Goal: Information Seeking & Learning: Find specific fact

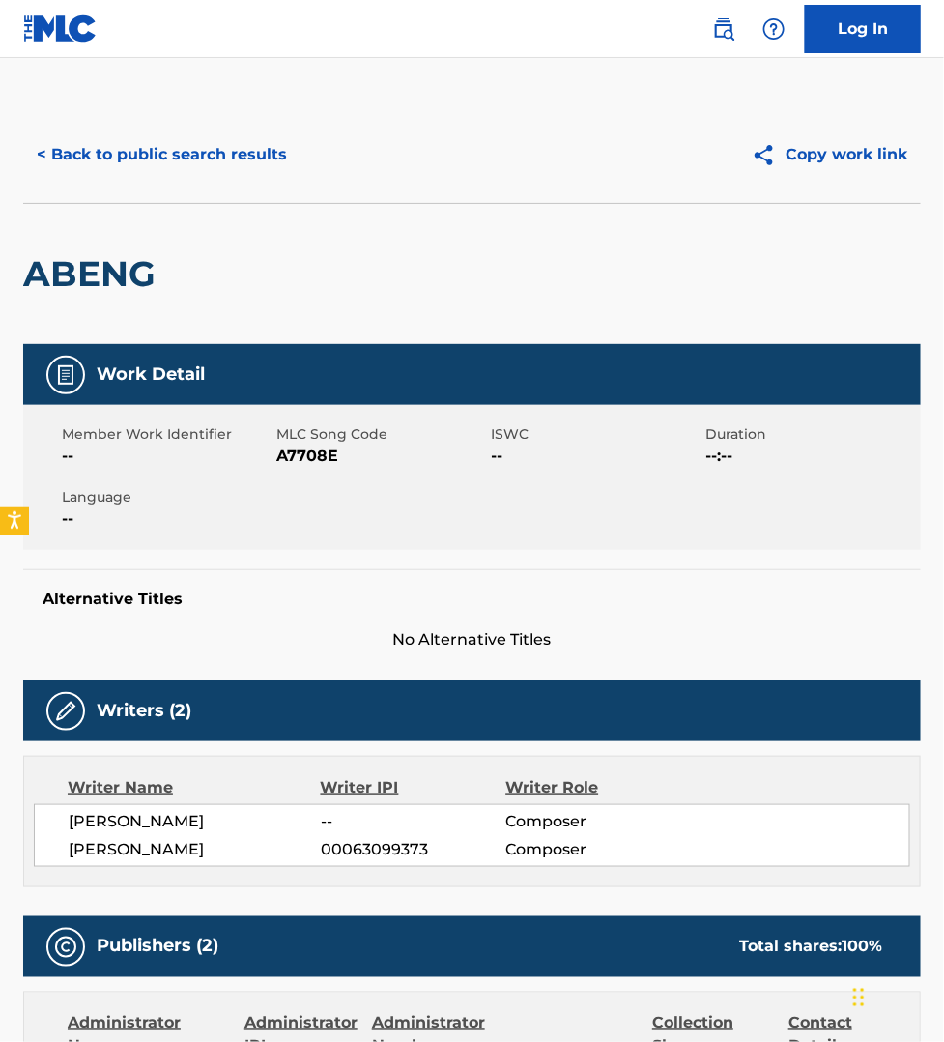
click at [211, 160] on button "< Back to public search results" at bounding box center [161, 154] width 277 height 48
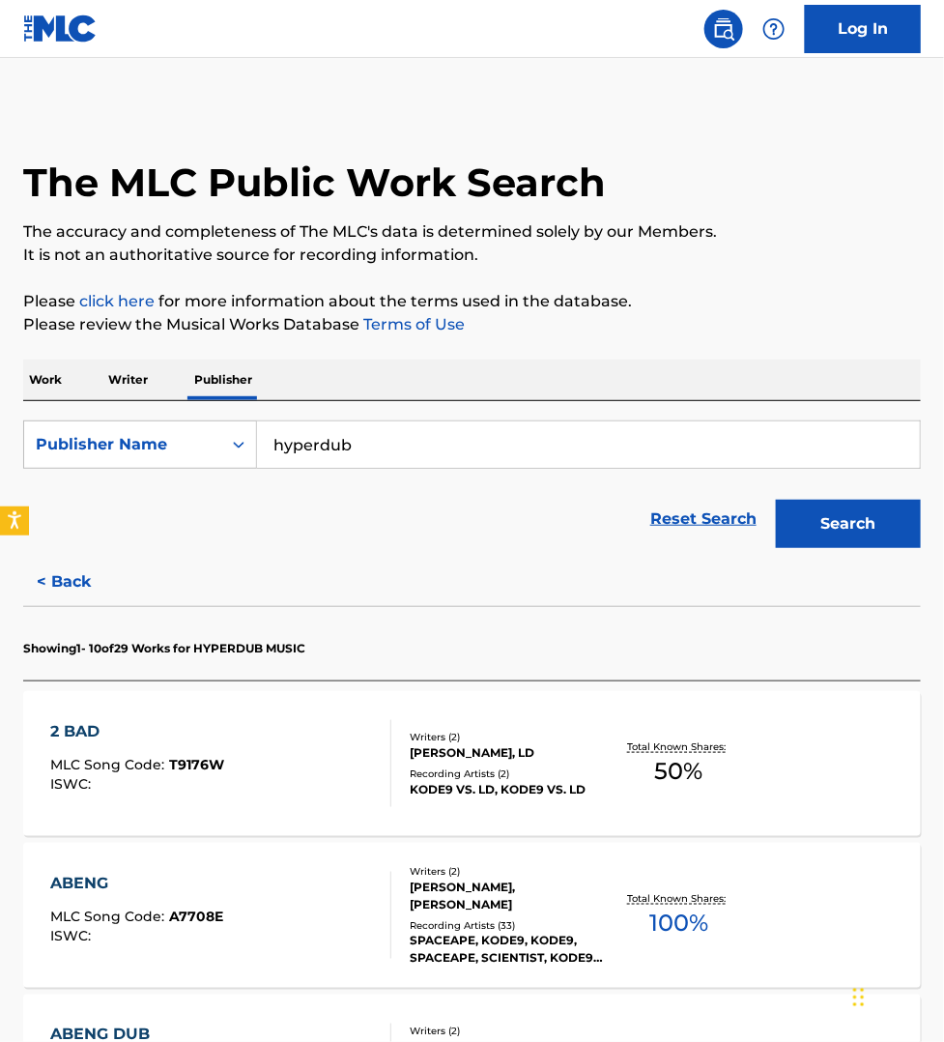
click at [54, 387] on p "Work" at bounding box center [45, 380] width 44 height 41
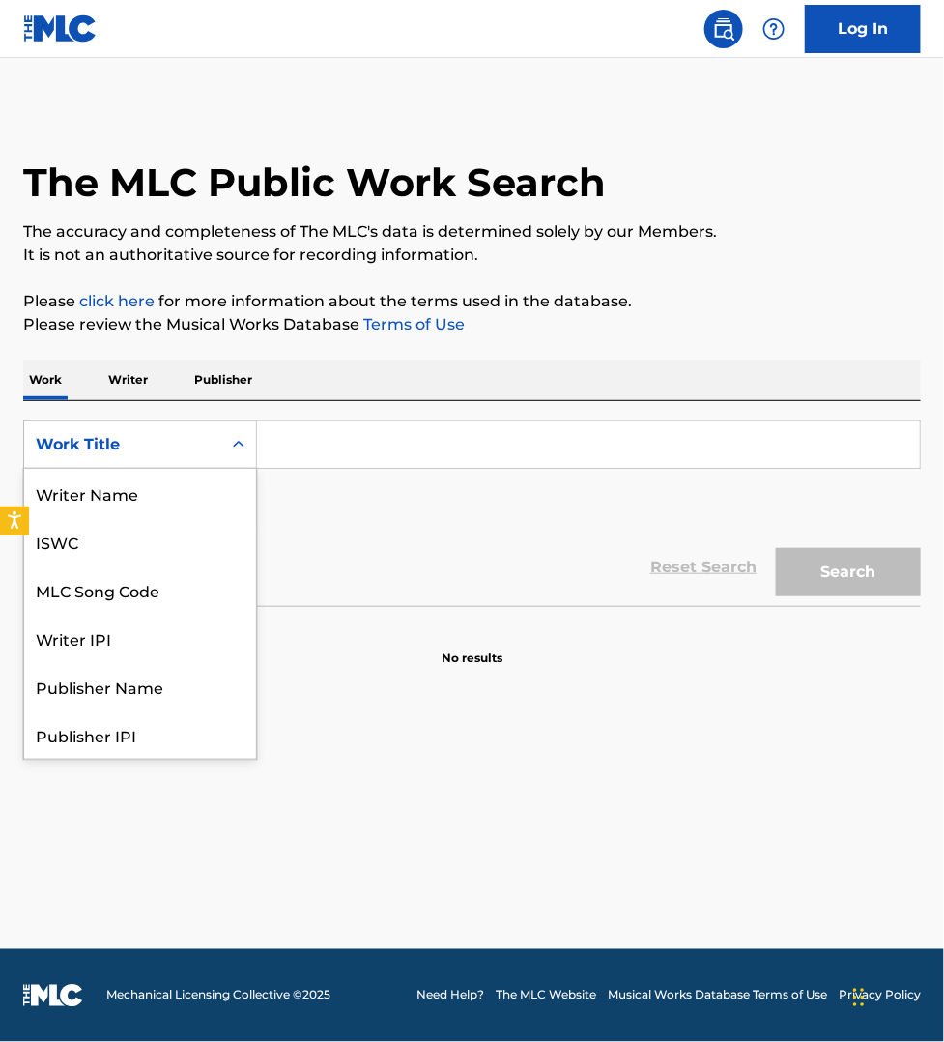
click at [73, 441] on div "Work Title" at bounding box center [123, 444] width 174 height 23
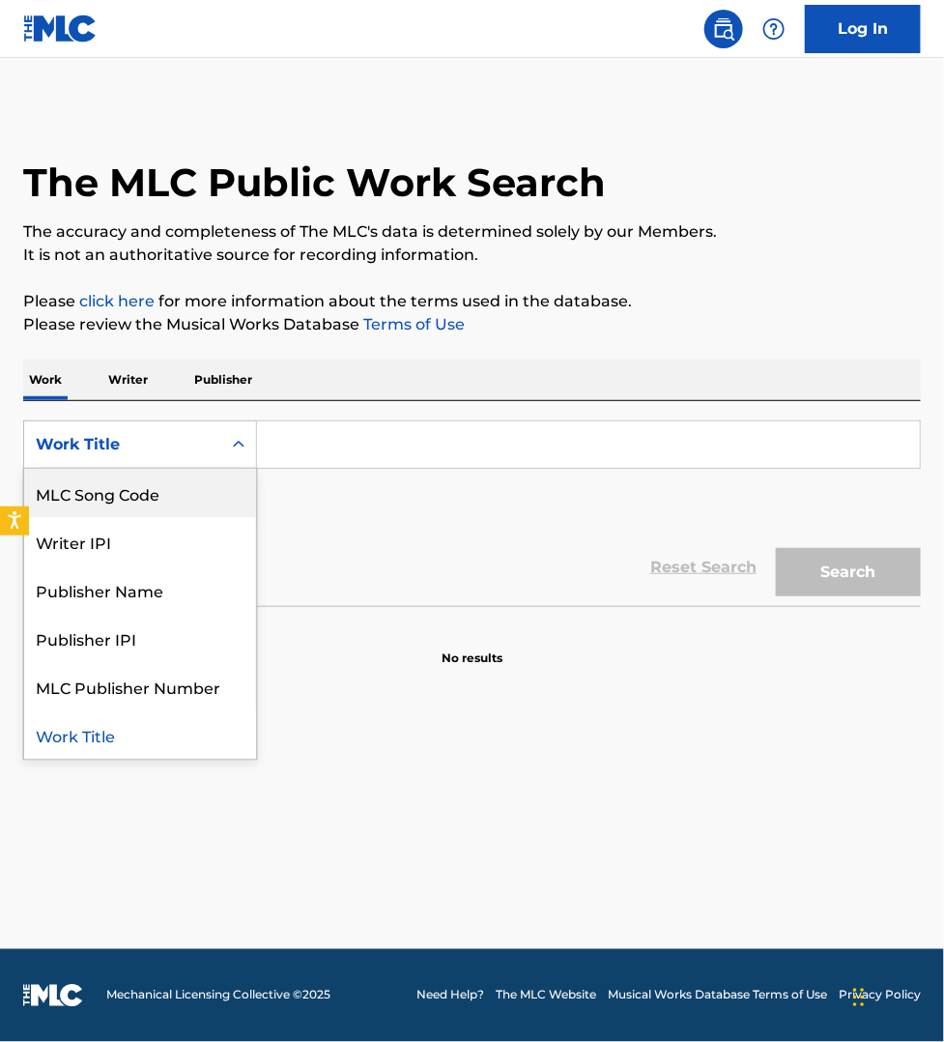
click at [82, 486] on div "MLC Song Code" at bounding box center [140, 493] width 232 height 48
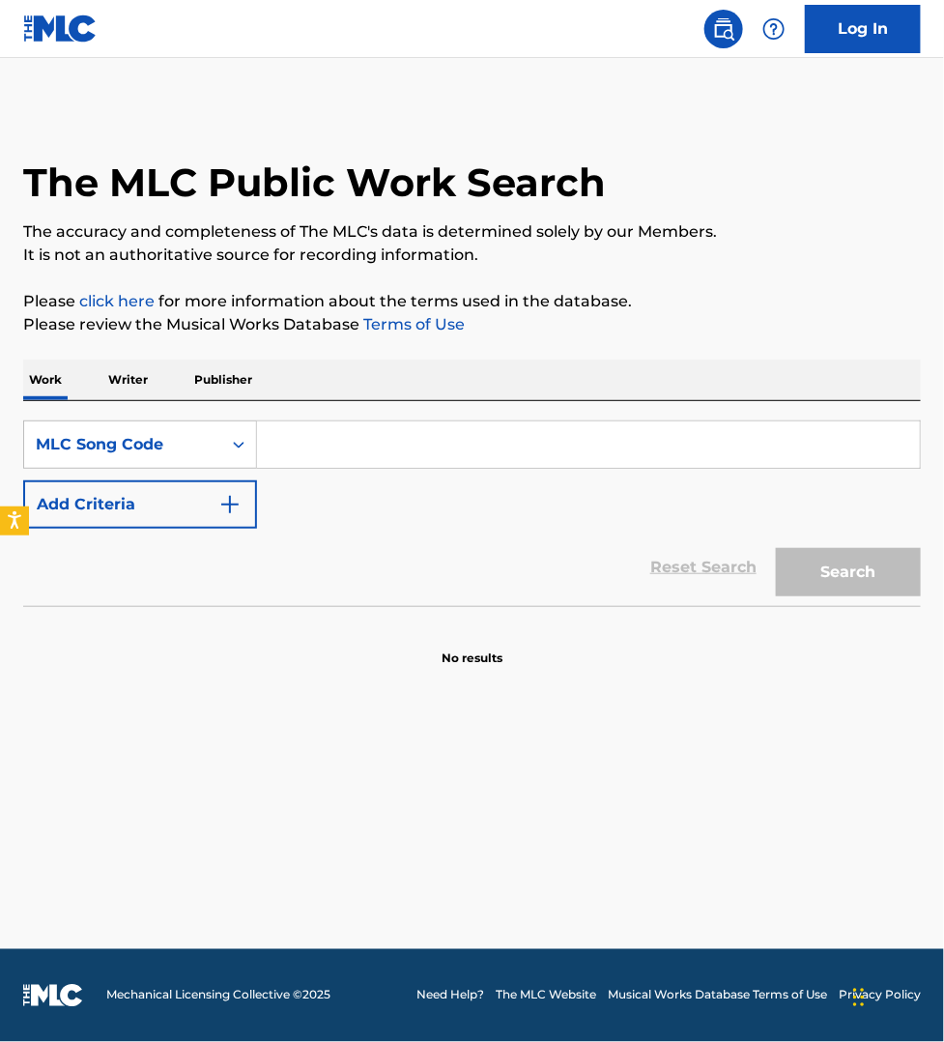
click at [286, 451] on input "Search Form" at bounding box center [588, 444] width 663 height 46
paste input "FB9QG1"
type input "FB9QG1"
click at [776, 548] on button "Search" at bounding box center [848, 572] width 145 height 48
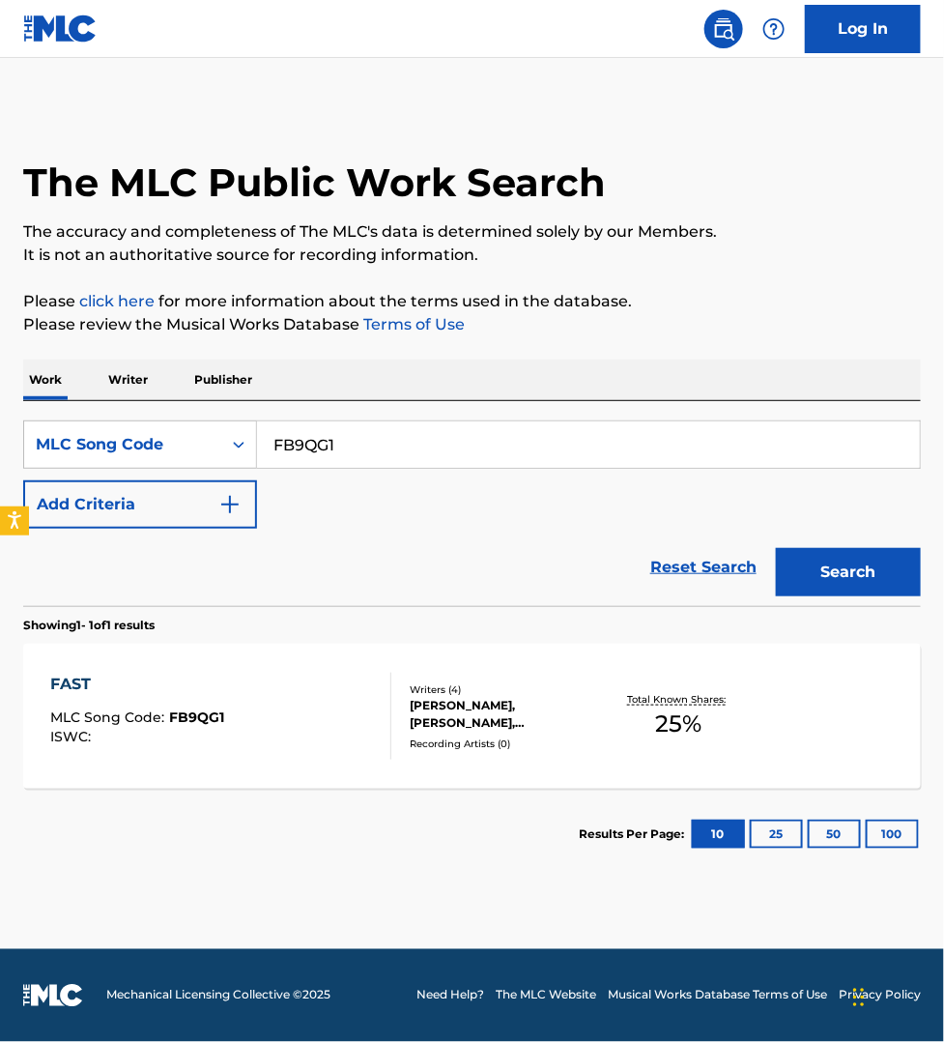
click at [322, 711] on div "FAST MLC Song Code : FB9QG1 ISWC :" at bounding box center [220, 716] width 341 height 87
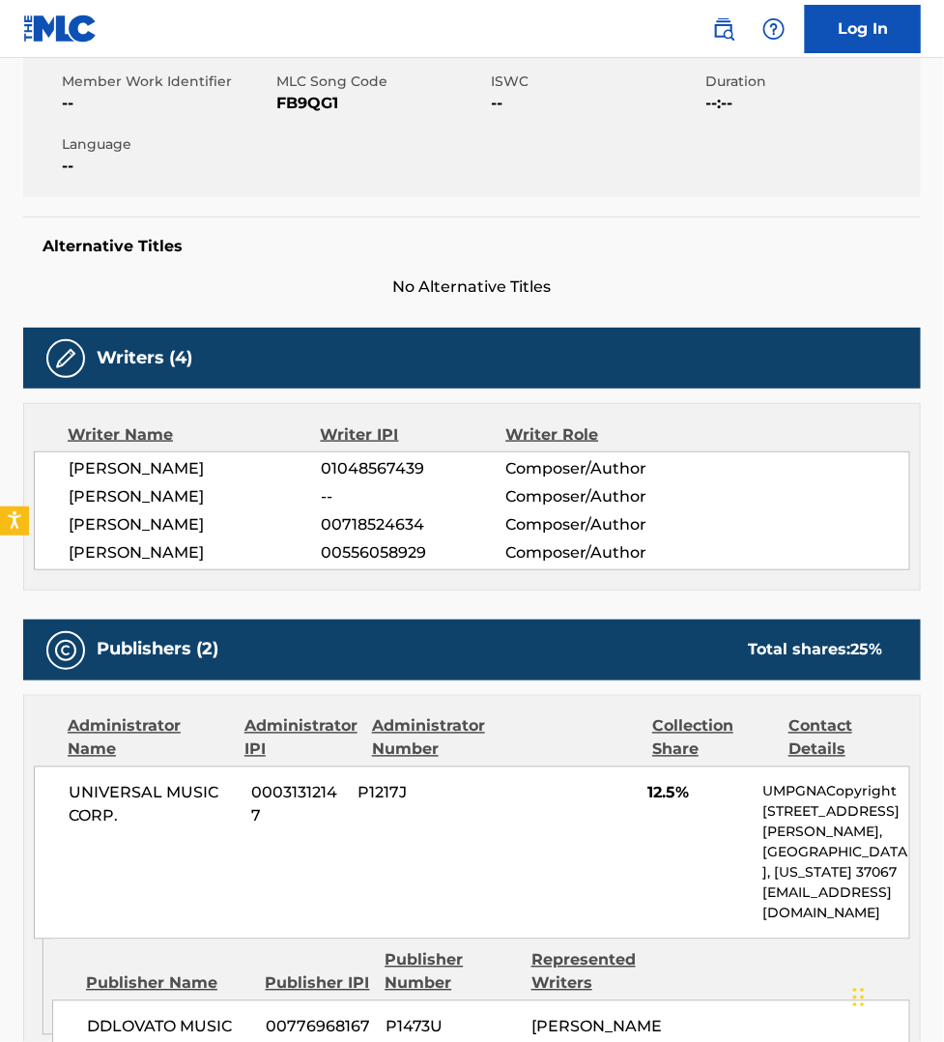
scroll to position [350, 0]
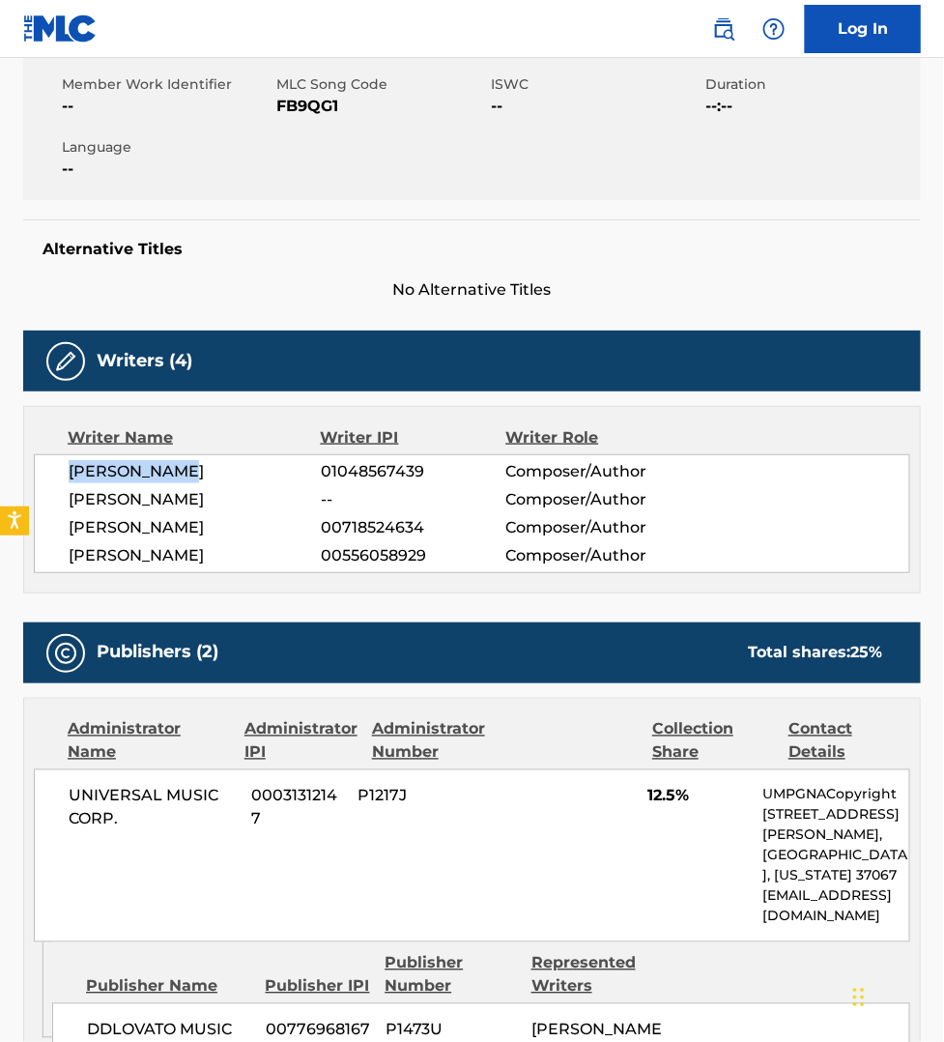
drag, startPoint x: 189, startPoint y: 471, endPoint x: 71, endPoint y: 476, distance: 119.0
click at [71, 476] on span "[PERSON_NAME]" at bounding box center [195, 471] width 252 height 23
copy span "[PERSON_NAME]"
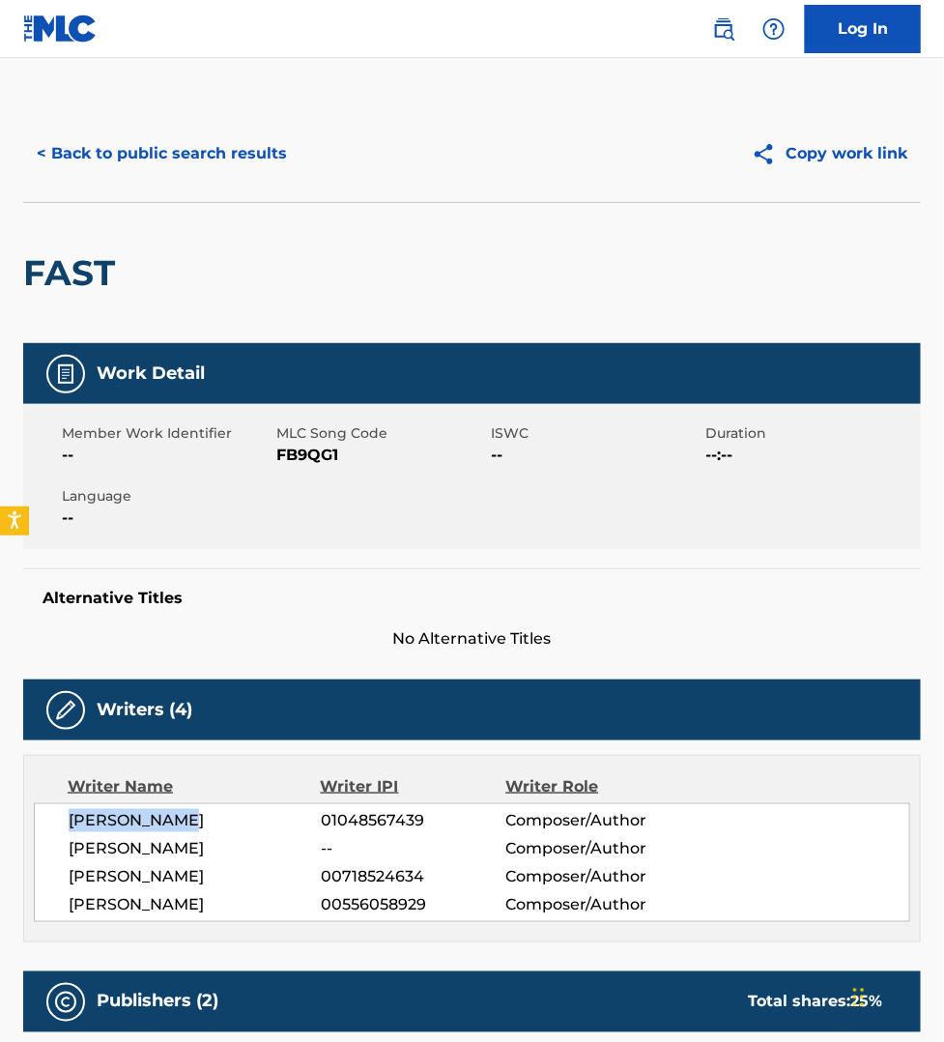
scroll to position [0, 0]
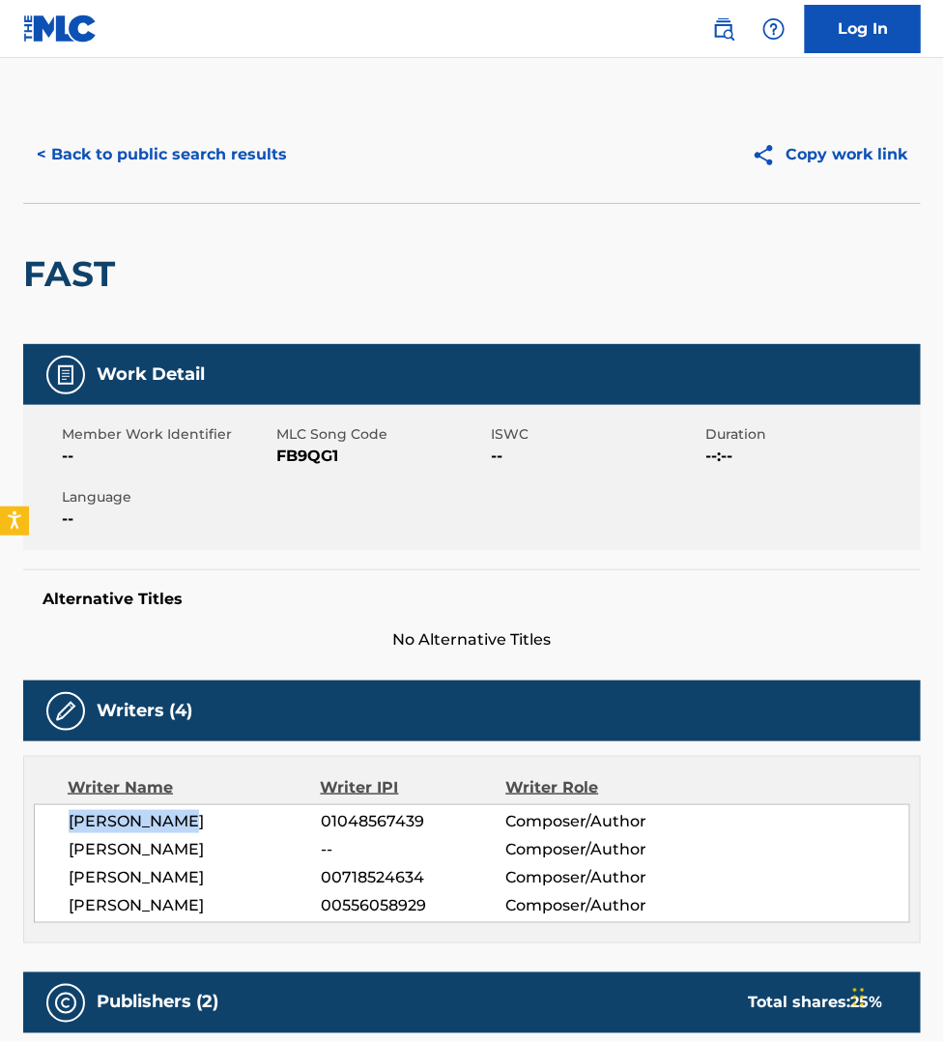
click at [157, 162] on button "< Back to public search results" at bounding box center [161, 154] width 277 height 48
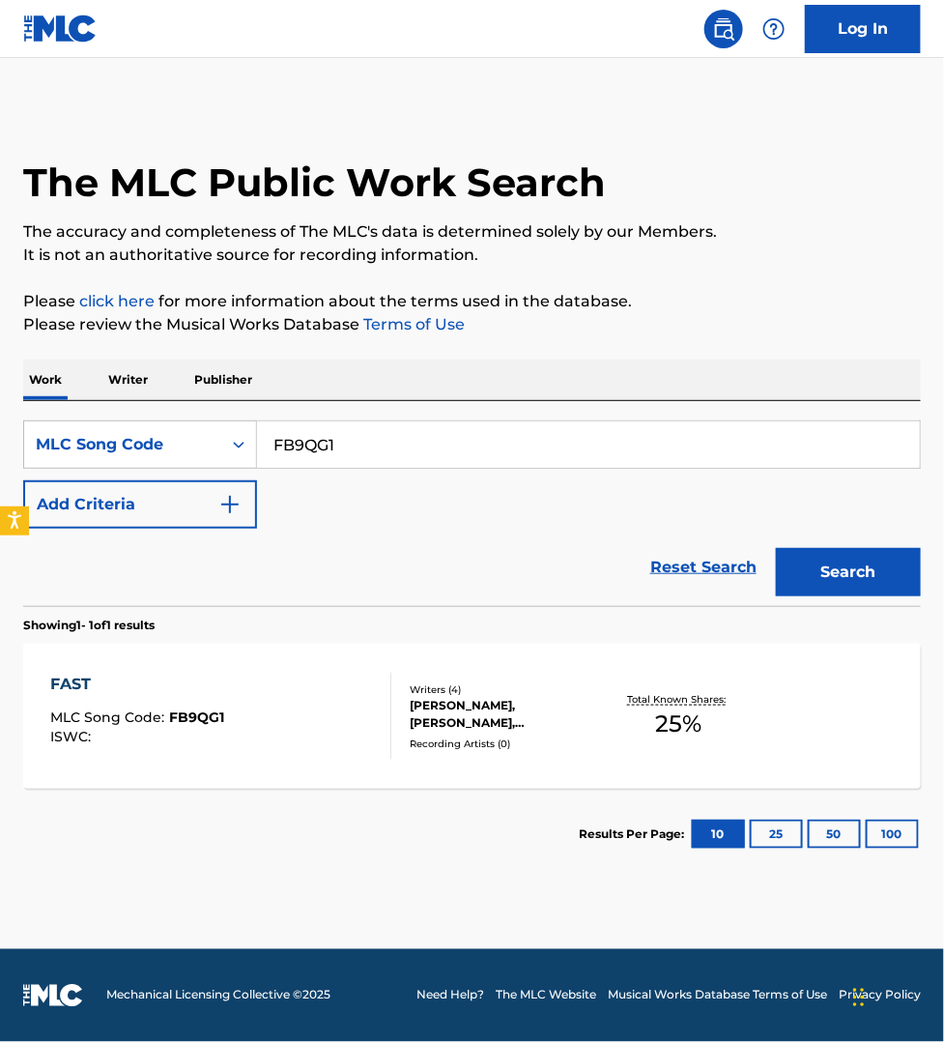
click at [135, 374] on p "Writer" at bounding box center [127, 380] width 51 height 41
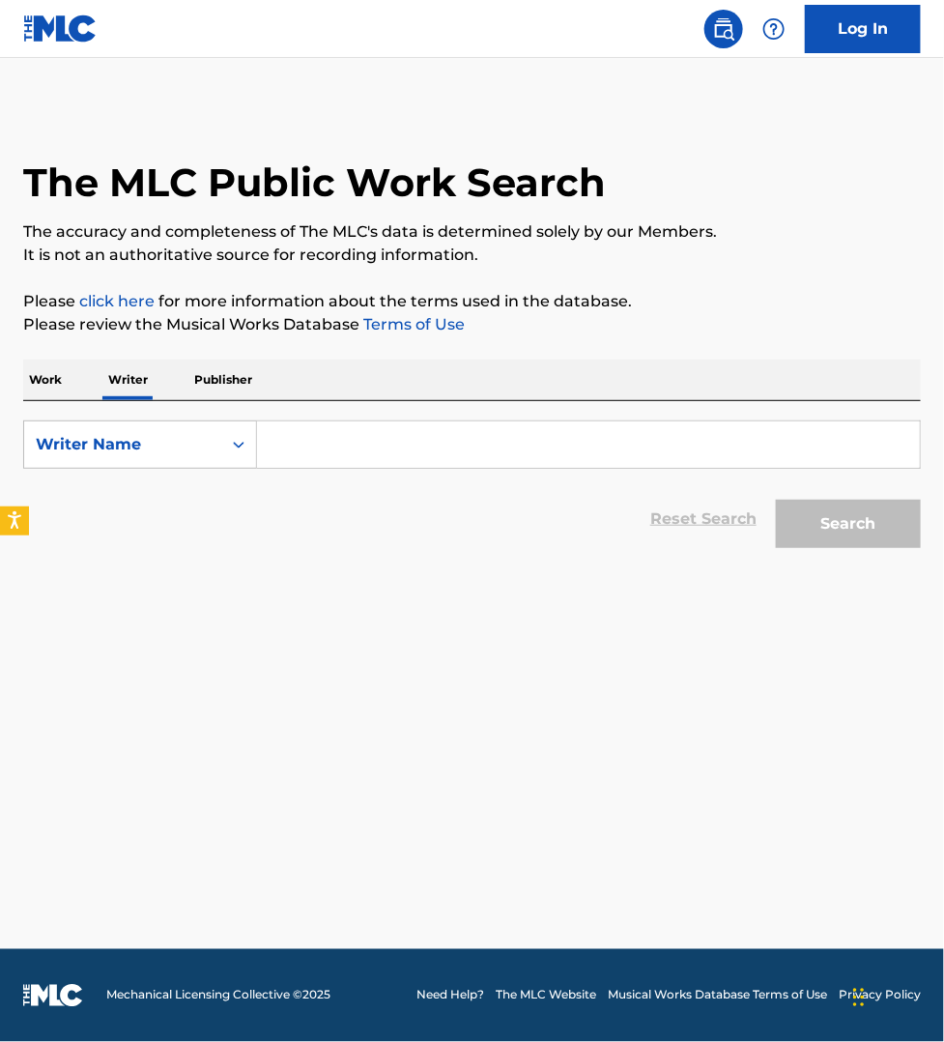
click at [383, 446] on input "Search Form" at bounding box center [588, 444] width 663 height 46
paste input "[PERSON_NAME]"
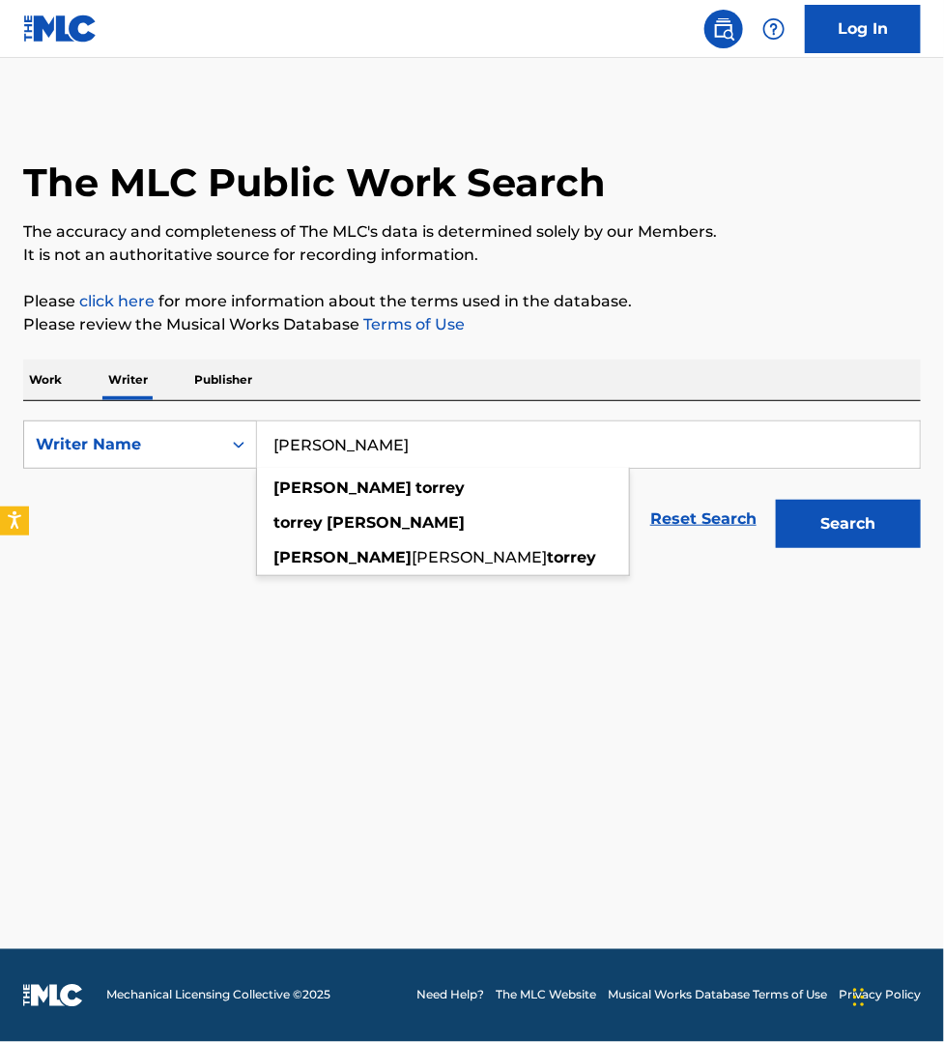
type input "[PERSON_NAME]"
click at [776, 500] on button "Search" at bounding box center [848, 524] width 145 height 48
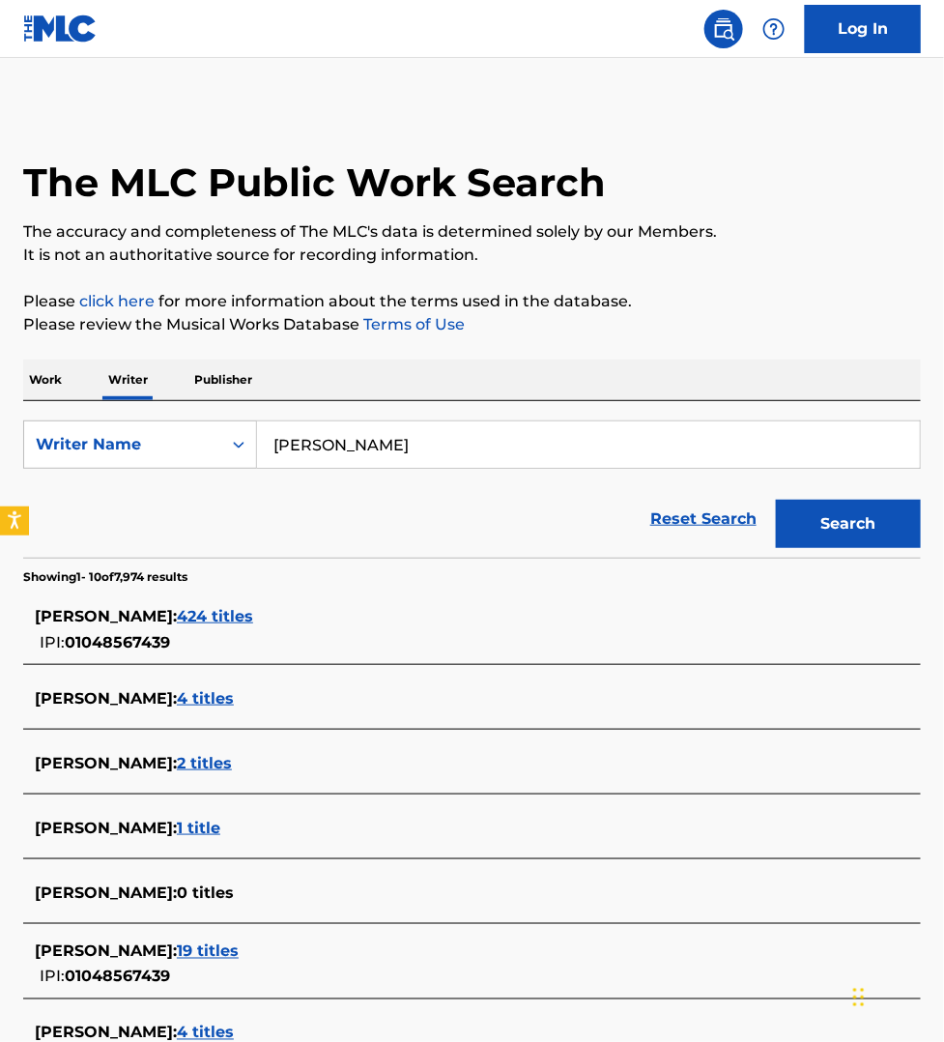
click at [220, 614] on span "424 titles" at bounding box center [215, 616] width 76 height 18
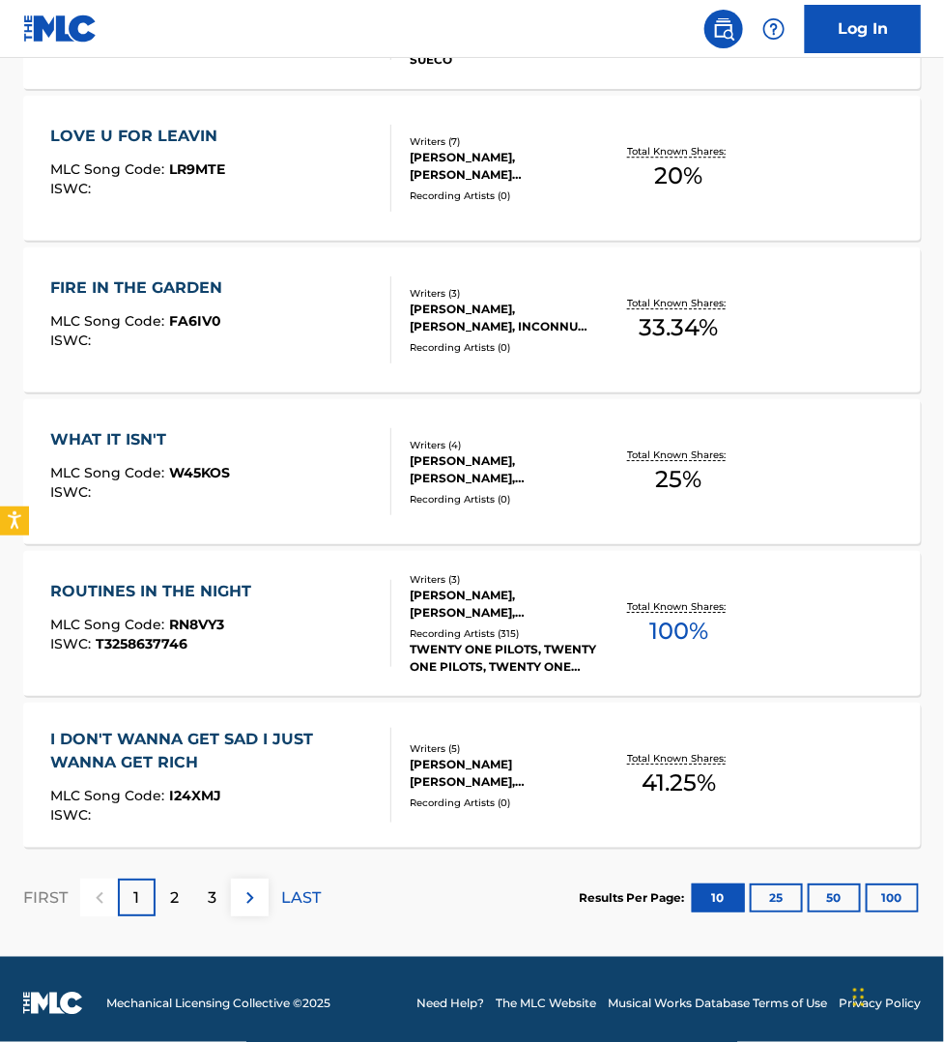
scroll to position [1315, 0]
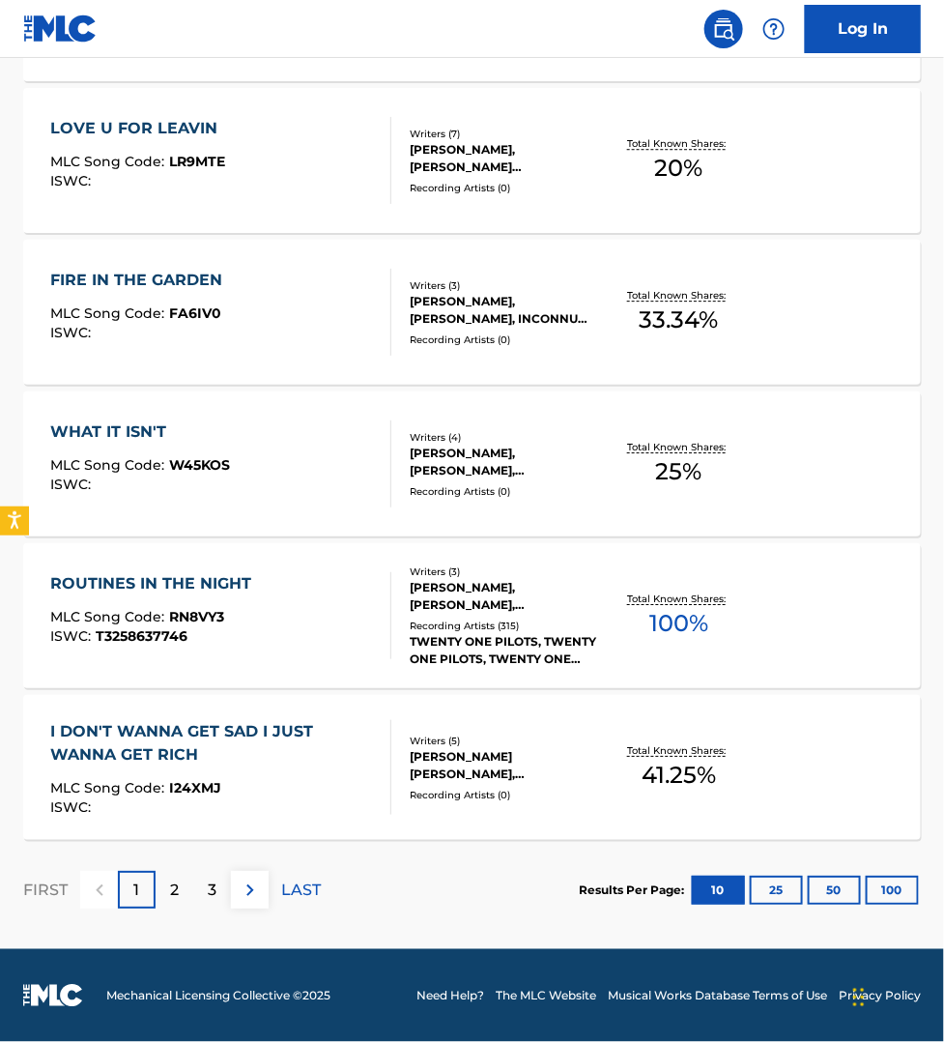
click at [305, 587] on div "ROUTINES IN THE NIGHT MLC Song Code : RN8VY3 ISWC : T3258637746" at bounding box center [220, 615] width 341 height 87
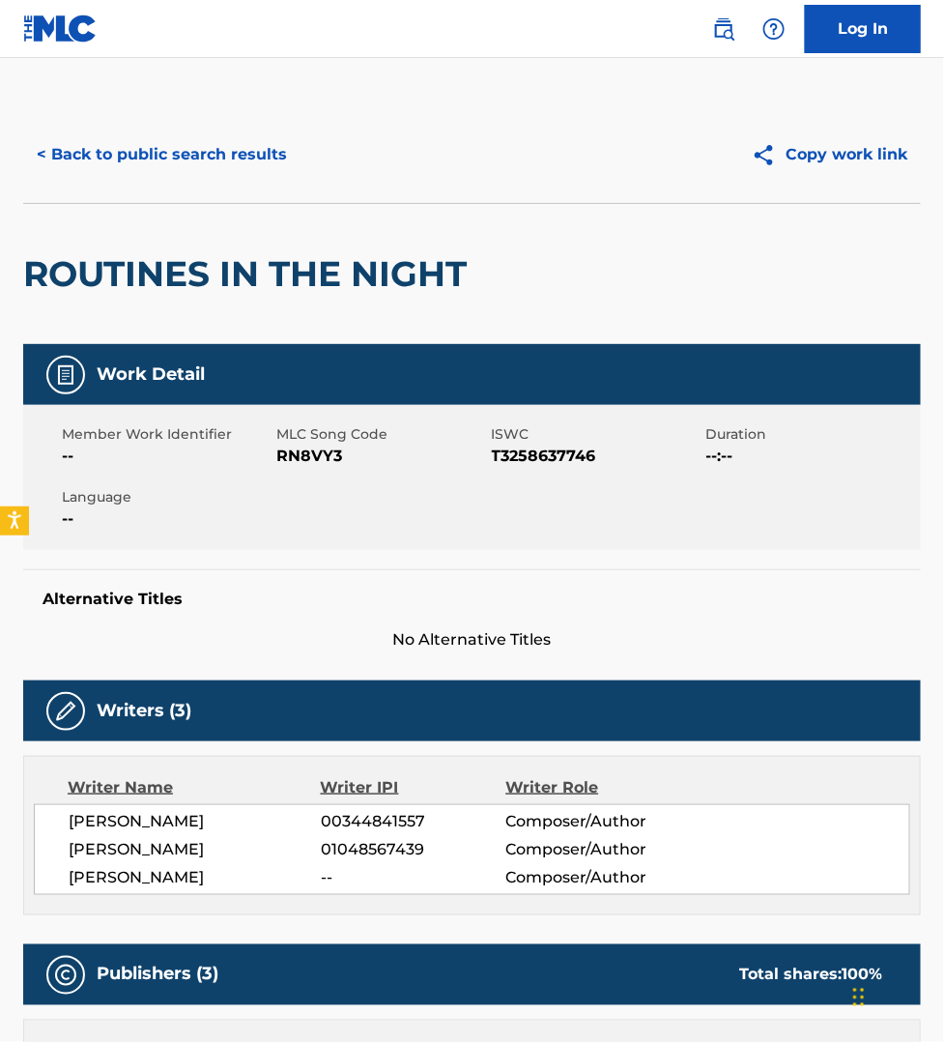
click at [190, 158] on button "< Back to public search results" at bounding box center [161, 154] width 277 height 48
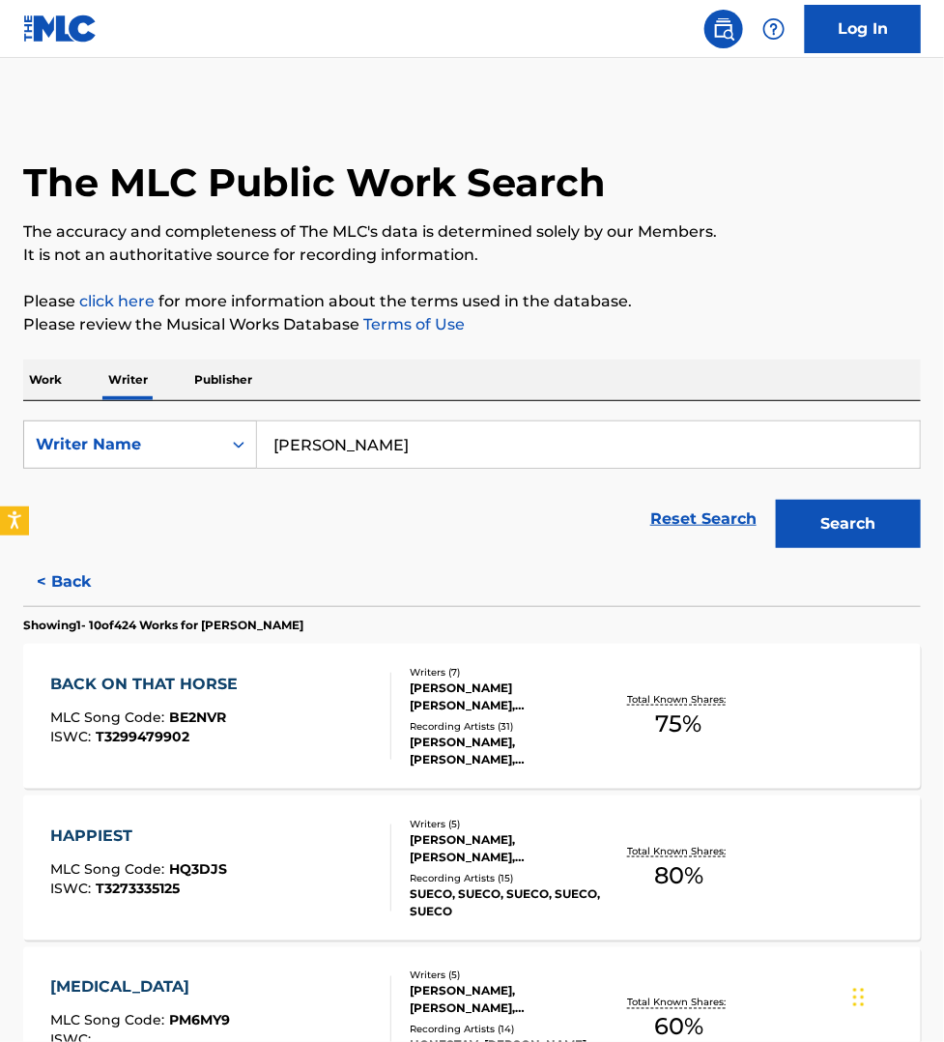
click at [421, 438] on input "[PERSON_NAME]" at bounding box center [588, 444] width 663 height 46
click at [421, 437] on input "[PERSON_NAME]" at bounding box center [588, 444] width 663 height 46
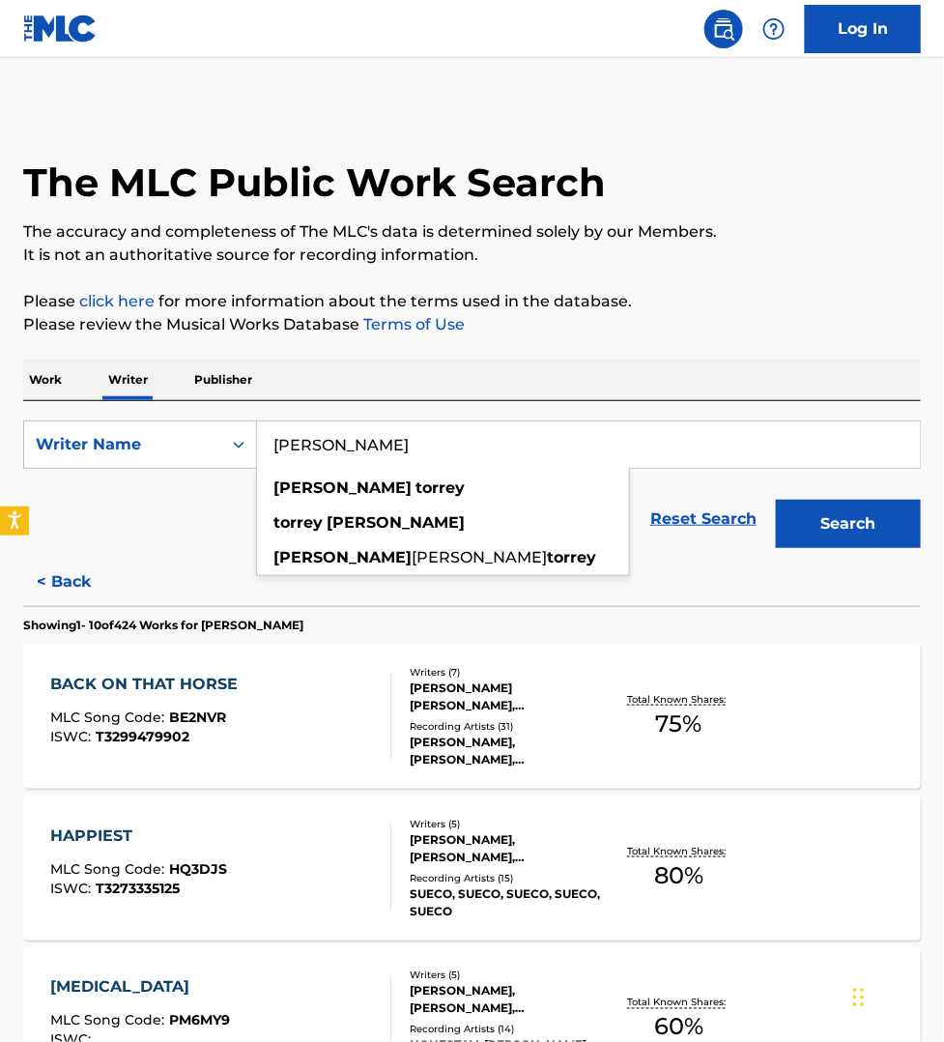
click at [421, 437] on input "[PERSON_NAME]" at bounding box center [588, 444] width 663 height 46
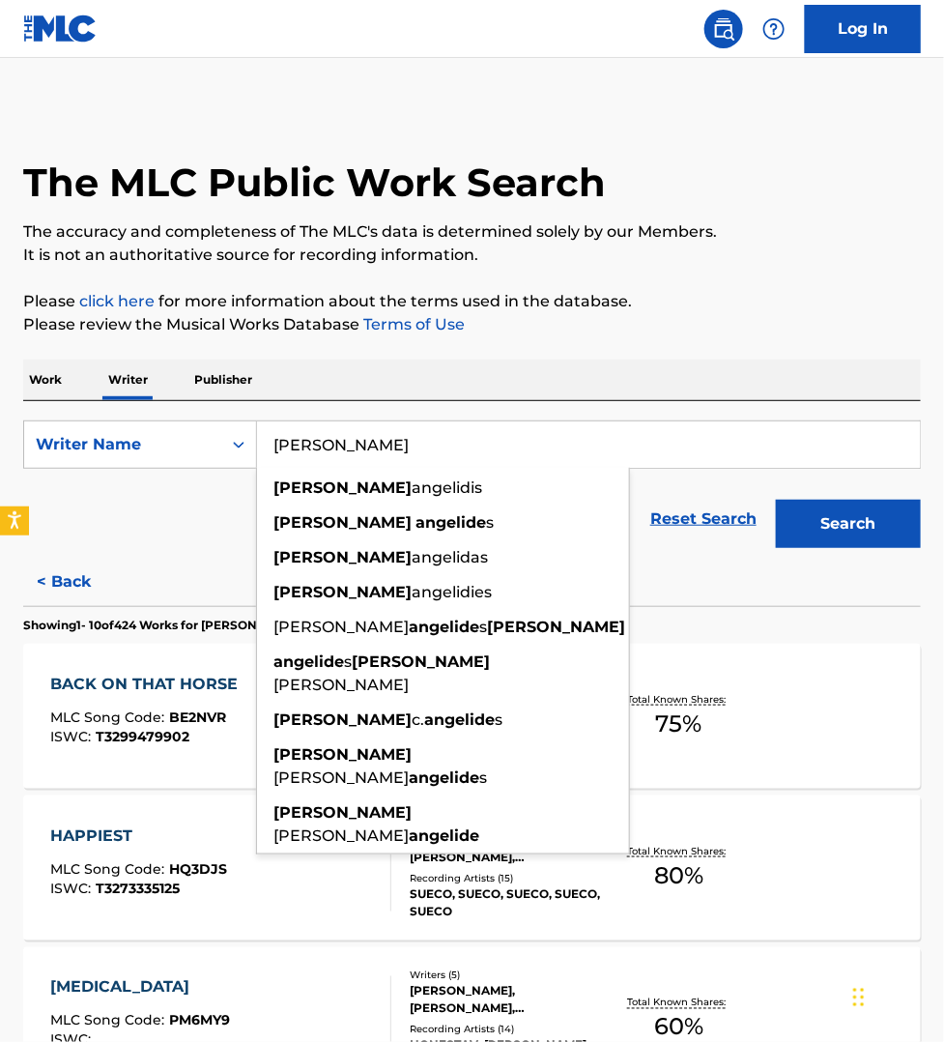
type input "[PERSON_NAME]"
click at [776, 500] on button "Search" at bounding box center [848, 524] width 145 height 48
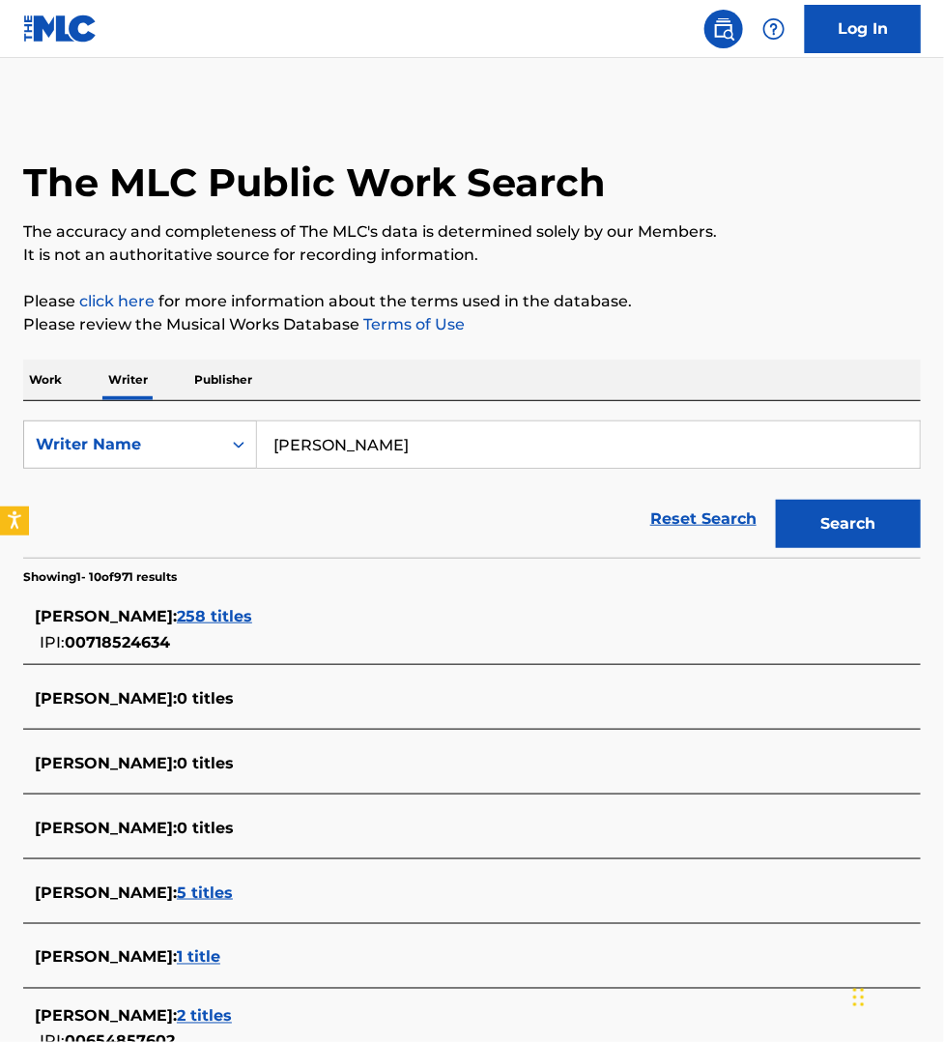
click at [252, 617] on span "258 titles" at bounding box center [214, 616] width 75 height 18
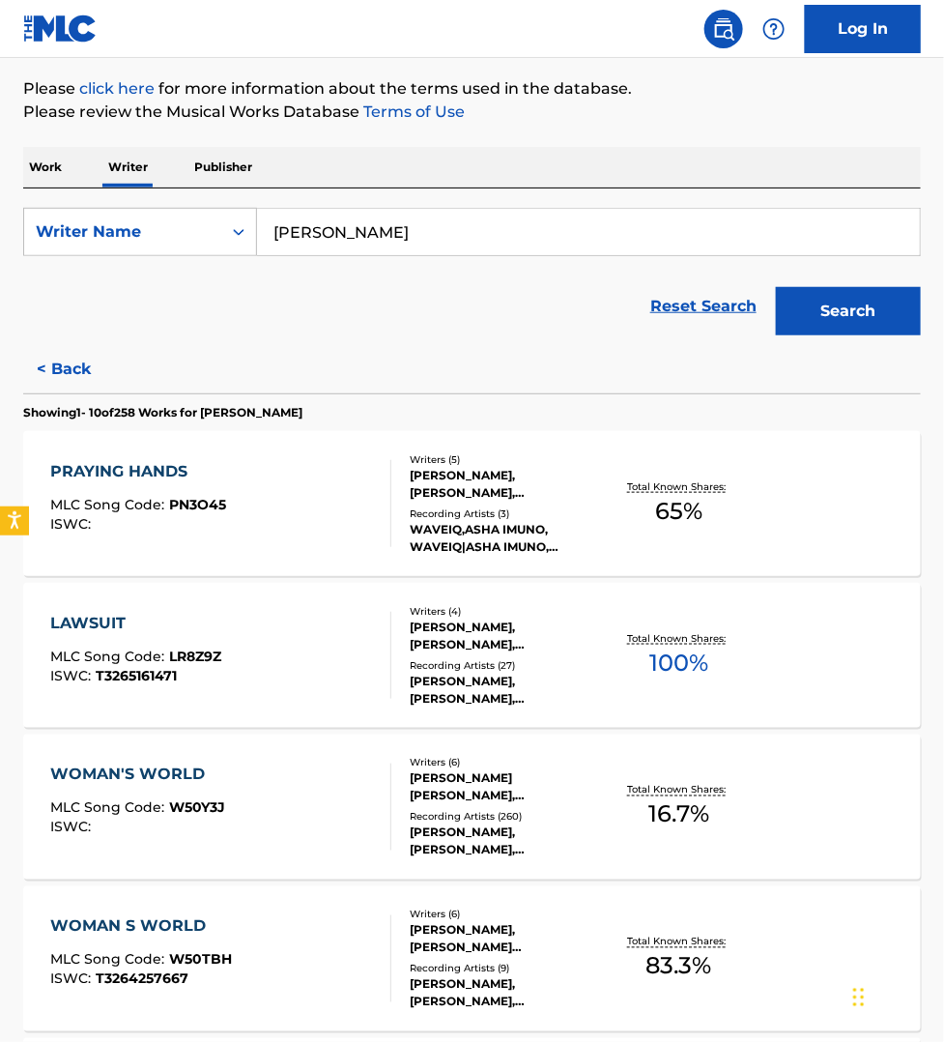
scroll to position [302, 0]
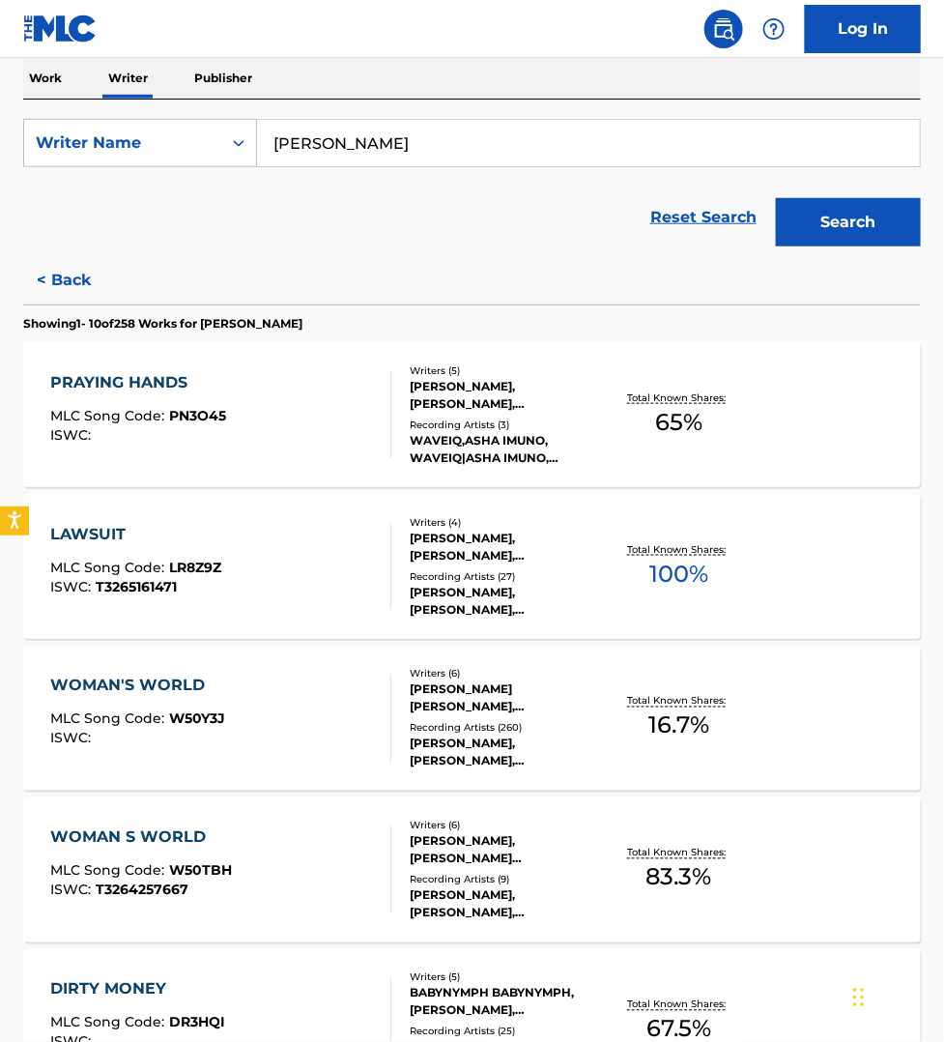
click at [346, 617] on div "LAWSUIT MLC Song Code : LR8Z9Z ISWC : T3265161471 Writers ( 4 ) [PERSON_NAME], …" at bounding box center [472, 566] width 898 height 145
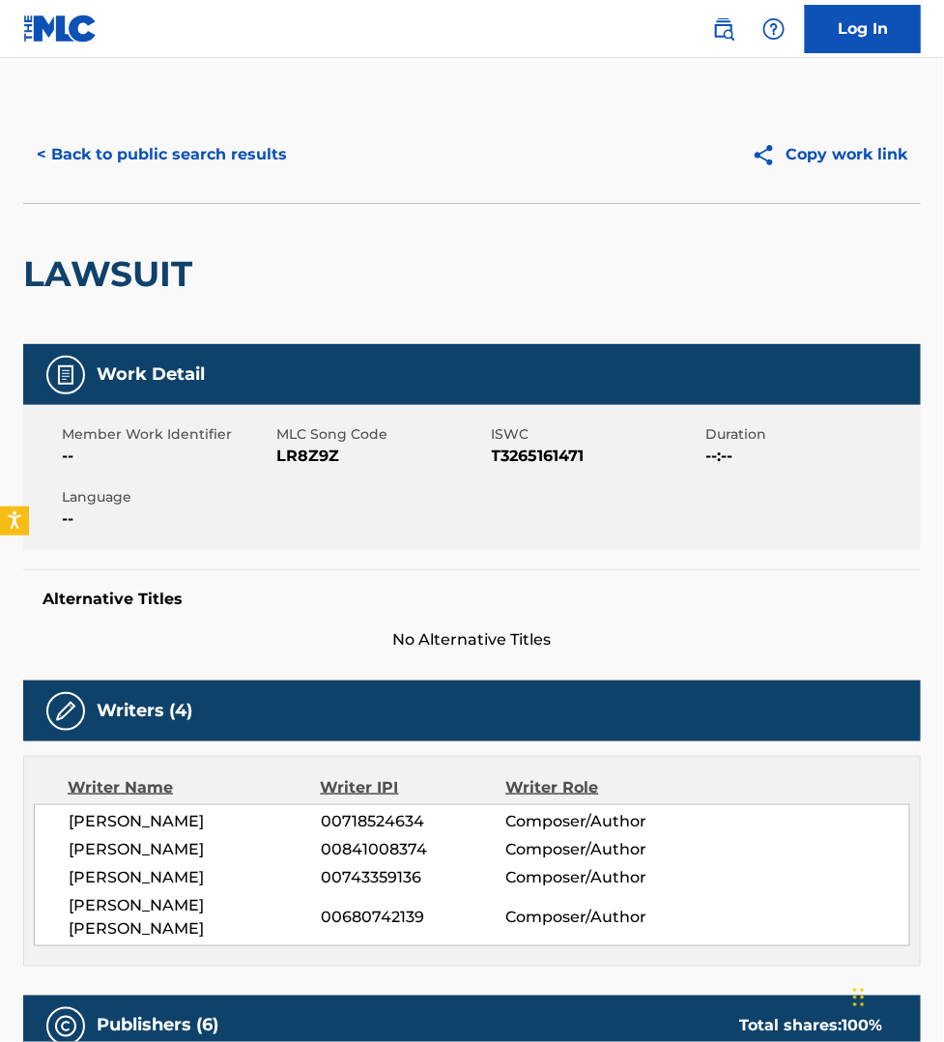
click at [143, 156] on button "< Back to public search results" at bounding box center [161, 154] width 277 height 48
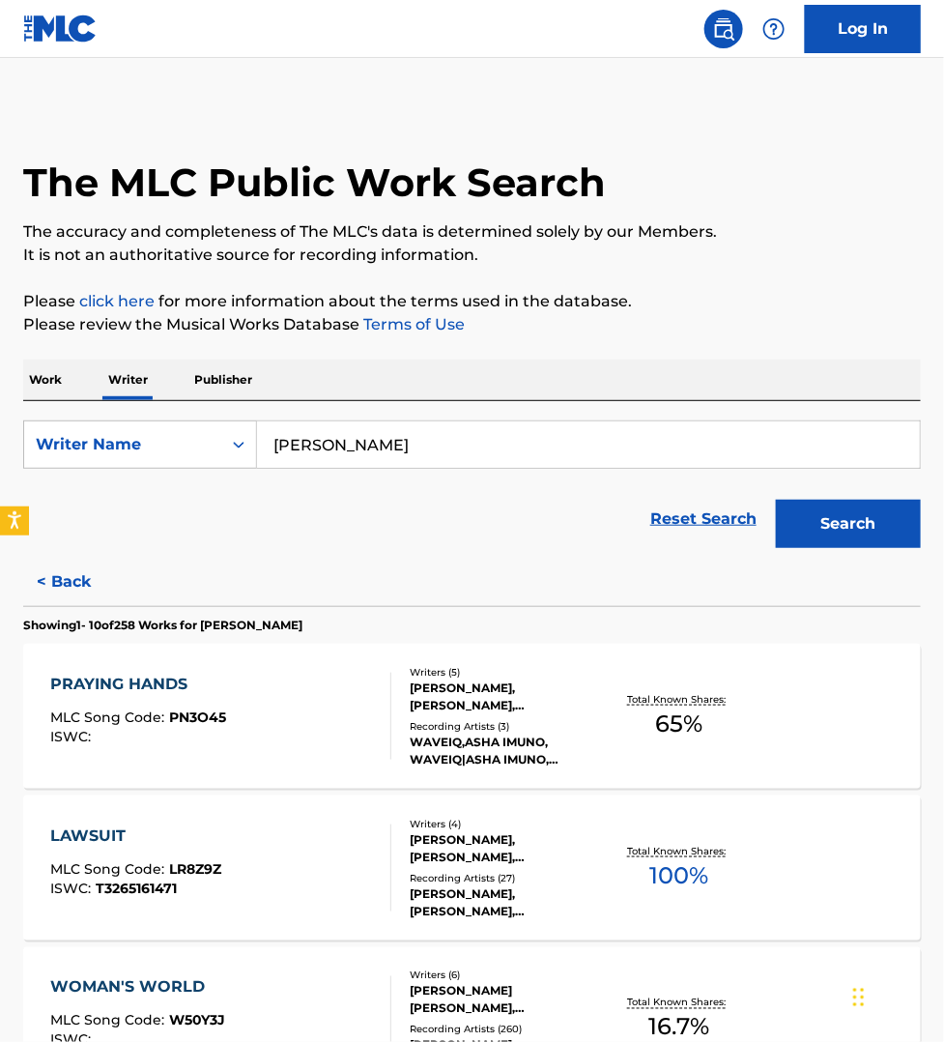
click at [420, 437] on input "[PERSON_NAME]" at bounding box center [588, 444] width 663 height 46
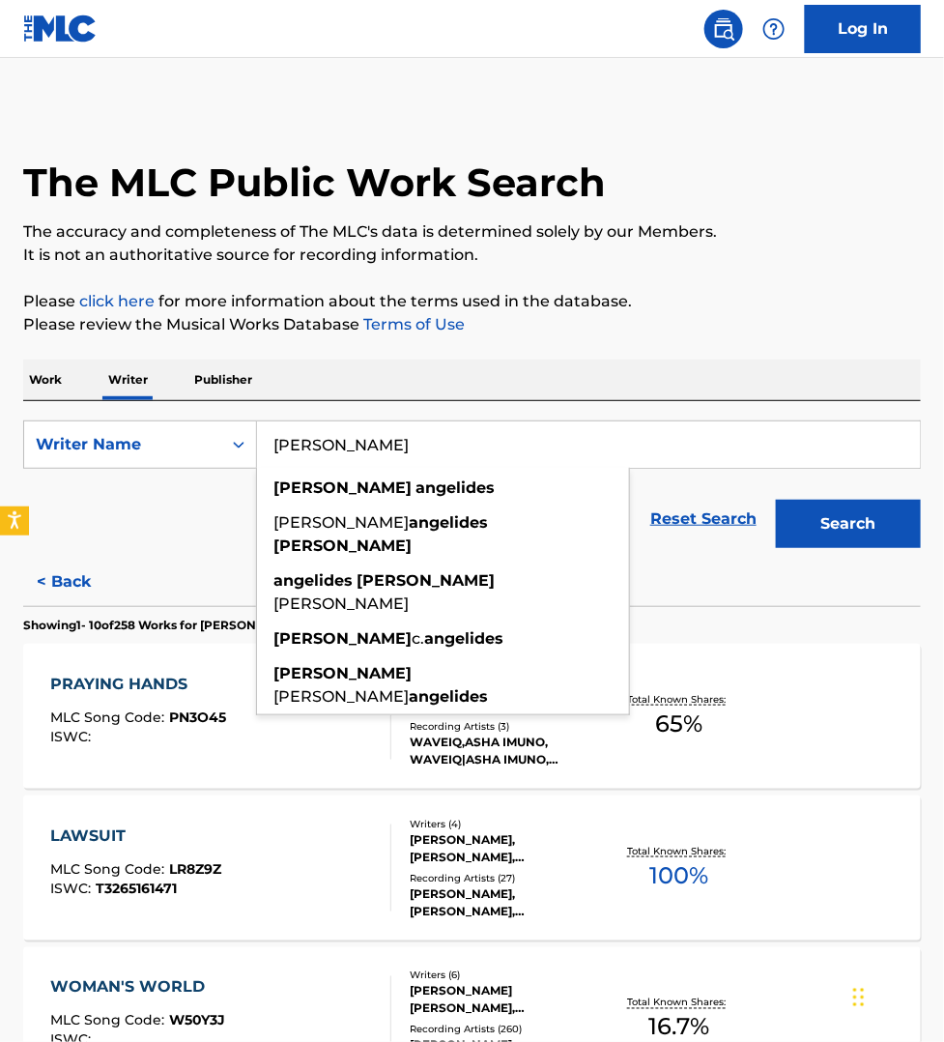
click at [420, 437] on input "[PERSON_NAME]" at bounding box center [588, 444] width 663 height 46
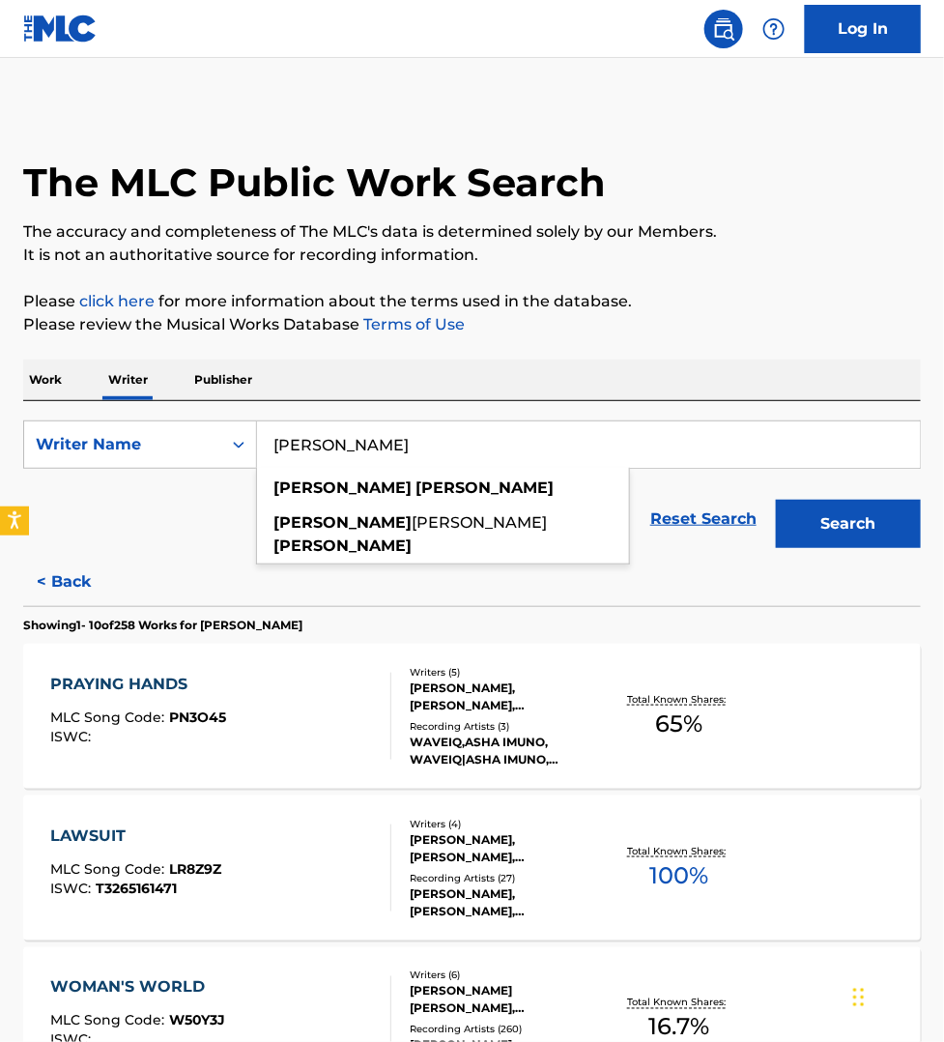
type input "[PERSON_NAME]"
click at [776, 500] on button "Search" at bounding box center [848, 524] width 145 height 48
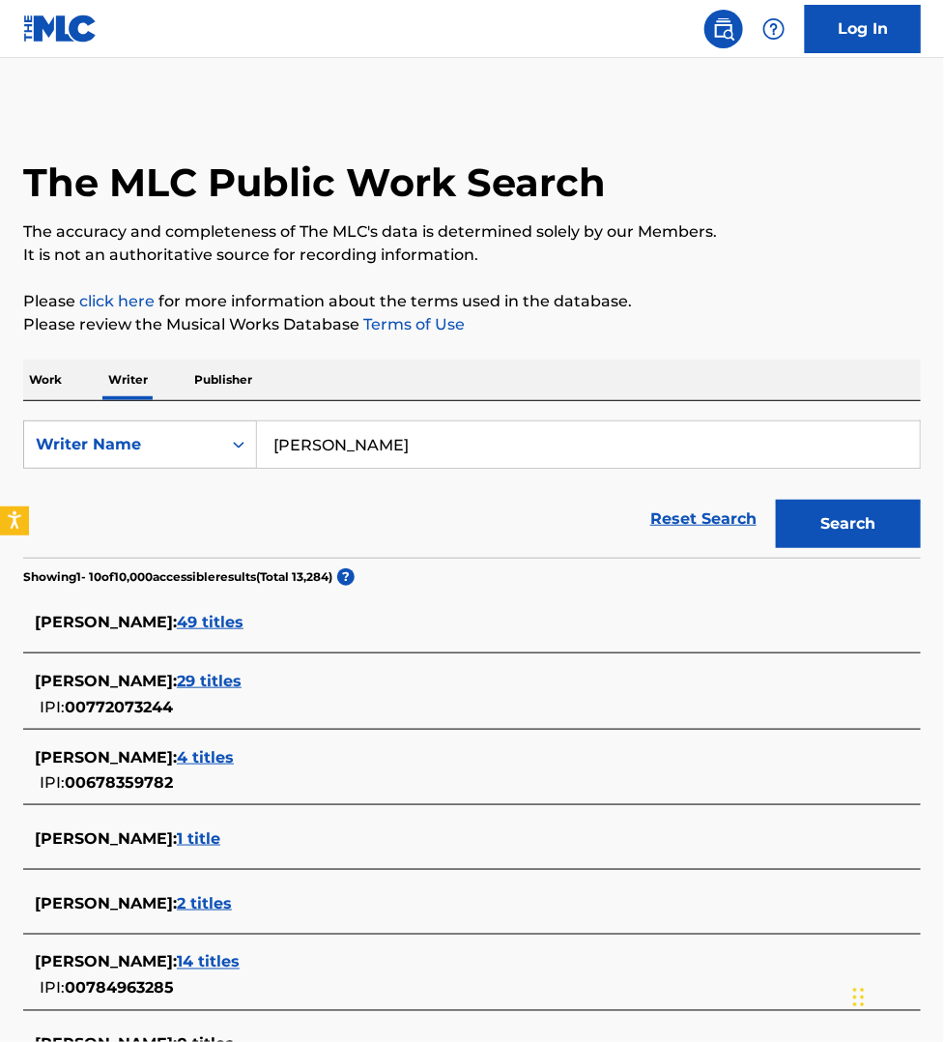
click at [242, 683] on span "29 titles" at bounding box center [209, 681] width 65 height 18
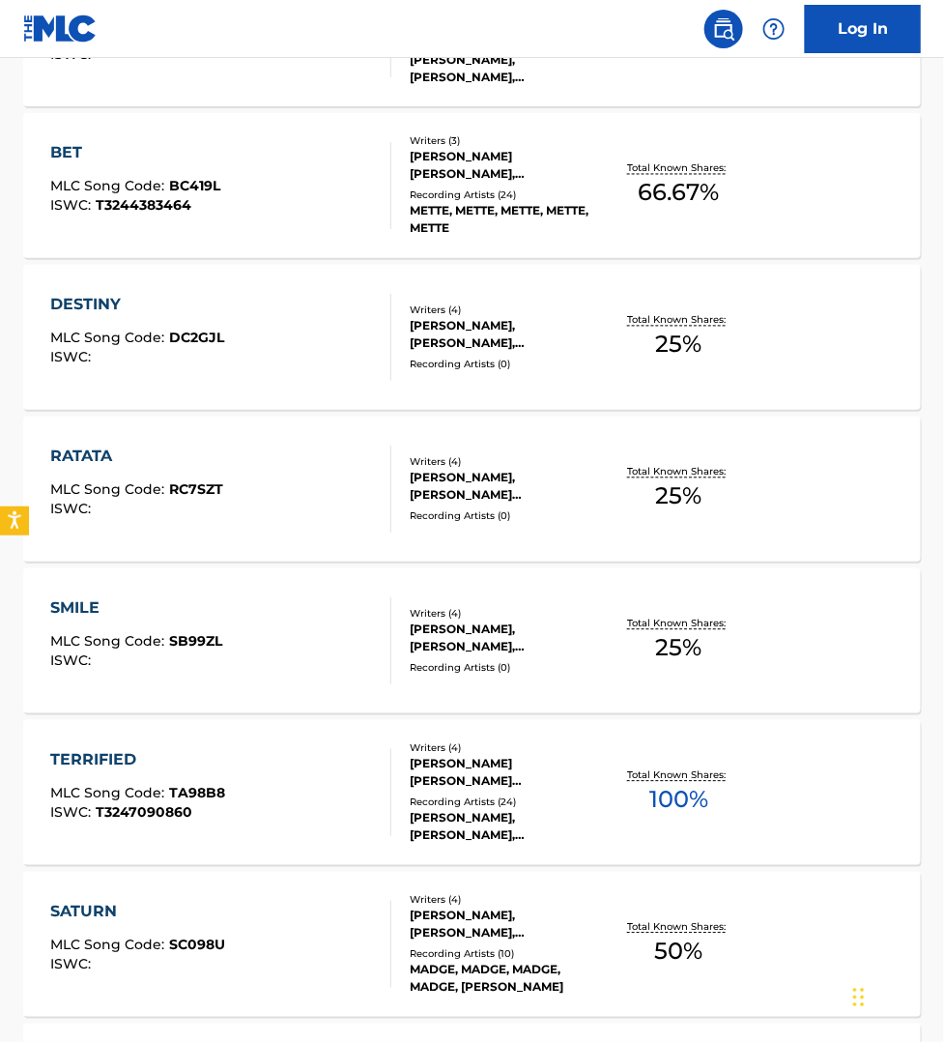
scroll to position [876, 0]
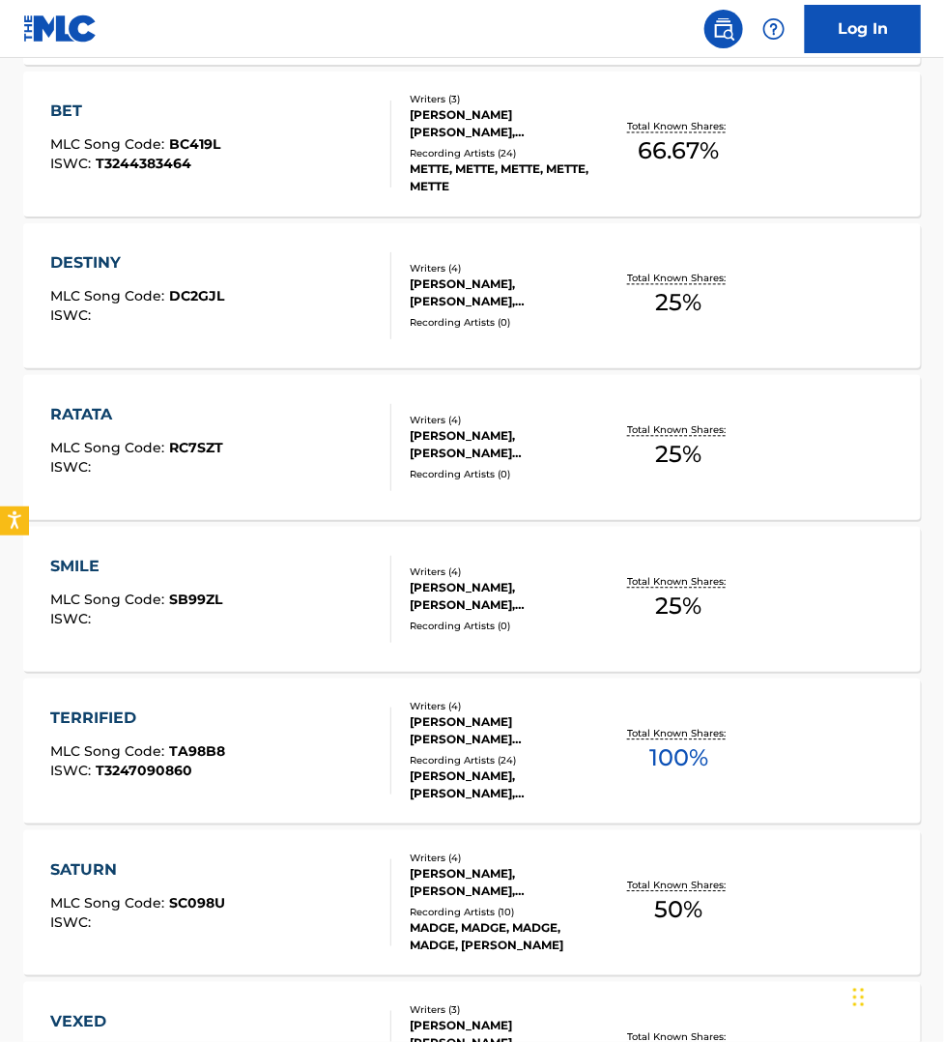
click at [304, 751] on div "TERRIFIED MLC Song Code : TA98B8 ISWC : T3247090860" at bounding box center [220, 751] width 341 height 87
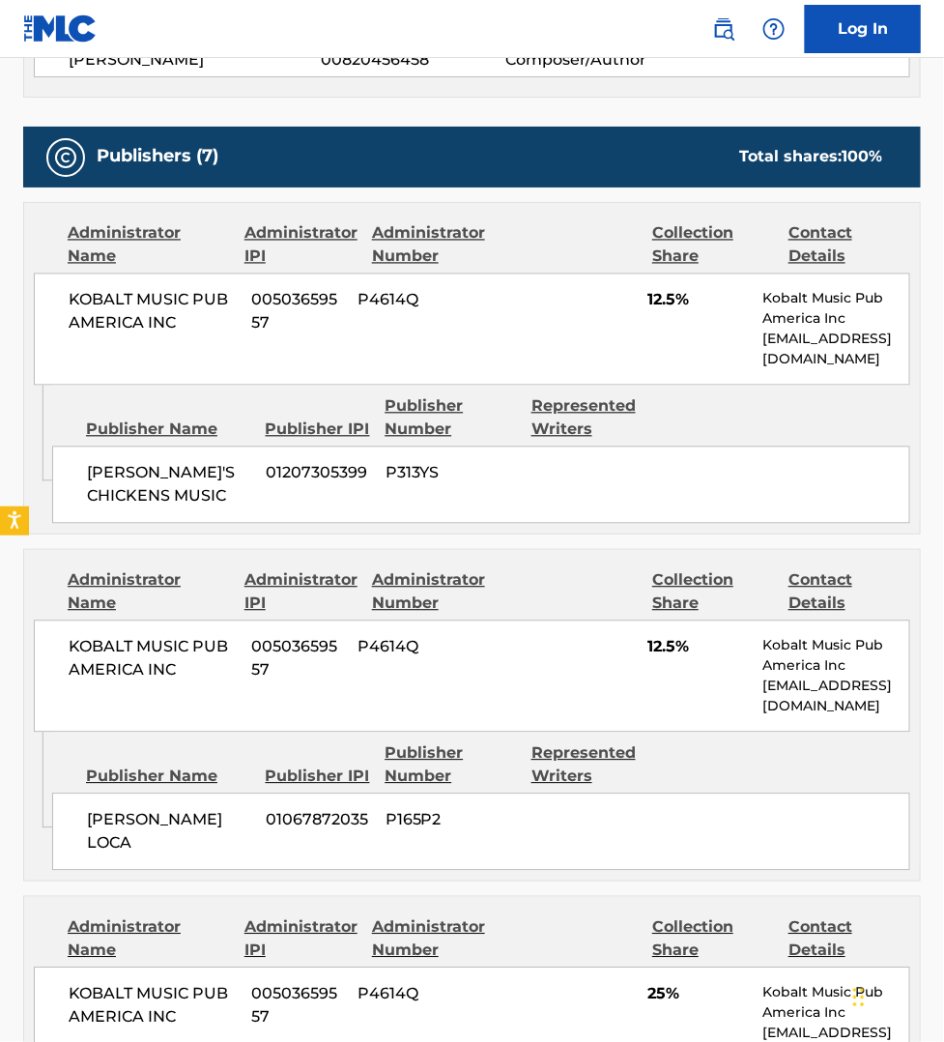
scroll to position [815, 0]
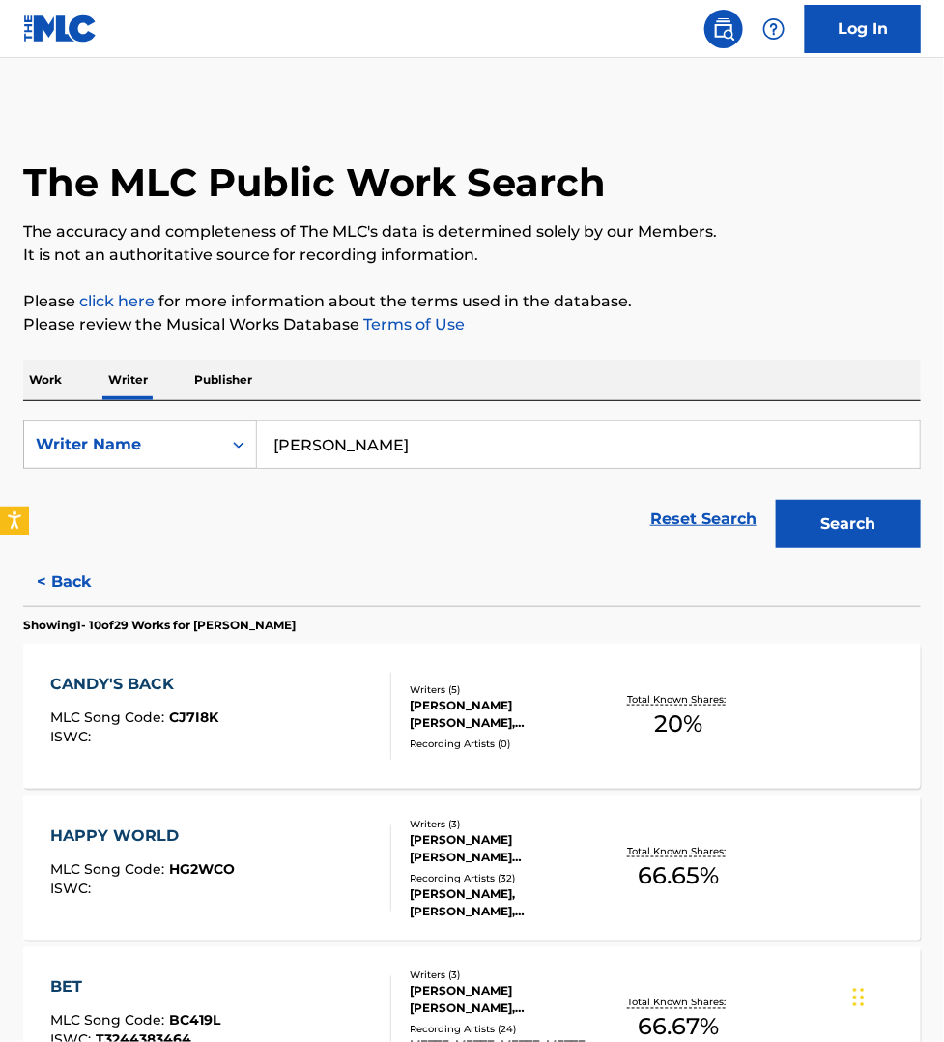
click at [329, 808] on div "HAPPY WORLD MLC Song Code : HG2WCO ISWC : Writers ( 3 ) [PERSON_NAME] [PERSON_N…" at bounding box center [472, 867] width 898 height 145
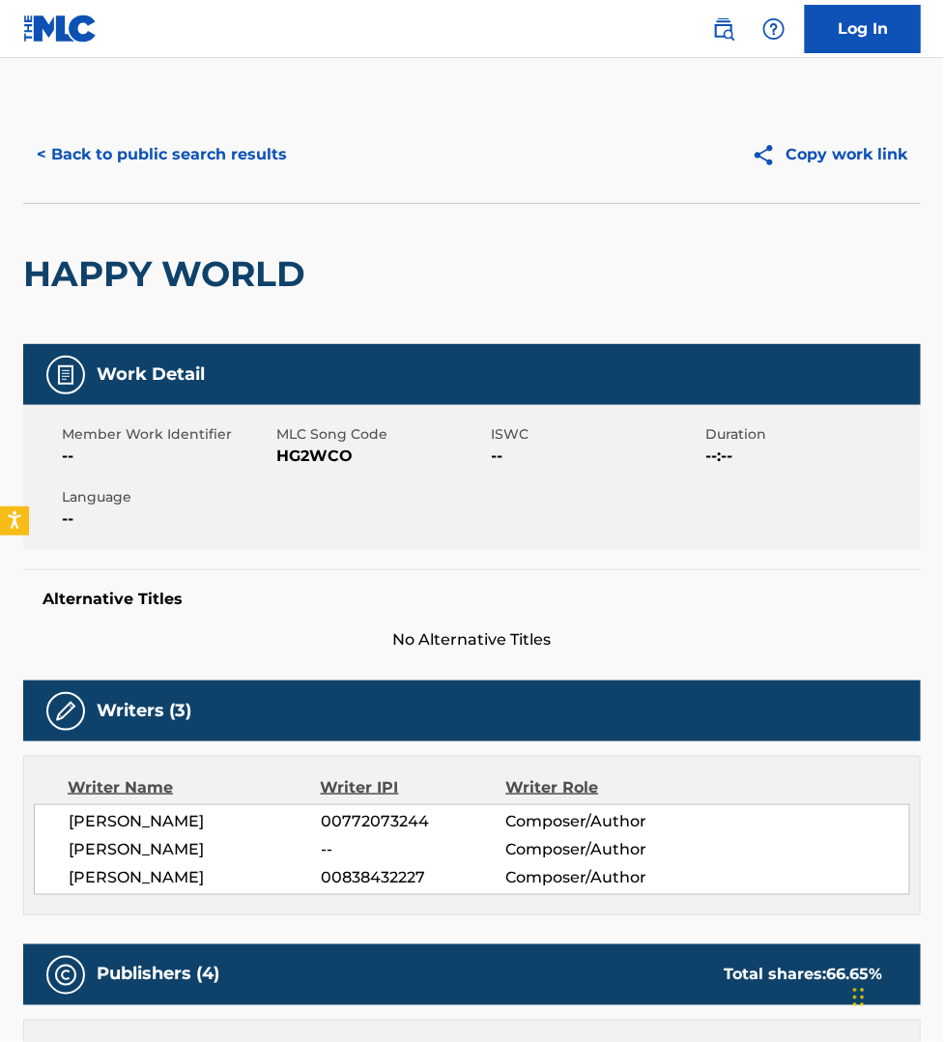
click at [147, 157] on button "< Back to public search results" at bounding box center [161, 154] width 277 height 48
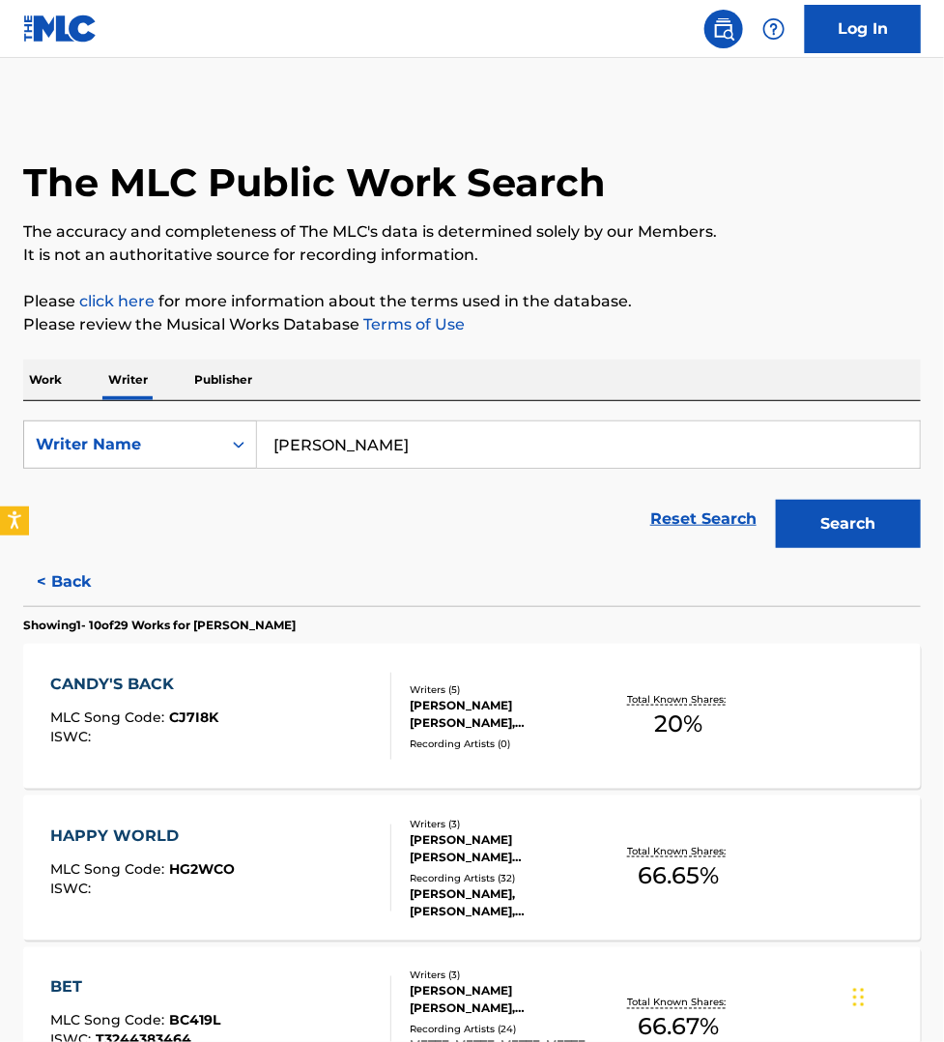
click at [218, 378] on p "Publisher" at bounding box center [223, 380] width 70 height 41
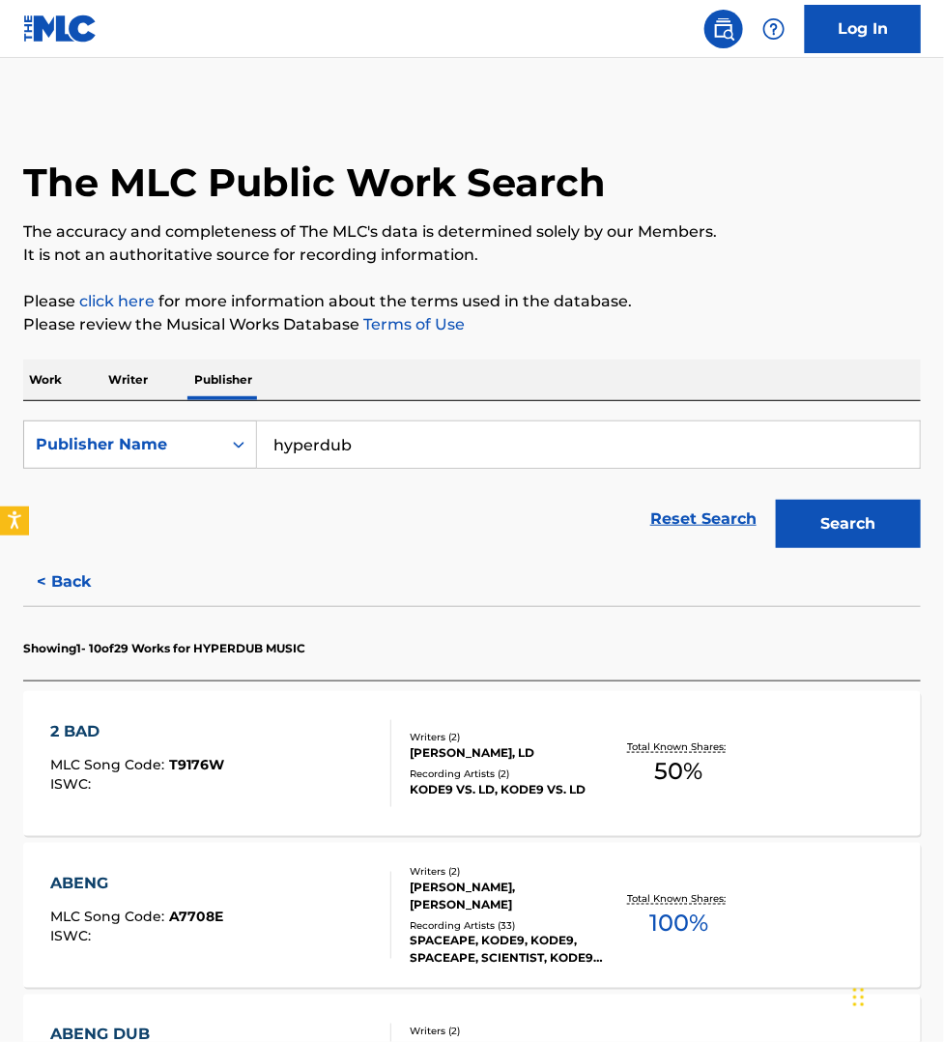
click at [391, 447] on input "hyperdub" at bounding box center [588, 444] width 663 height 46
click at [776, 500] on button "Search" at bounding box center [848, 524] width 145 height 48
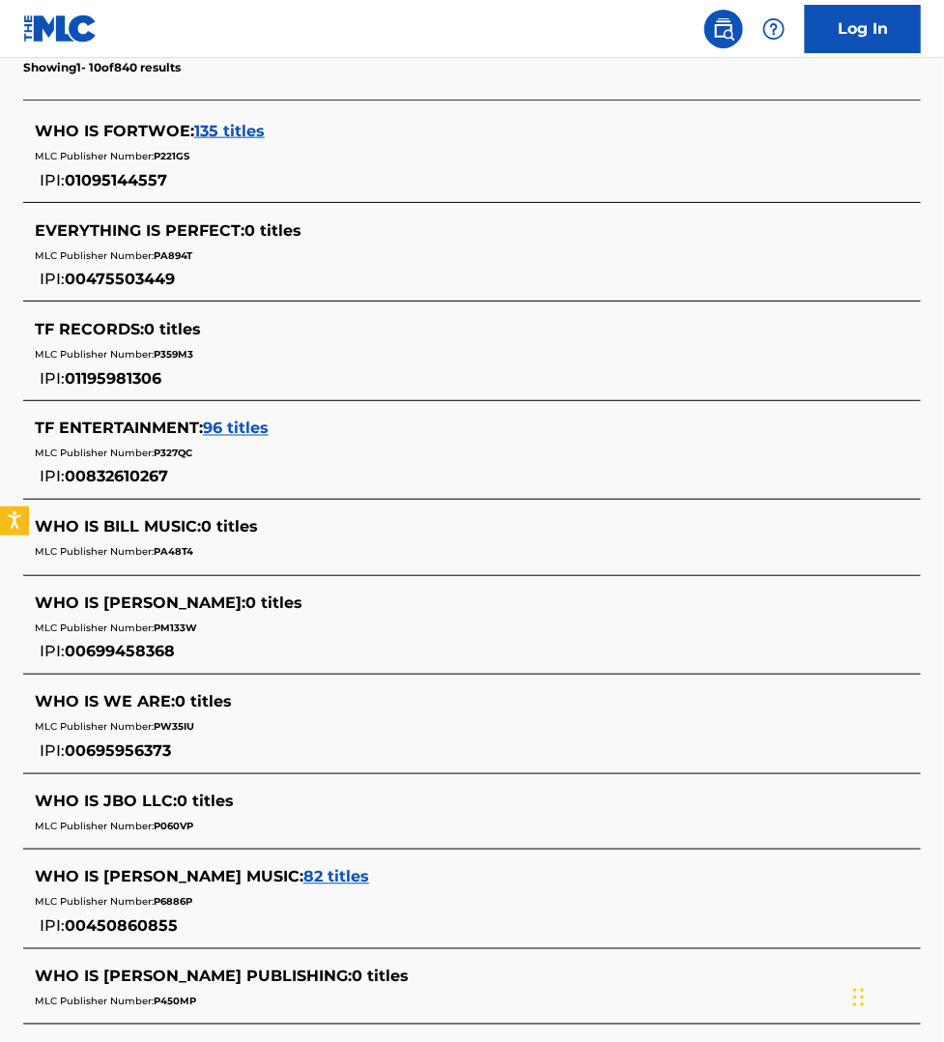
scroll to position [242, 0]
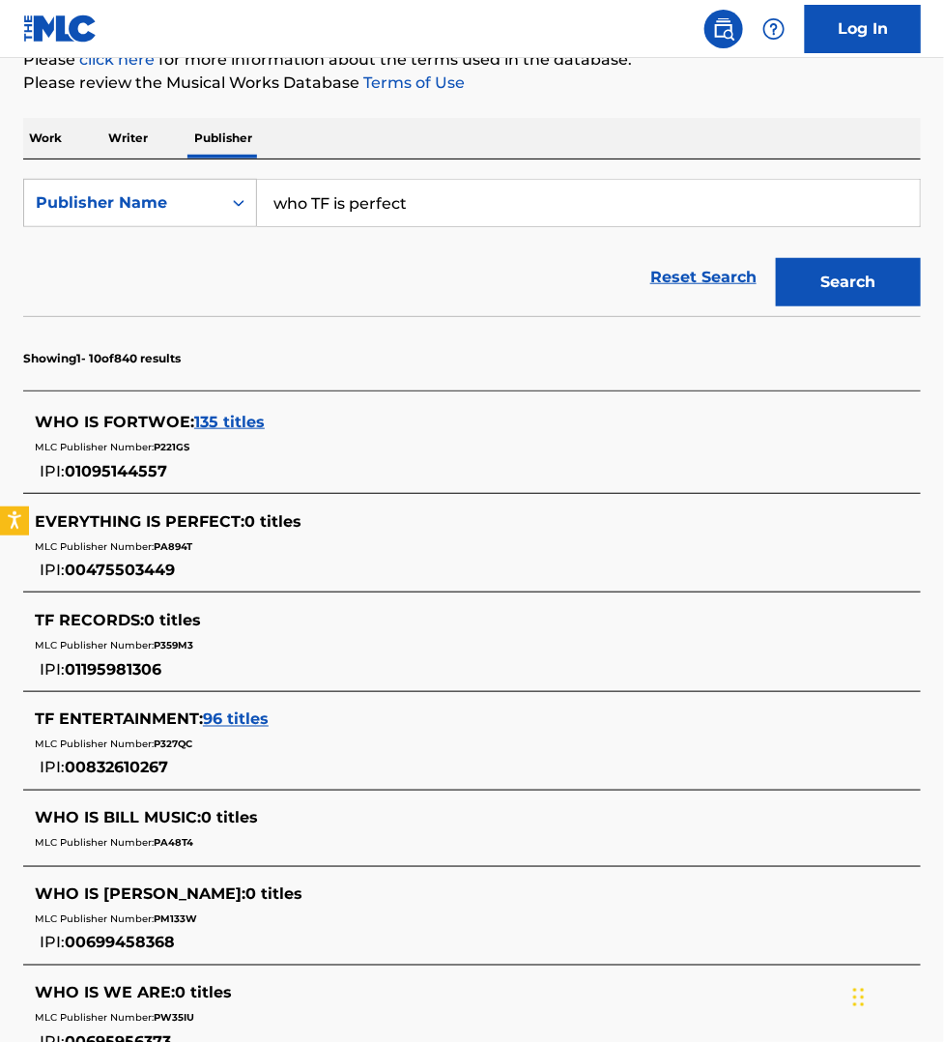
click at [403, 193] on input "who TF is perfect" at bounding box center [588, 203] width 663 height 46
type input "o"
type input "hot rod 98 music"
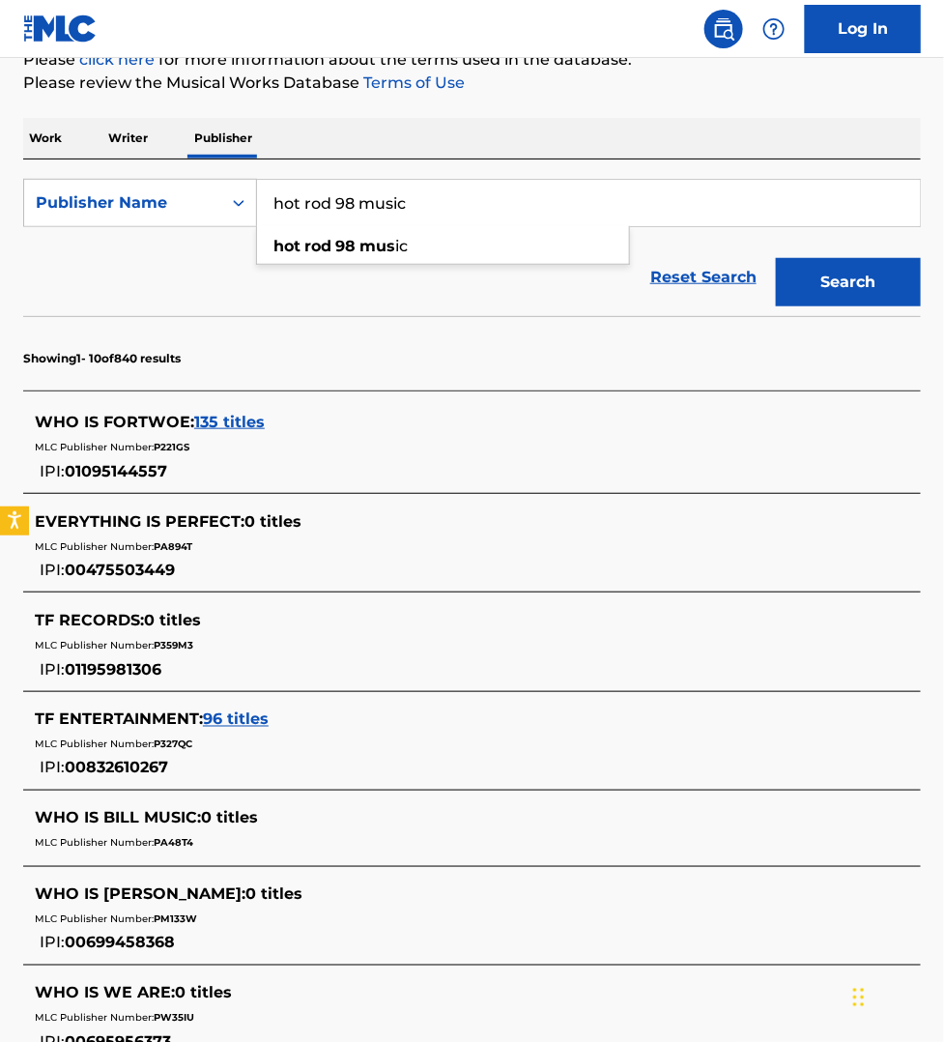
click at [776, 258] on button "Search" at bounding box center [848, 282] width 145 height 48
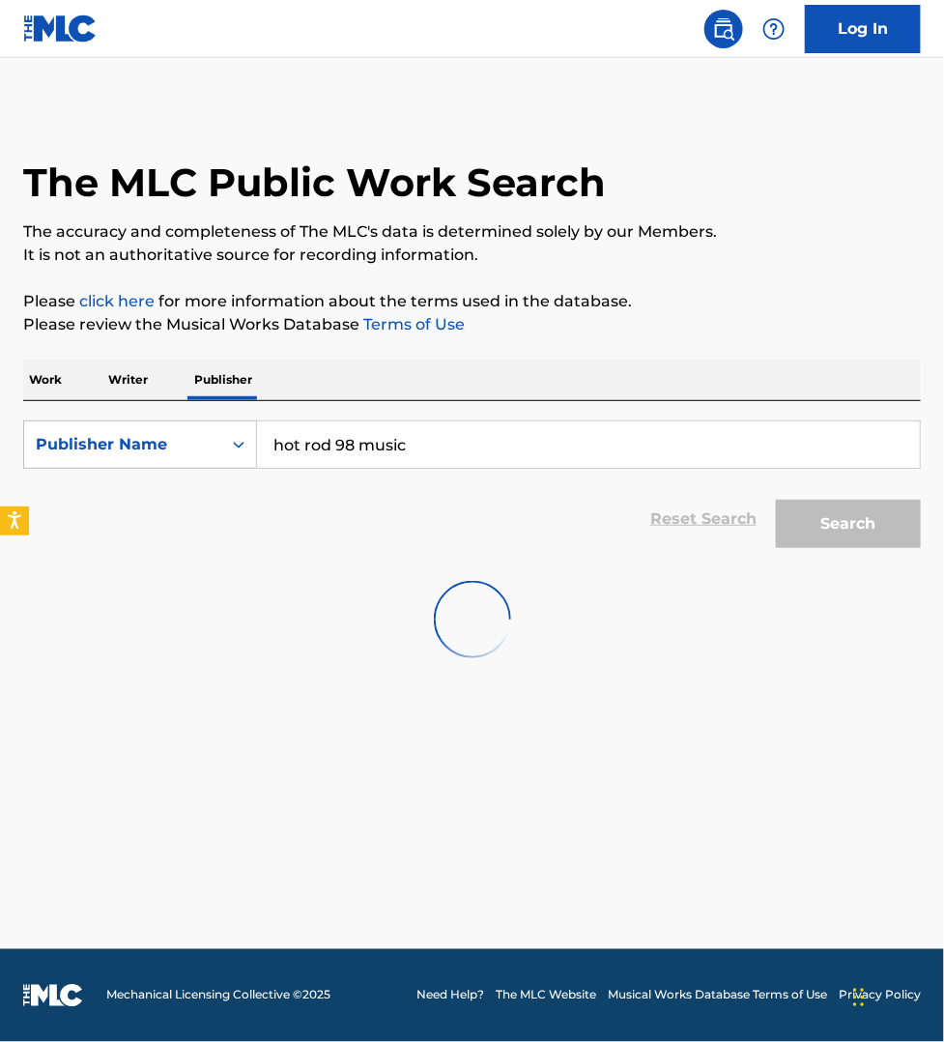
scroll to position [0, 0]
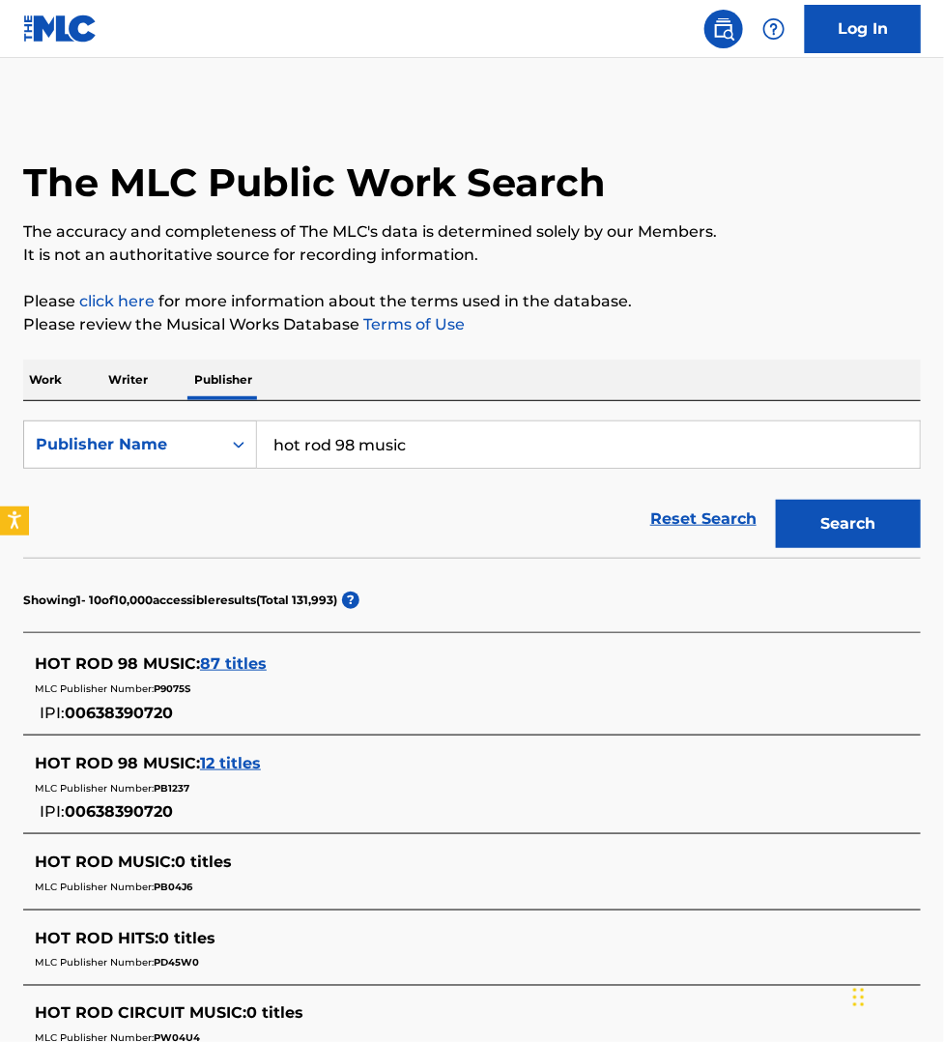
click at [249, 659] on span "87 titles" at bounding box center [233, 663] width 67 height 18
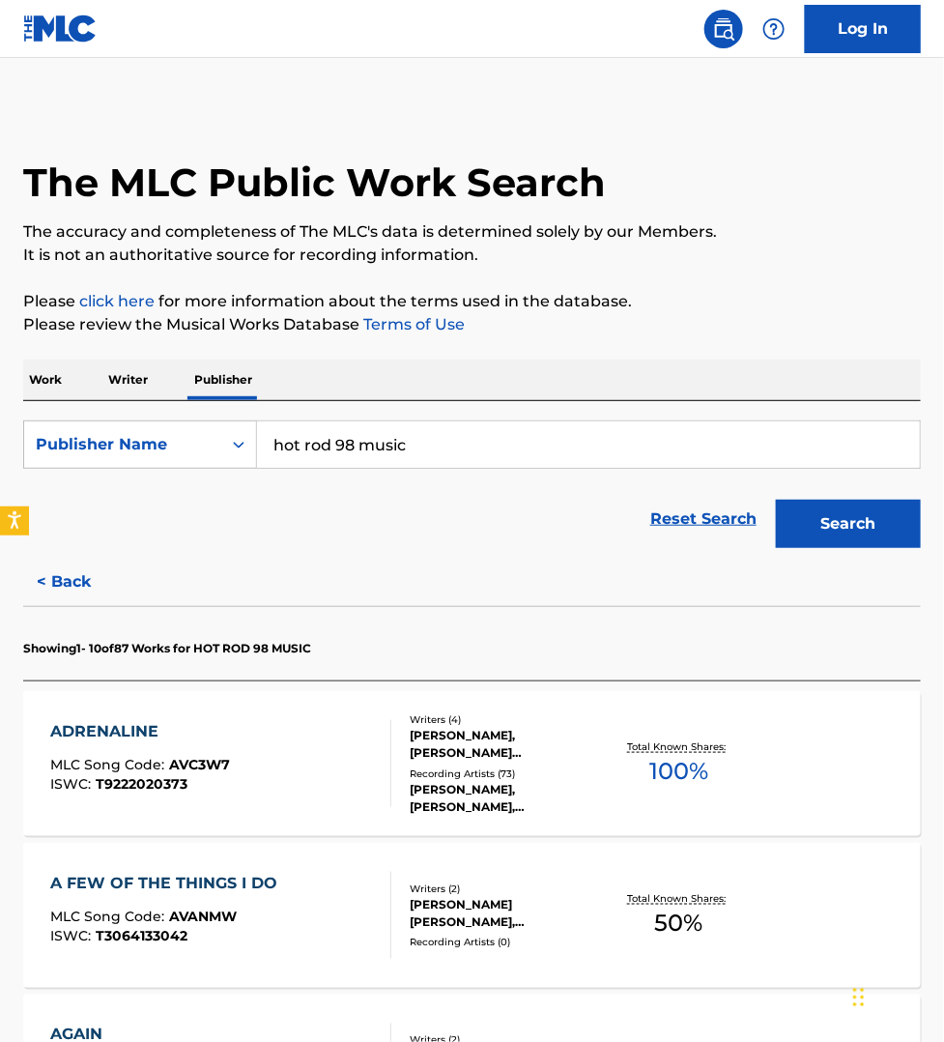
click at [296, 771] on div "[MEDICAL_DATA] MLC Song Code : AVC3W7 ISWC : T9222020373" at bounding box center [220, 763] width 341 height 87
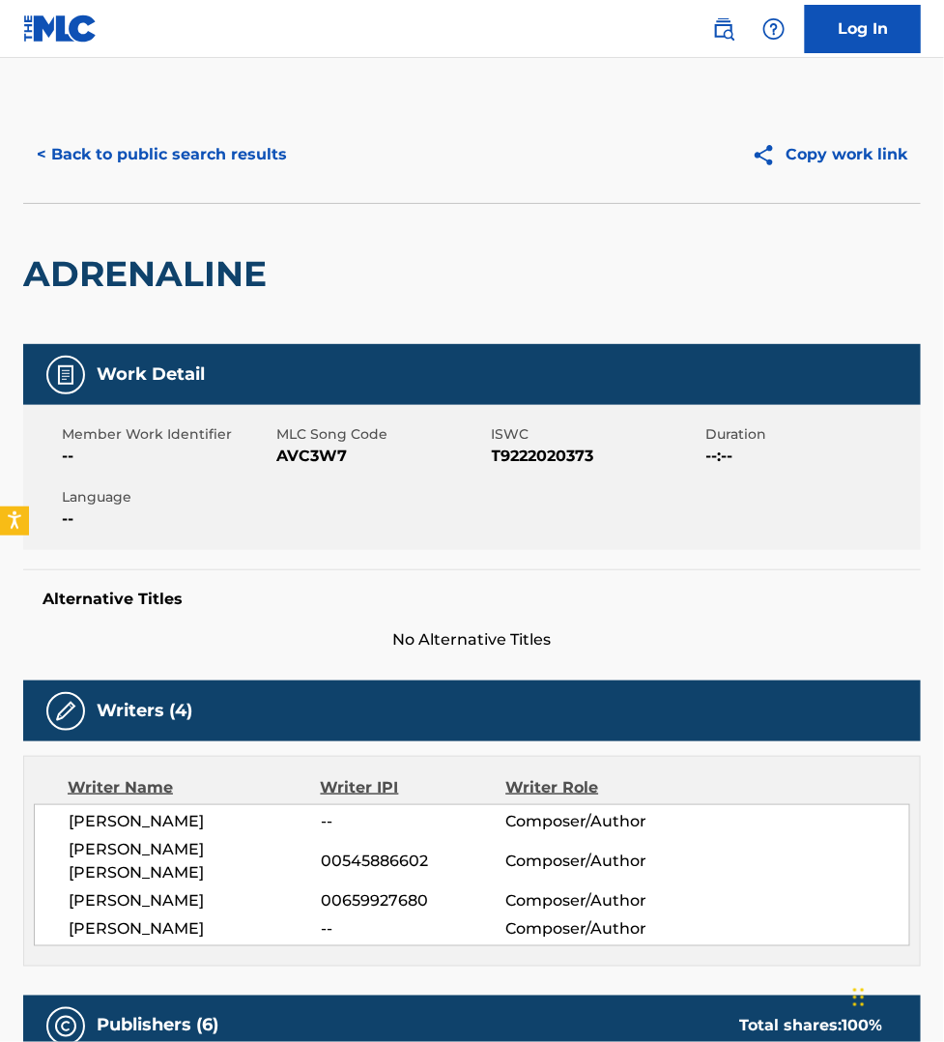
click at [160, 153] on button "< Back to public search results" at bounding box center [161, 154] width 277 height 48
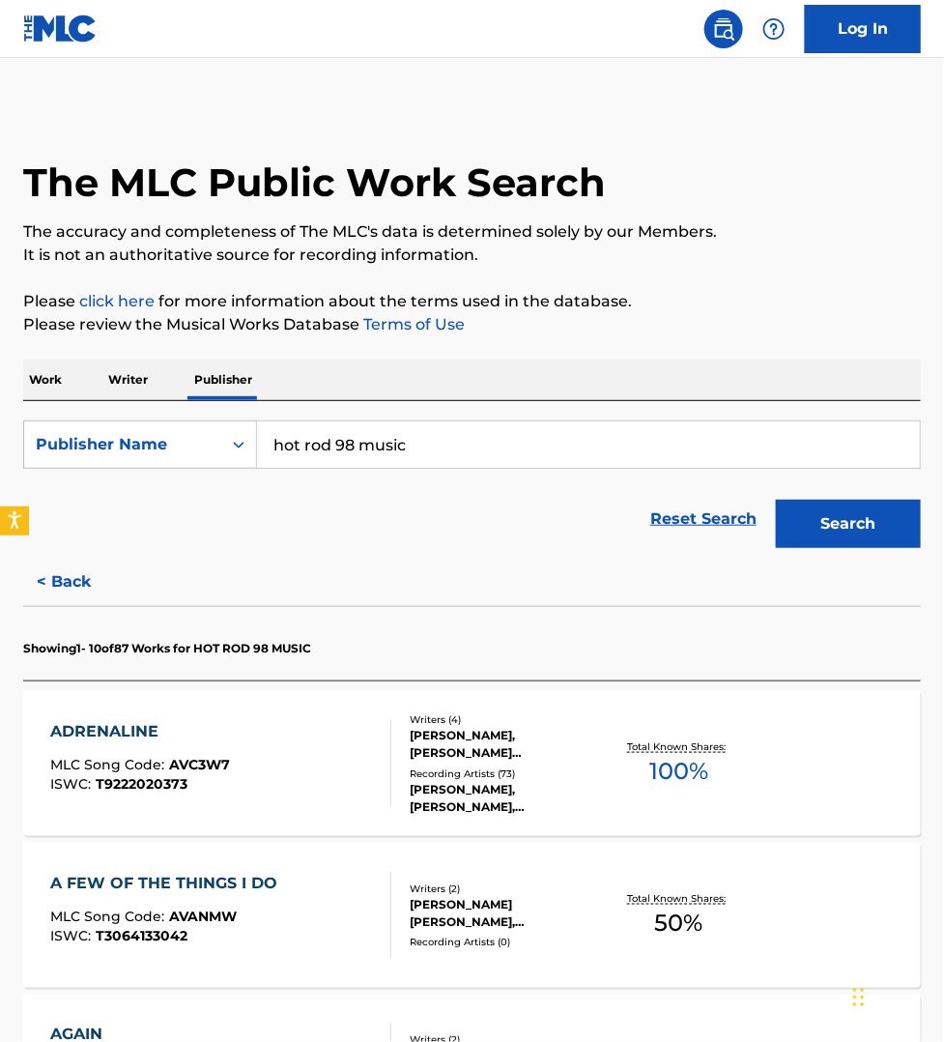
click at [135, 385] on p "Writer" at bounding box center [127, 380] width 51 height 41
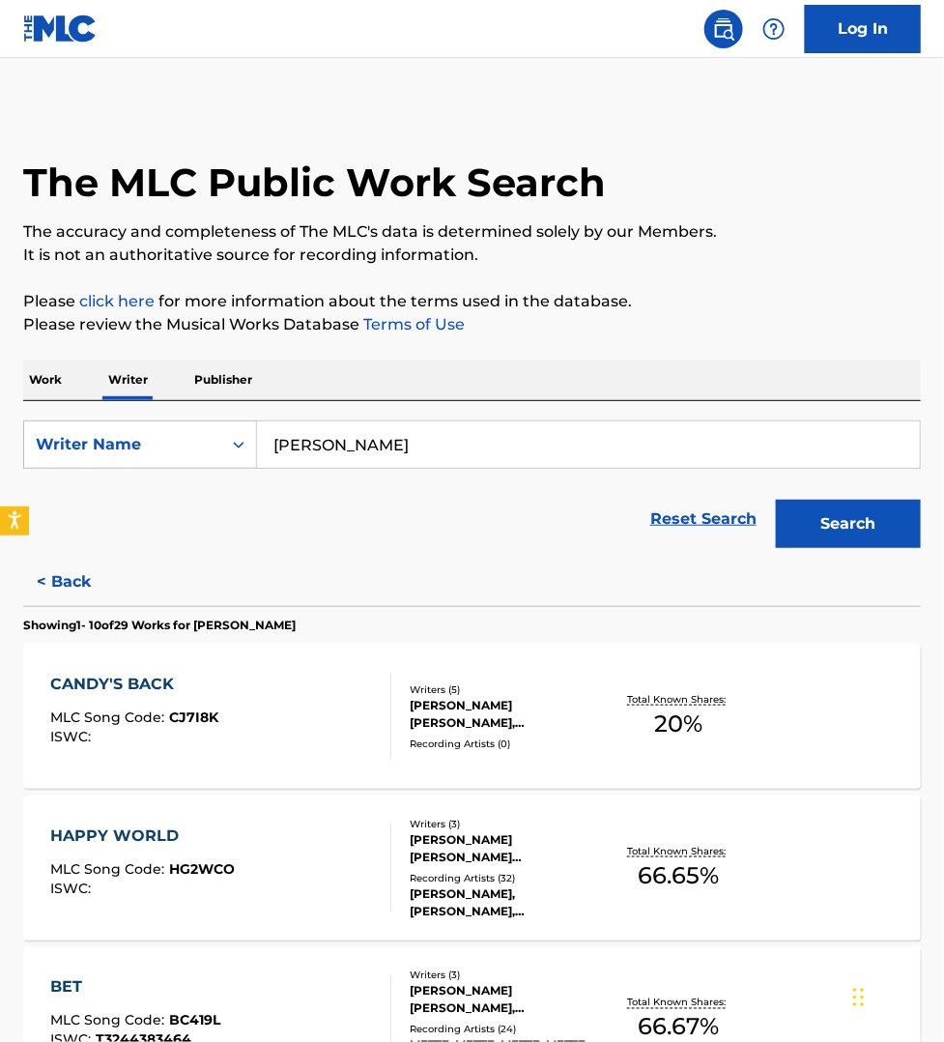
click at [394, 451] on input "[PERSON_NAME]" at bounding box center [588, 444] width 663 height 46
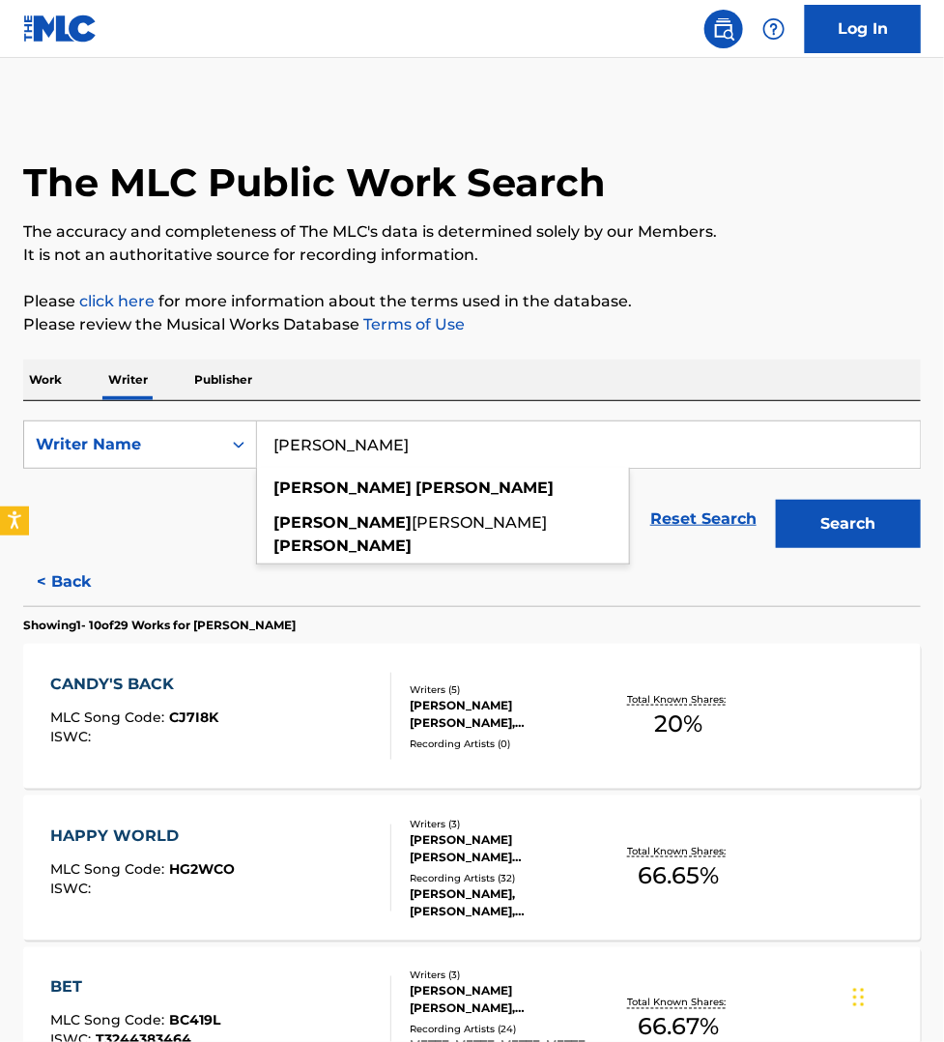
click at [394, 451] on input "[PERSON_NAME]" at bounding box center [588, 444] width 663 height 46
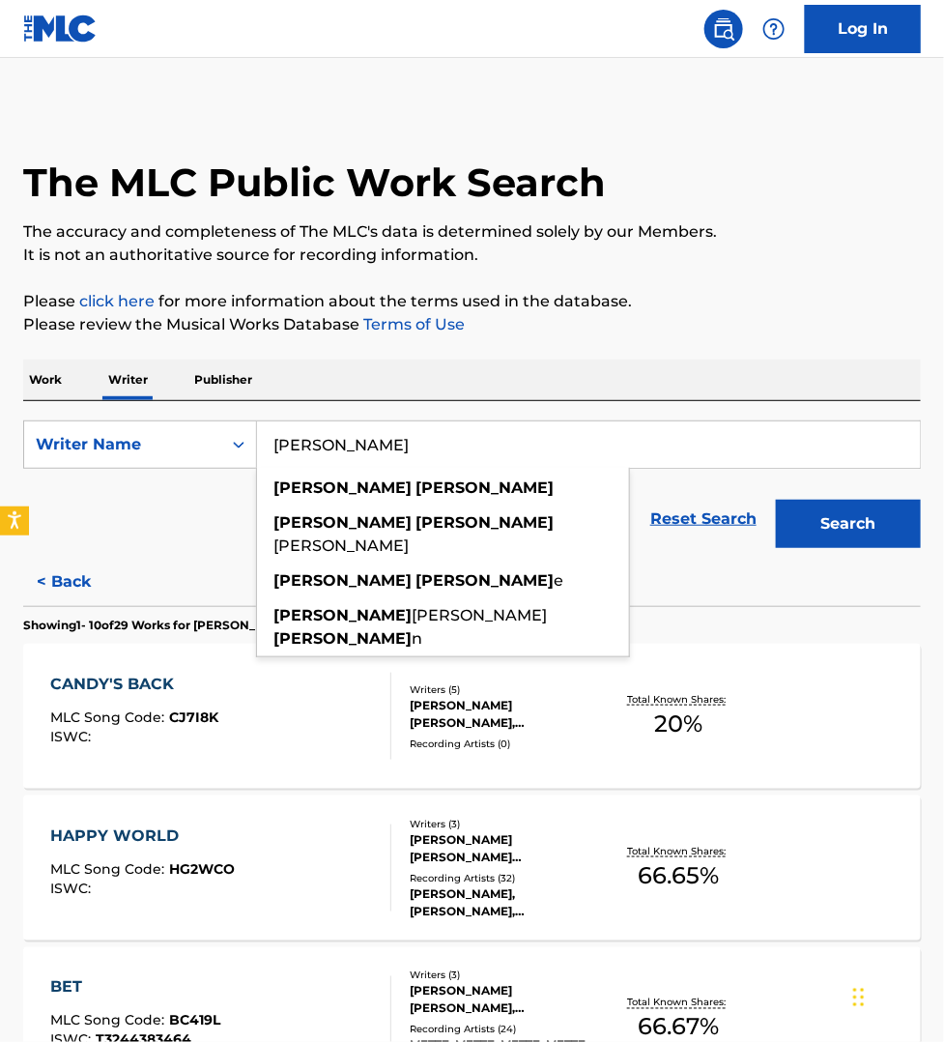
type input "[PERSON_NAME]"
click at [776, 500] on button "Search" at bounding box center [848, 524] width 145 height 48
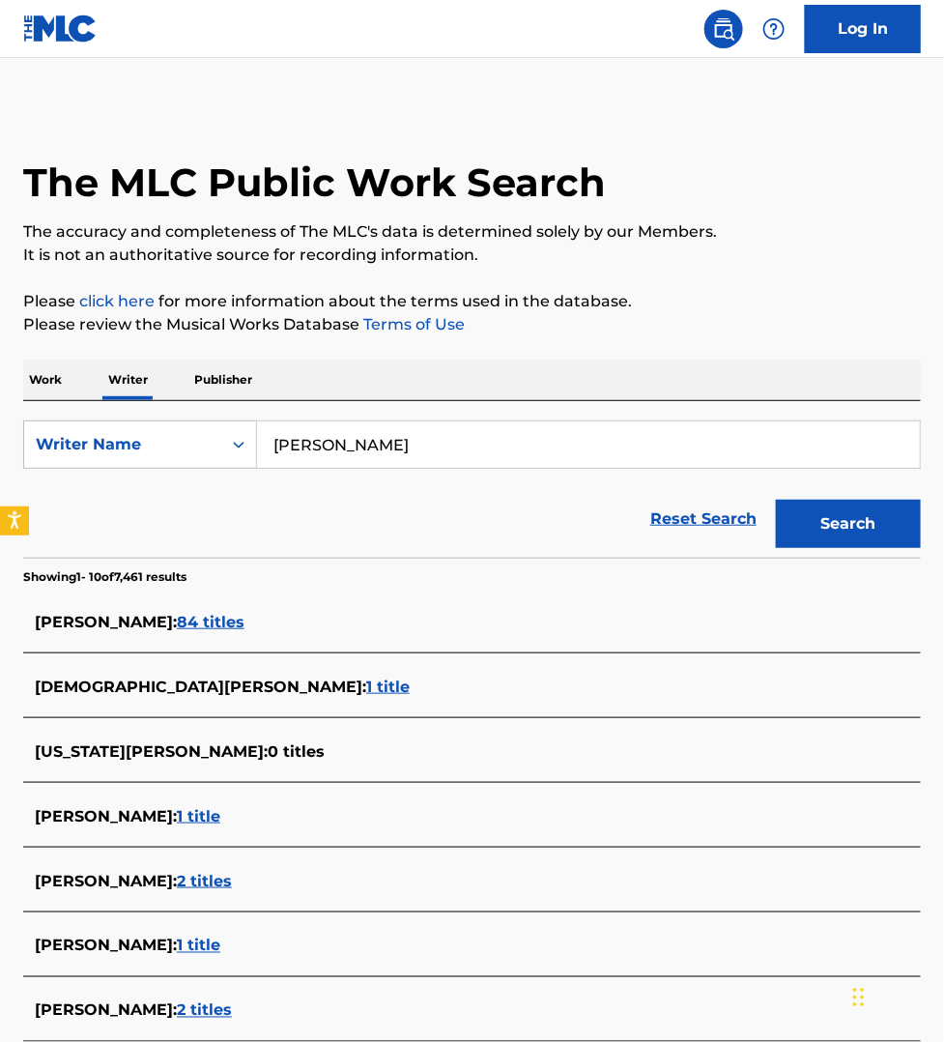
click at [200, 622] on span "84 titles" at bounding box center [211, 622] width 68 height 18
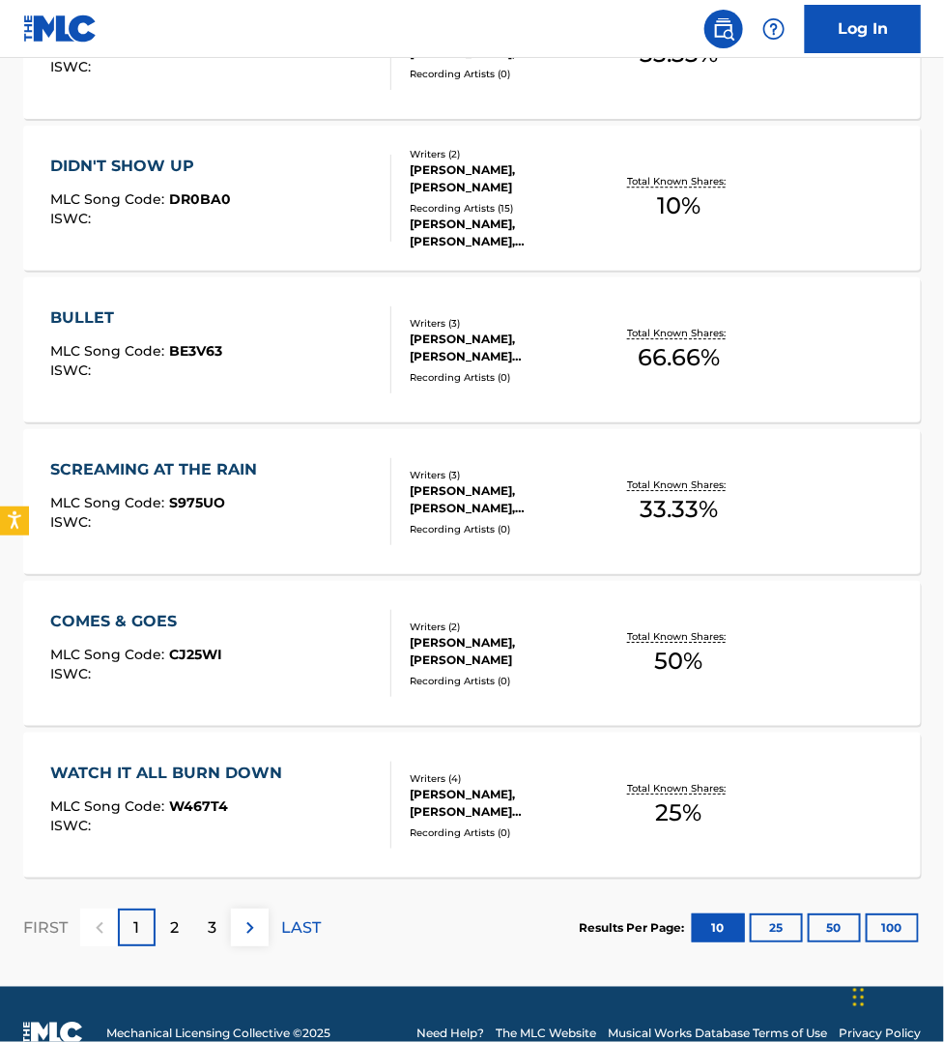
scroll to position [1315, 0]
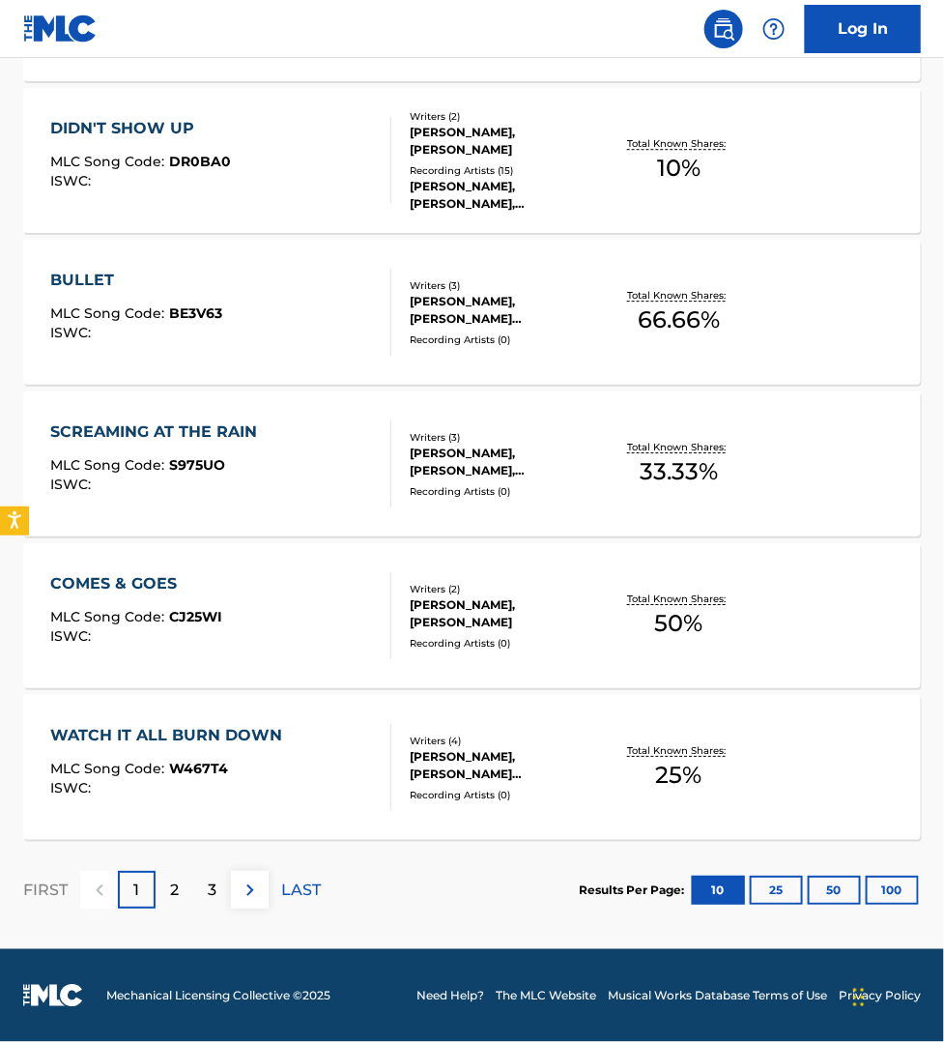
click at [320, 648] on div "COMES & GOES MLC Song Code : CJ25WI ISWC :" at bounding box center [220, 615] width 341 height 87
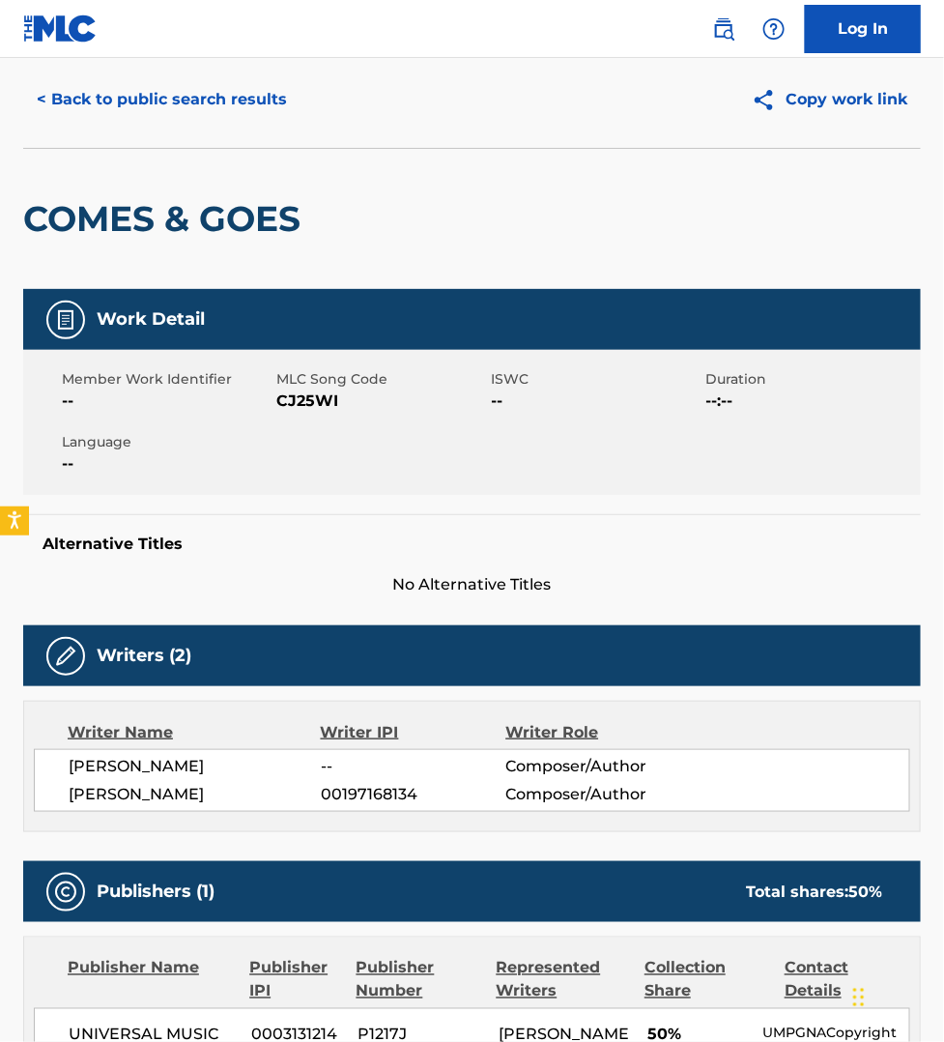
scroll to position [452, 0]
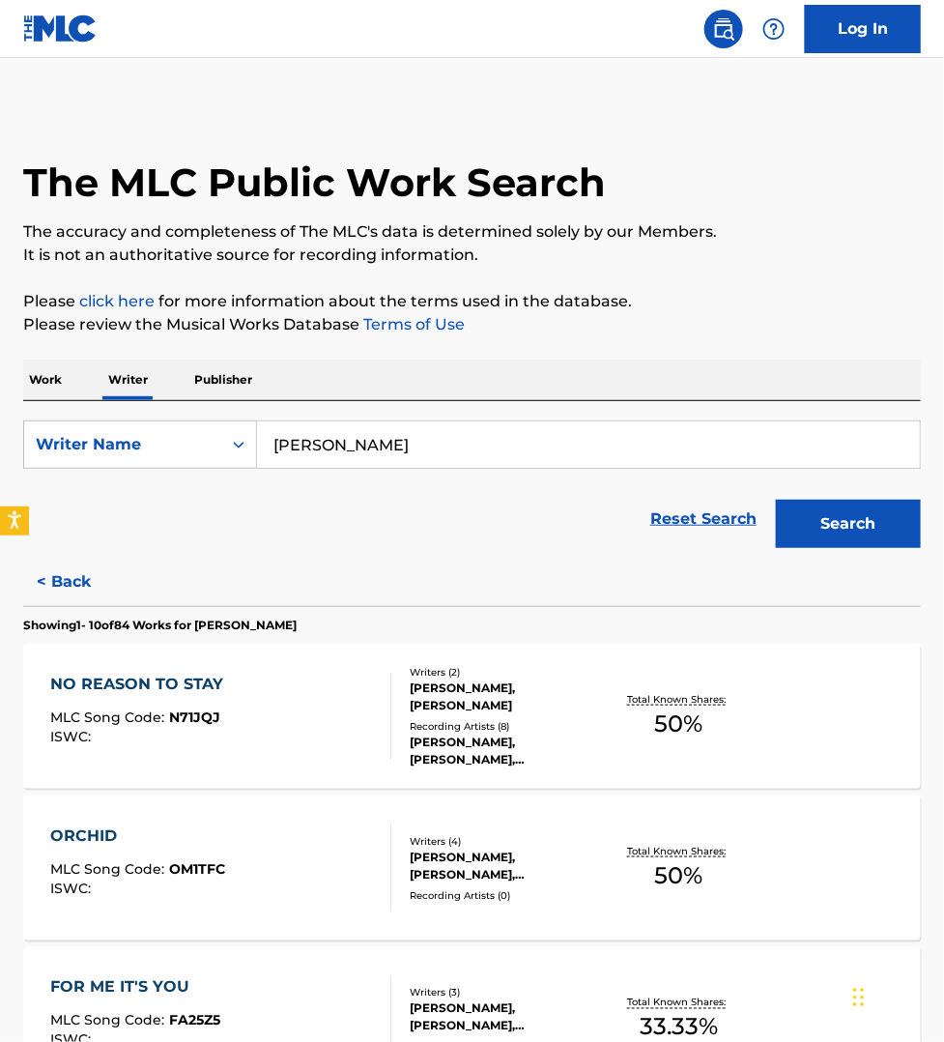
click at [51, 387] on p "Work" at bounding box center [45, 380] width 44 height 41
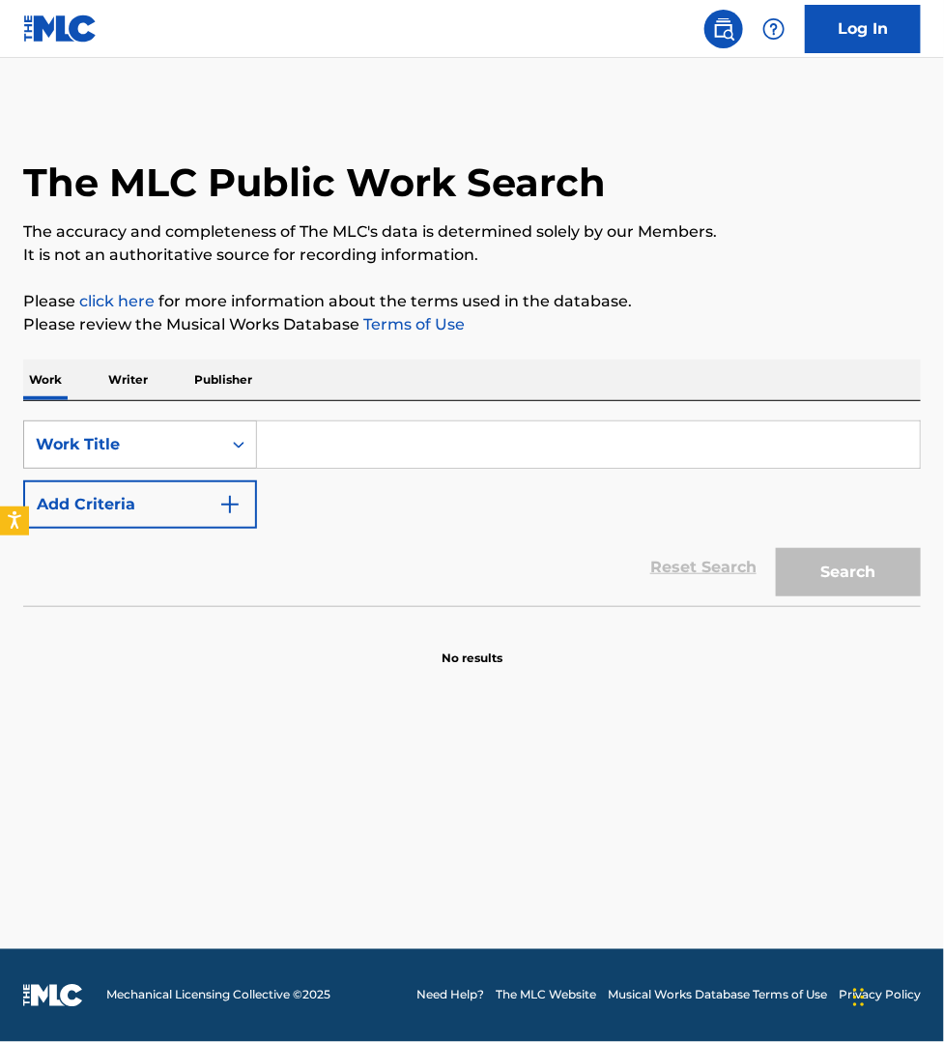
click at [82, 445] on div "Work Title" at bounding box center [123, 444] width 174 height 23
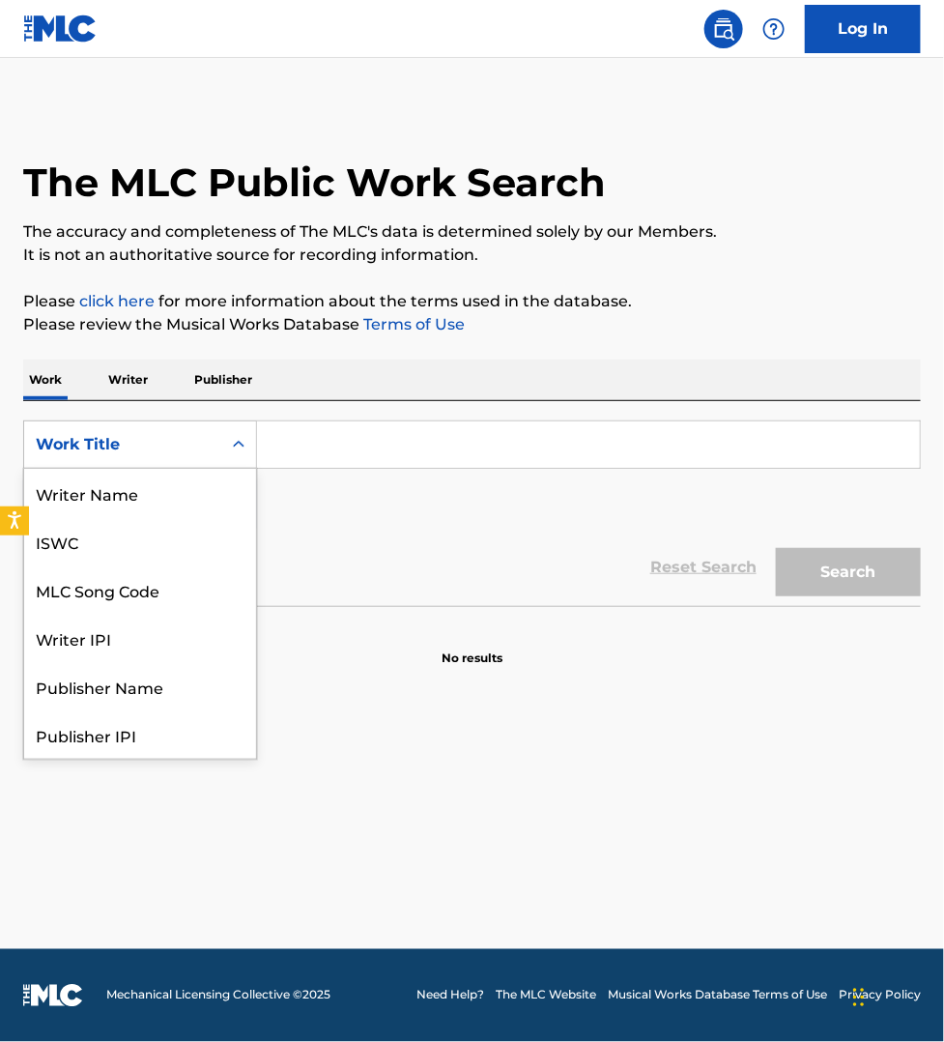
scroll to position [97, 0]
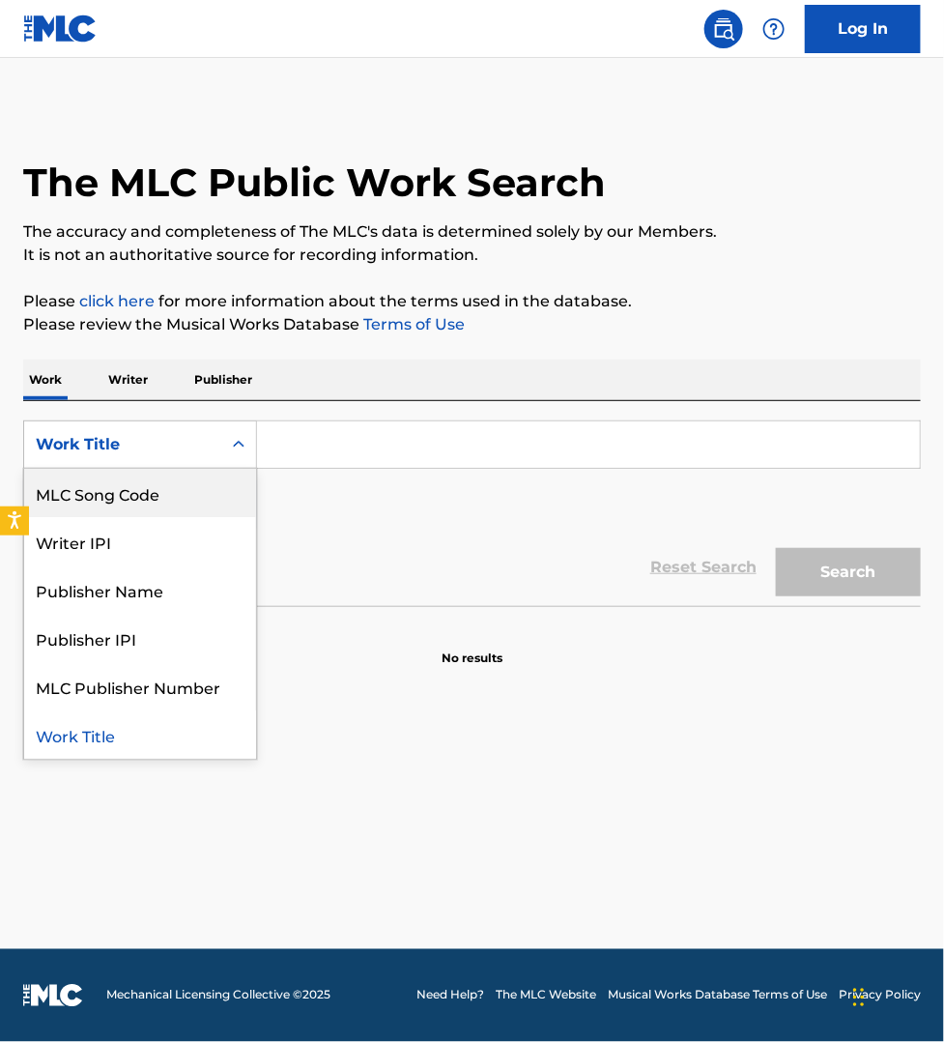
click at [98, 489] on div "MLC Song Code" at bounding box center [140, 493] width 232 height 48
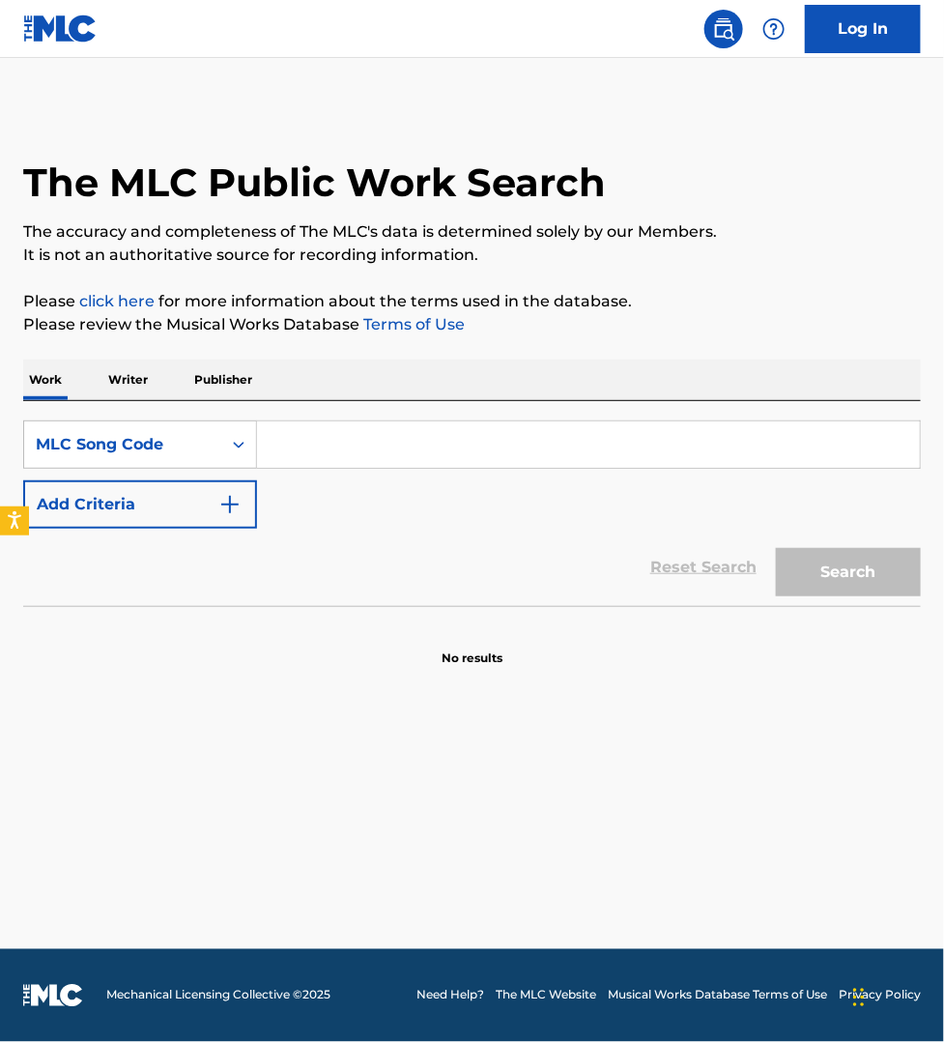
click at [286, 459] on input "Search Form" at bounding box center [588, 444] width 663 height 46
paste input "IZ4U5D"
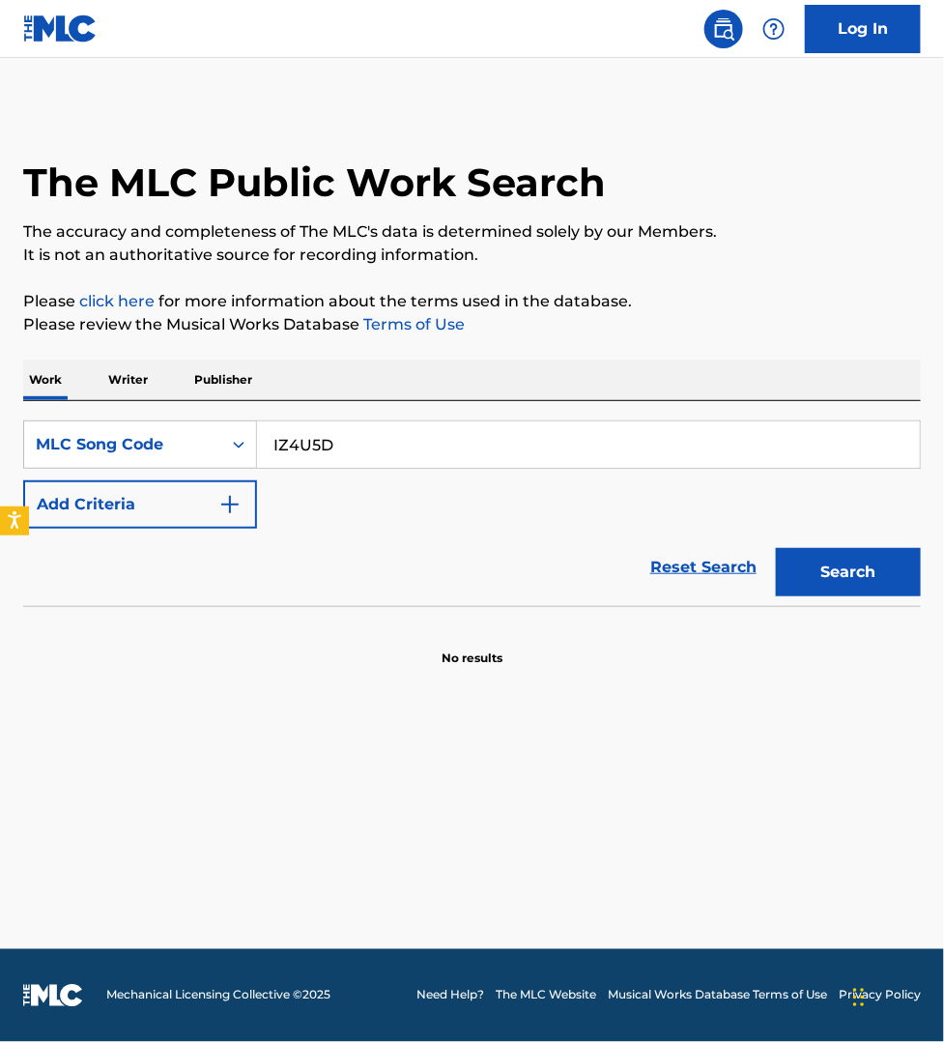
type input "IZ4U5D"
click at [776, 548] on button "Search" at bounding box center [848, 572] width 145 height 48
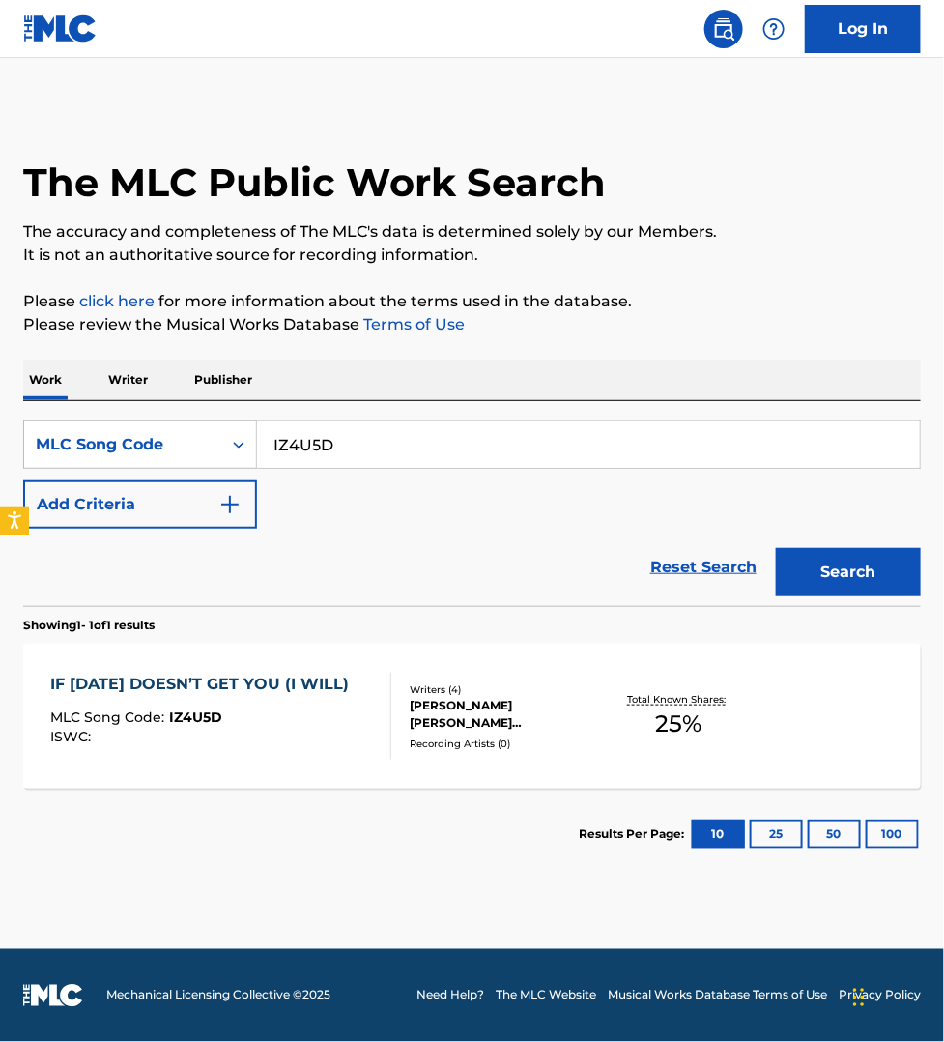
click at [312, 730] on div "ISWC :" at bounding box center [204, 737] width 308 height 14
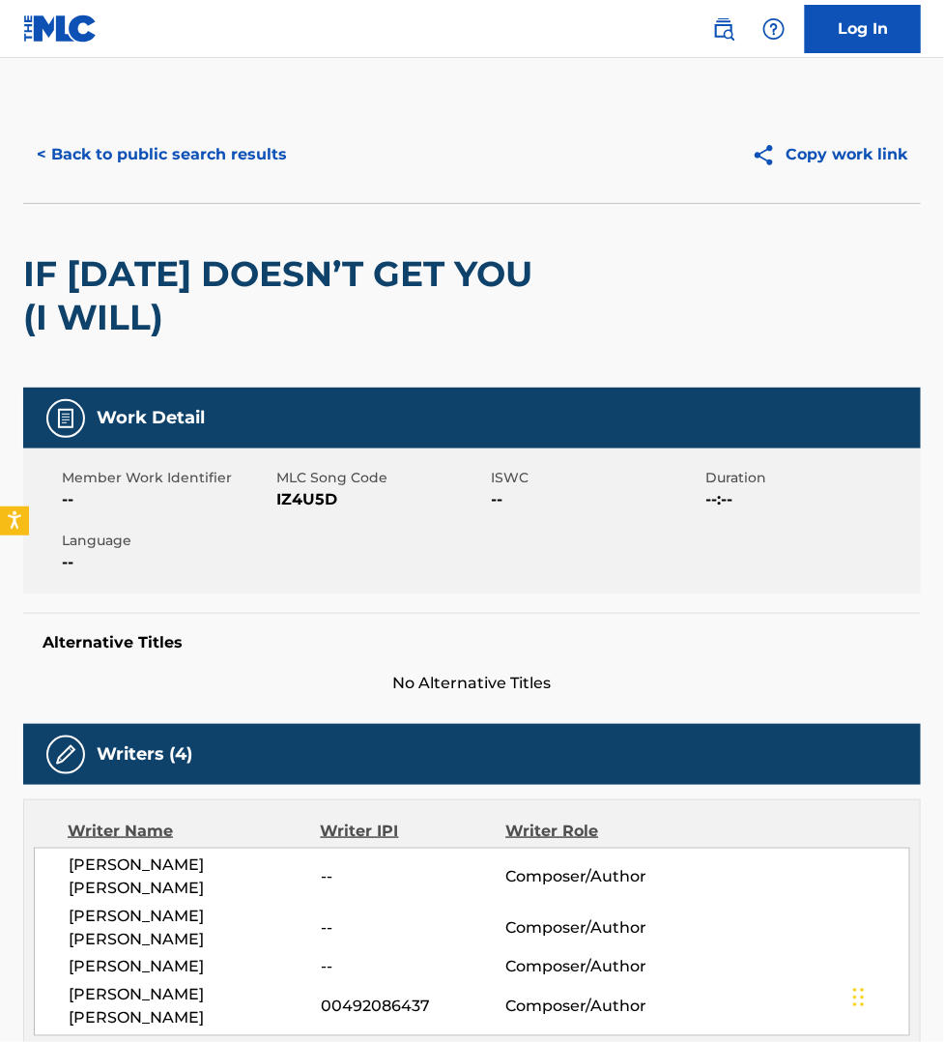
click at [199, 161] on button "< Back to public search results" at bounding box center [161, 154] width 277 height 48
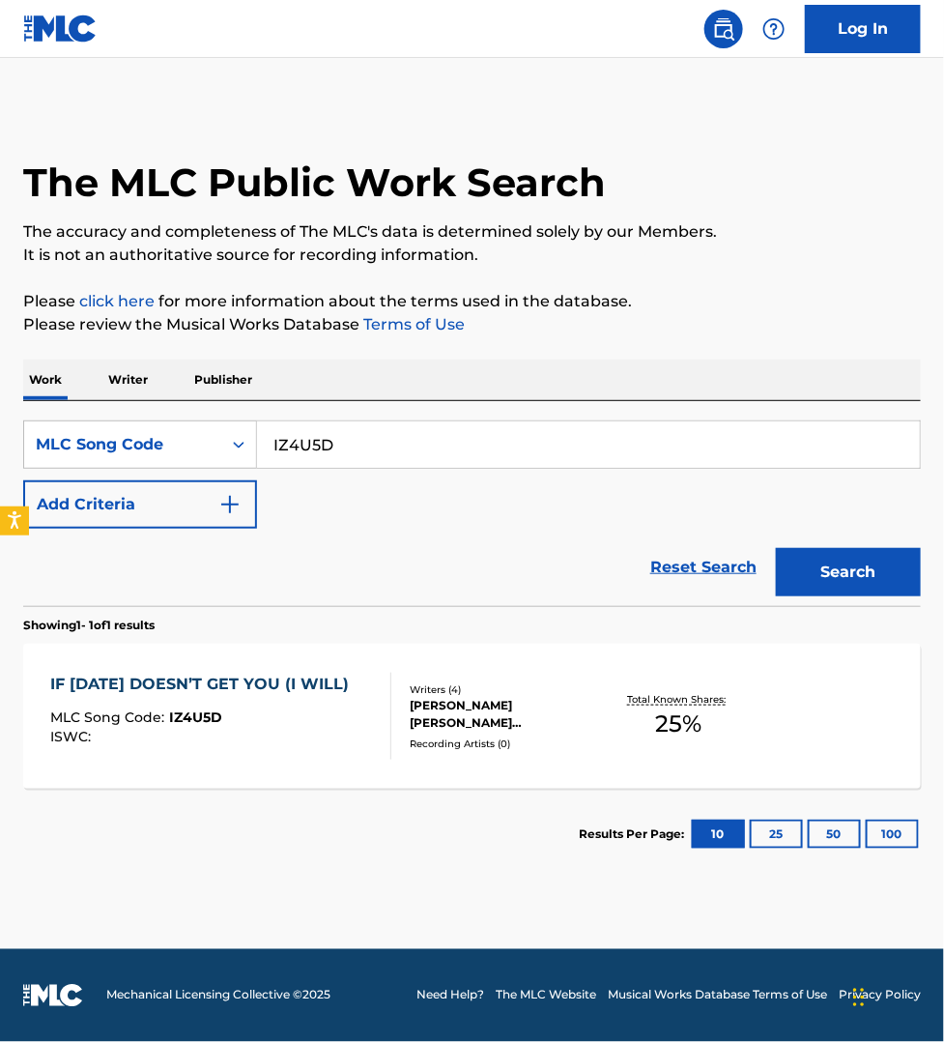
click at [220, 375] on p "Publisher" at bounding box center [223, 380] width 70 height 41
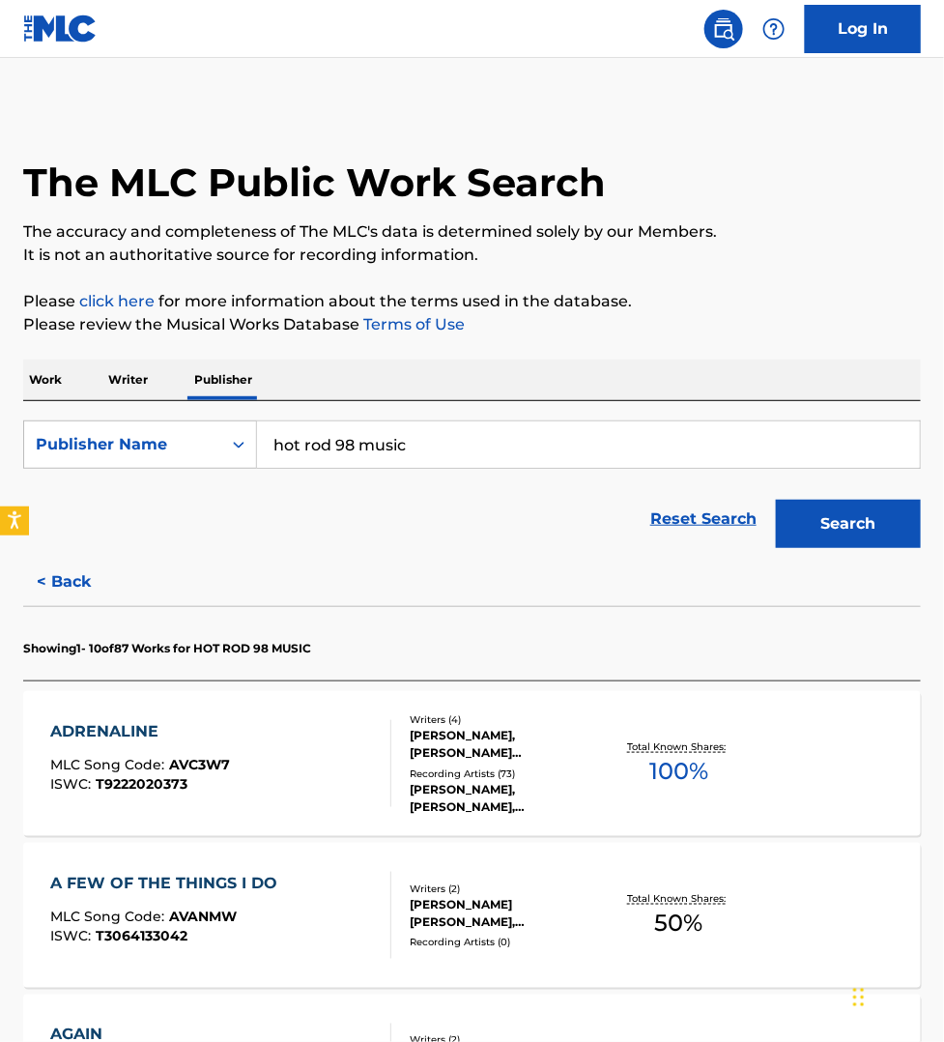
click at [452, 448] on input "hot rod 98 music" at bounding box center [588, 444] width 663 height 46
type input "ripruth publishing"
click at [776, 500] on button "Search" at bounding box center [848, 524] width 145 height 48
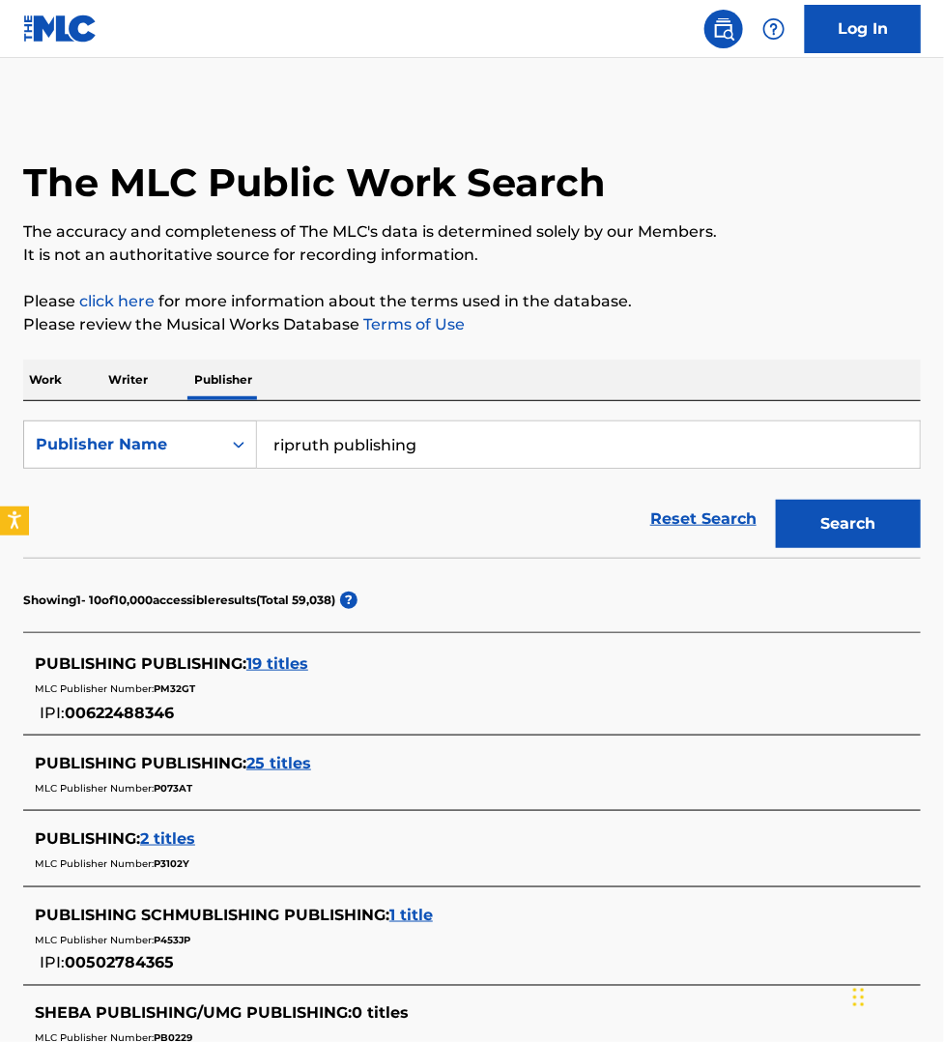
click at [171, 88] on main "The MLC Public Work Search The accuracy and completeness of The MLC's data is d…" at bounding box center [472, 843] width 944 height 1570
click at [121, 383] on p "Writer" at bounding box center [127, 380] width 51 height 41
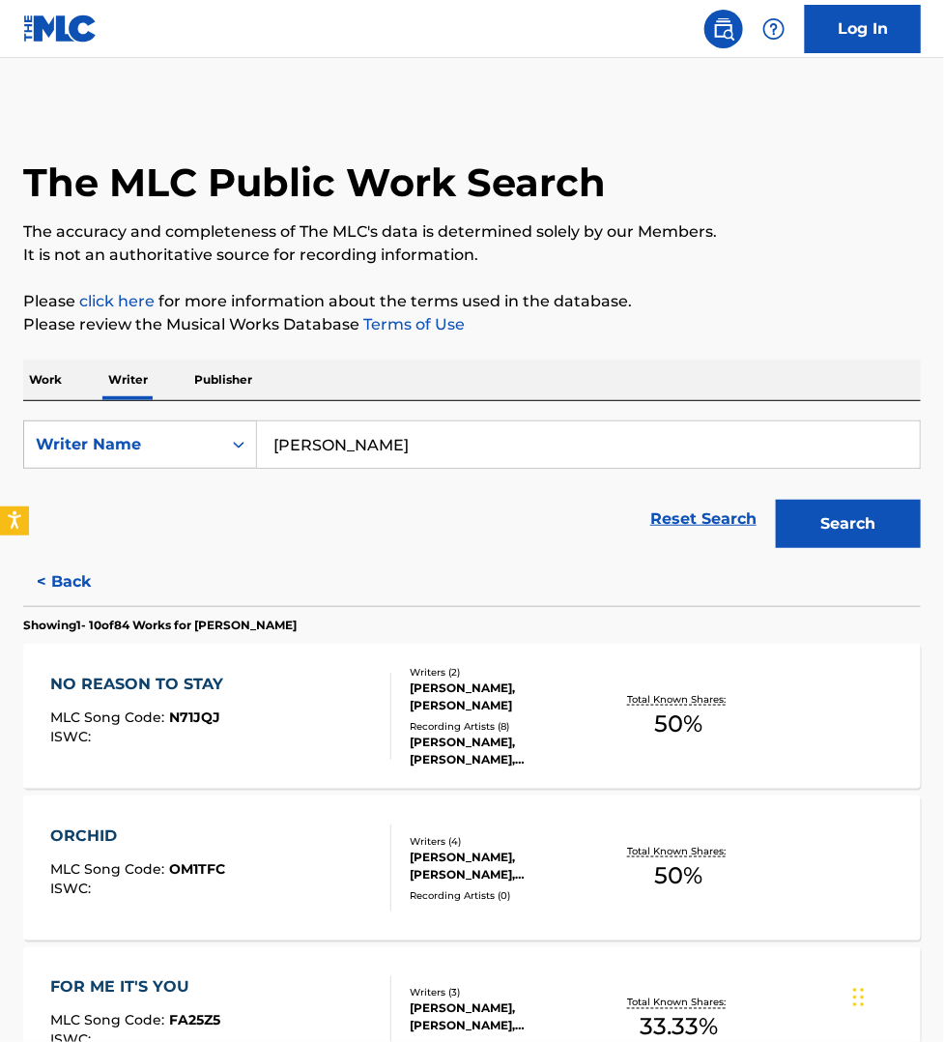
click at [427, 438] on input "[PERSON_NAME]" at bounding box center [588, 444] width 663 height 46
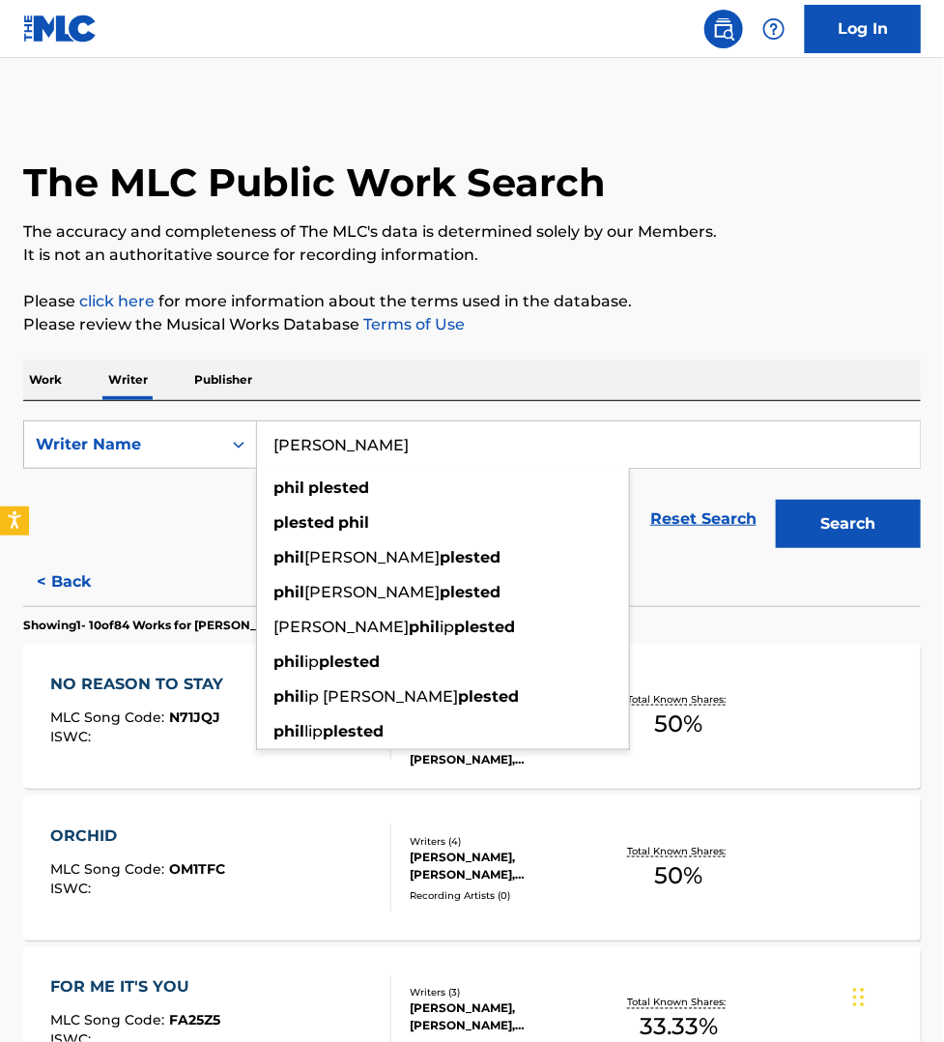
type input "[PERSON_NAME]"
click at [776, 500] on button "Search" at bounding box center [848, 524] width 145 height 48
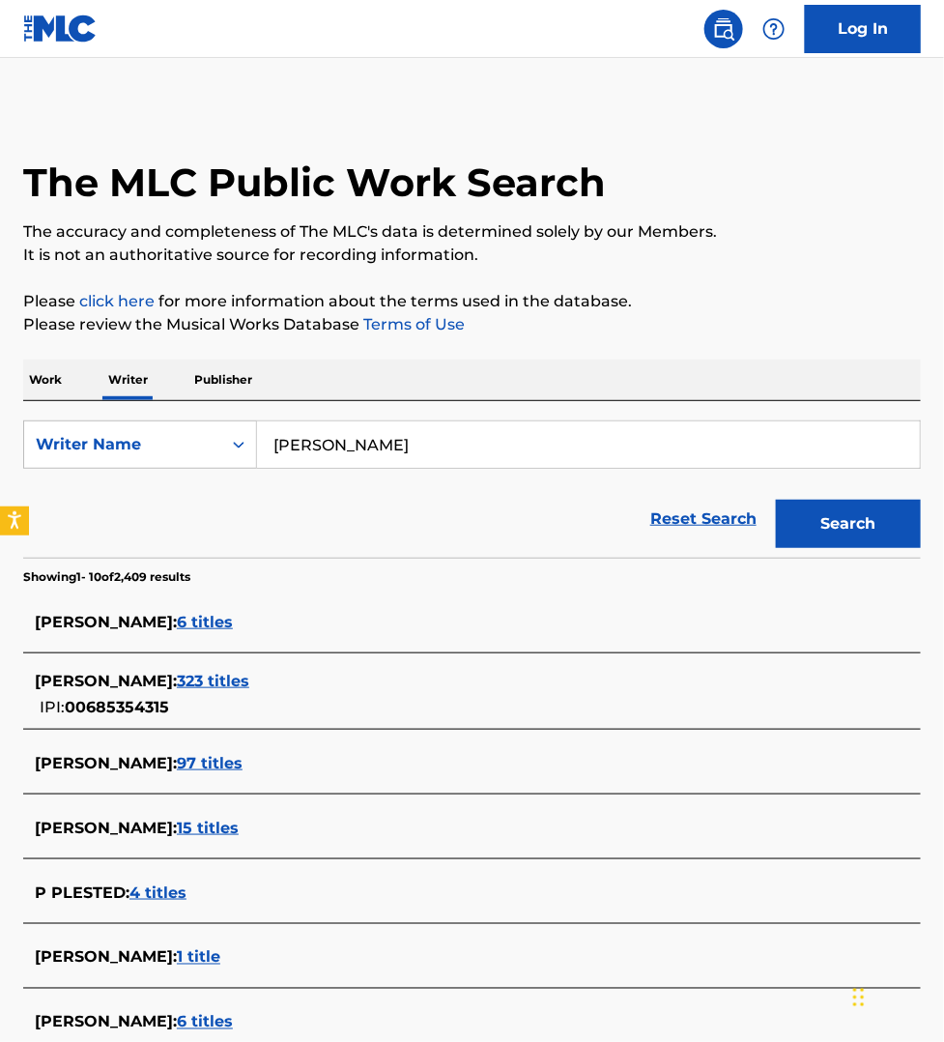
click at [249, 686] on span "323 titles" at bounding box center [213, 681] width 72 height 18
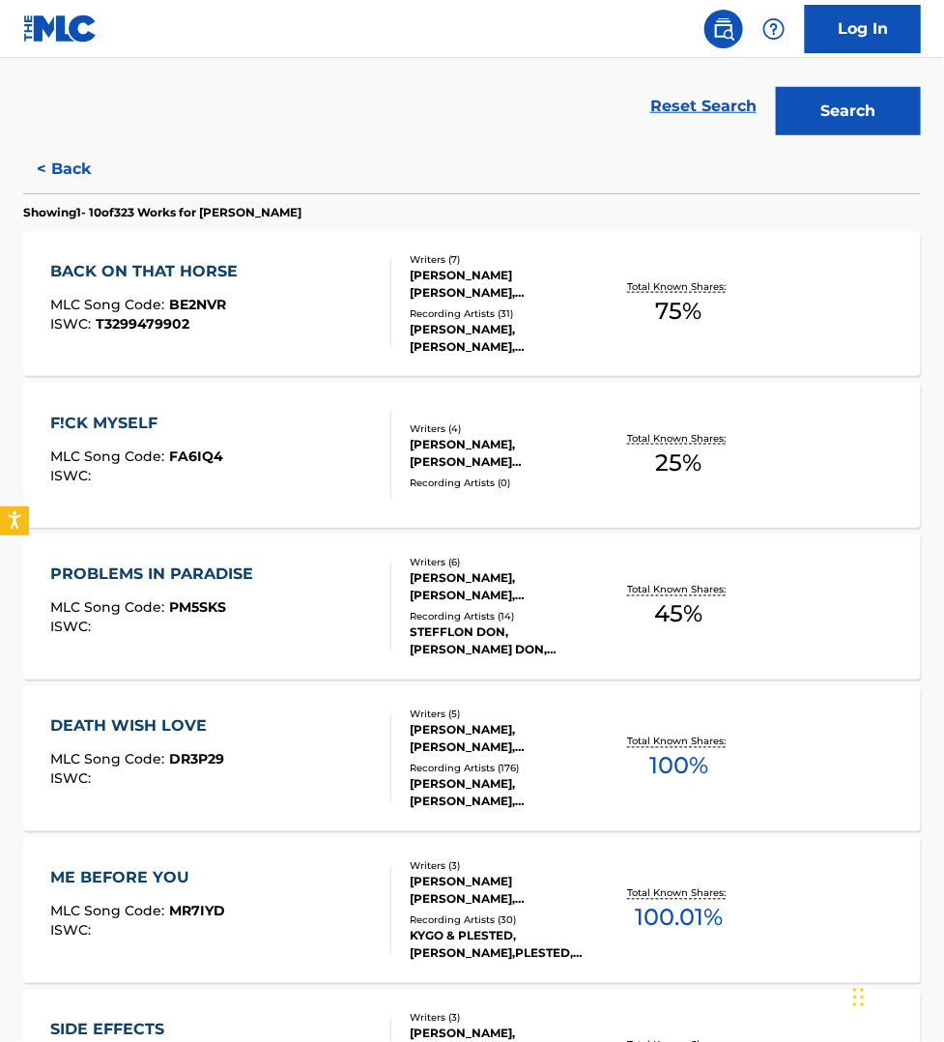
scroll to position [422, 0]
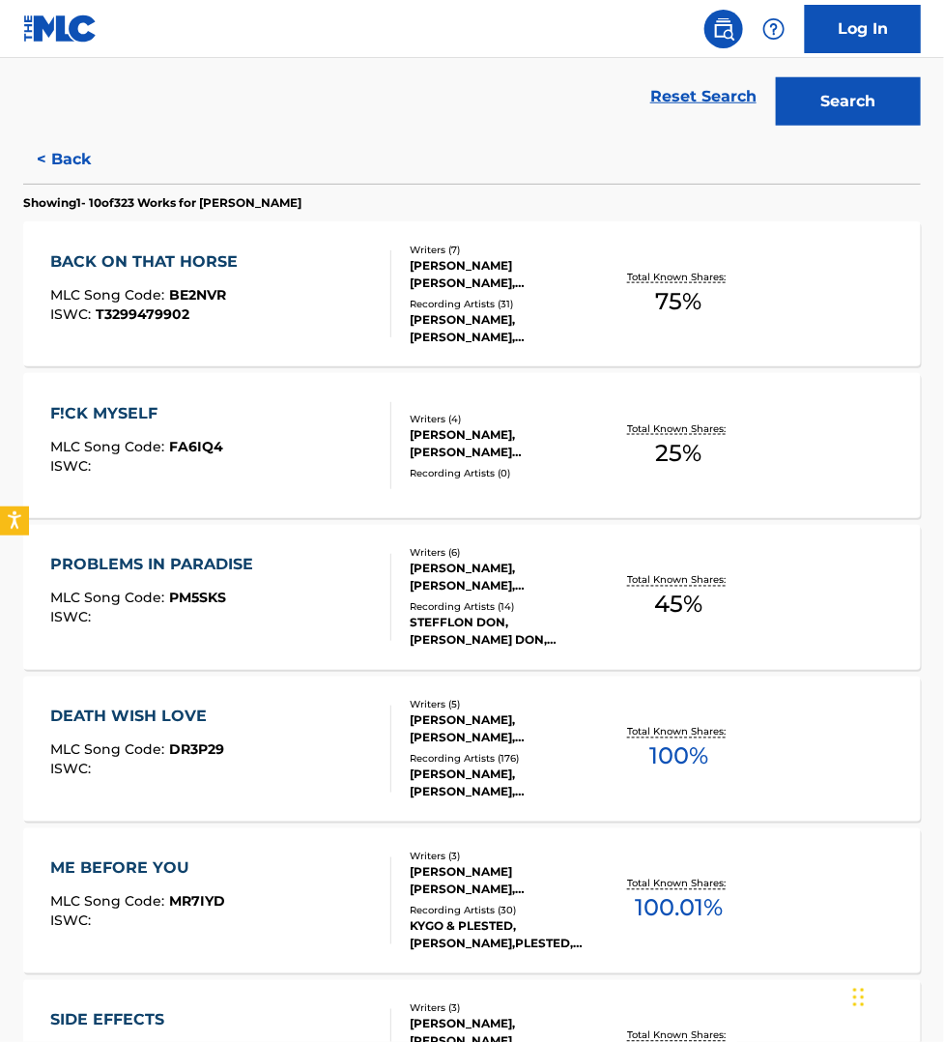
click at [297, 727] on div "DEATH WISH LOVE MLC Song Code : DR3P29 ISWC :" at bounding box center [220, 749] width 341 height 87
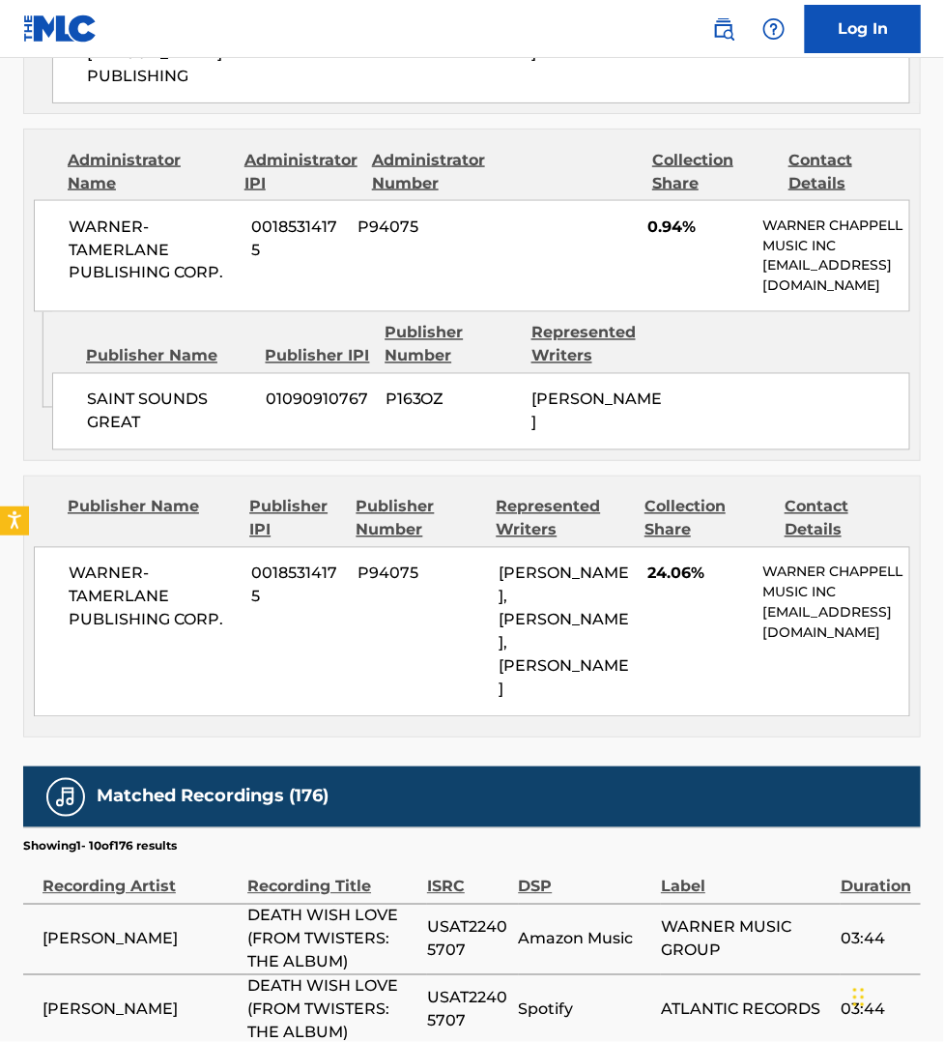
scroll to position [4470, 0]
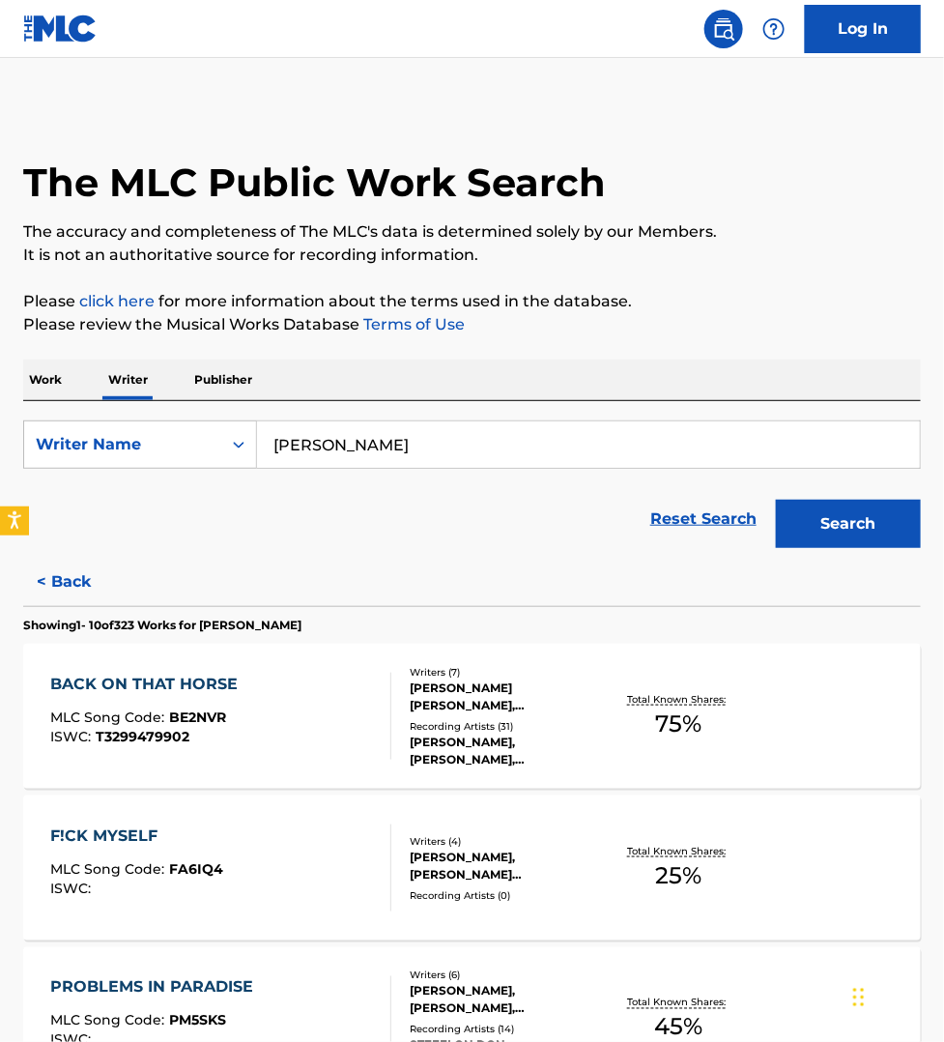
click at [27, 380] on p "Work" at bounding box center [45, 380] width 44 height 41
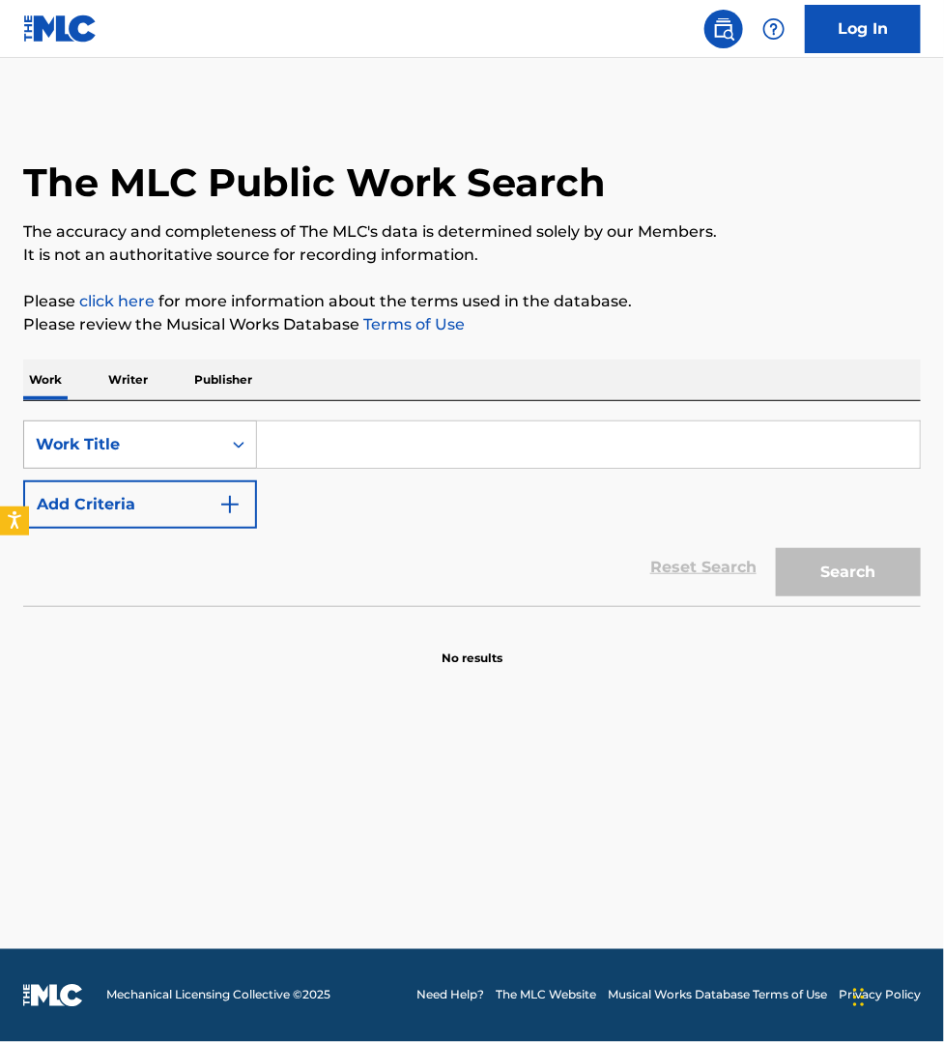
click at [95, 440] on div "Work Title" at bounding box center [123, 444] width 174 height 23
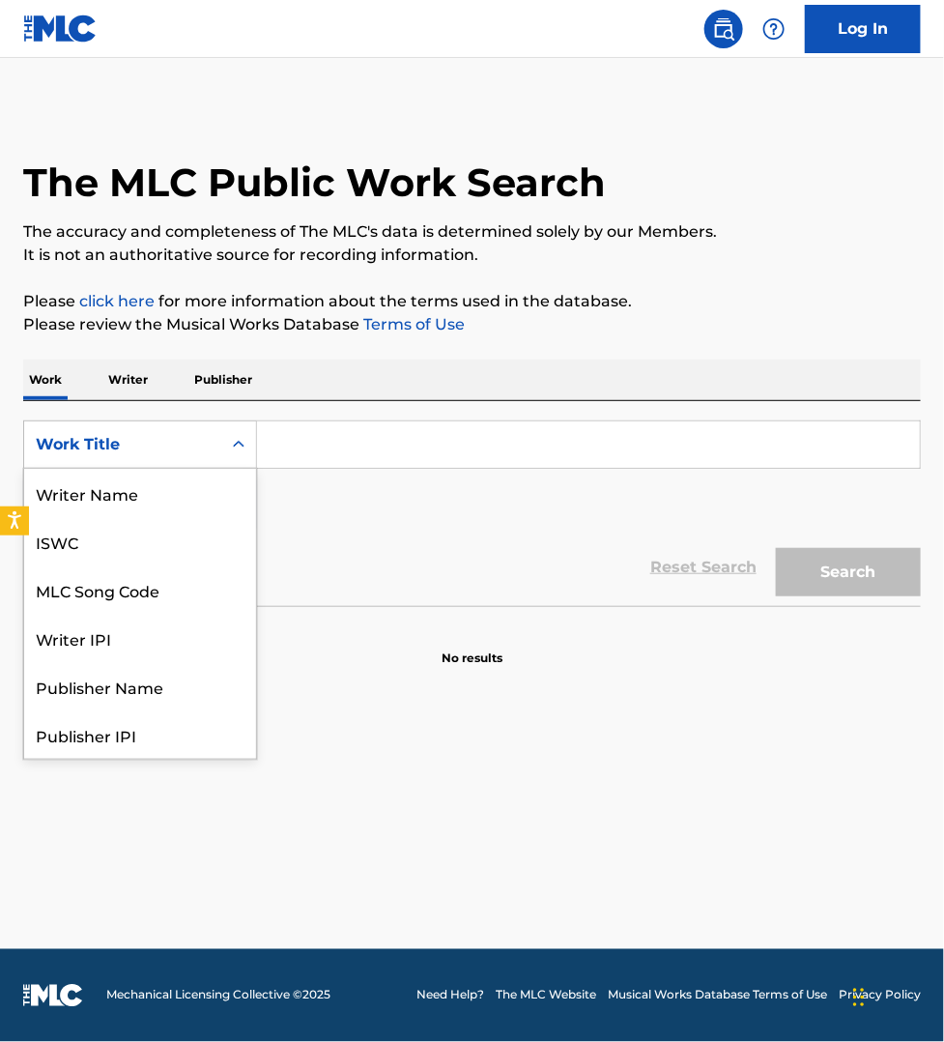
scroll to position [97, 0]
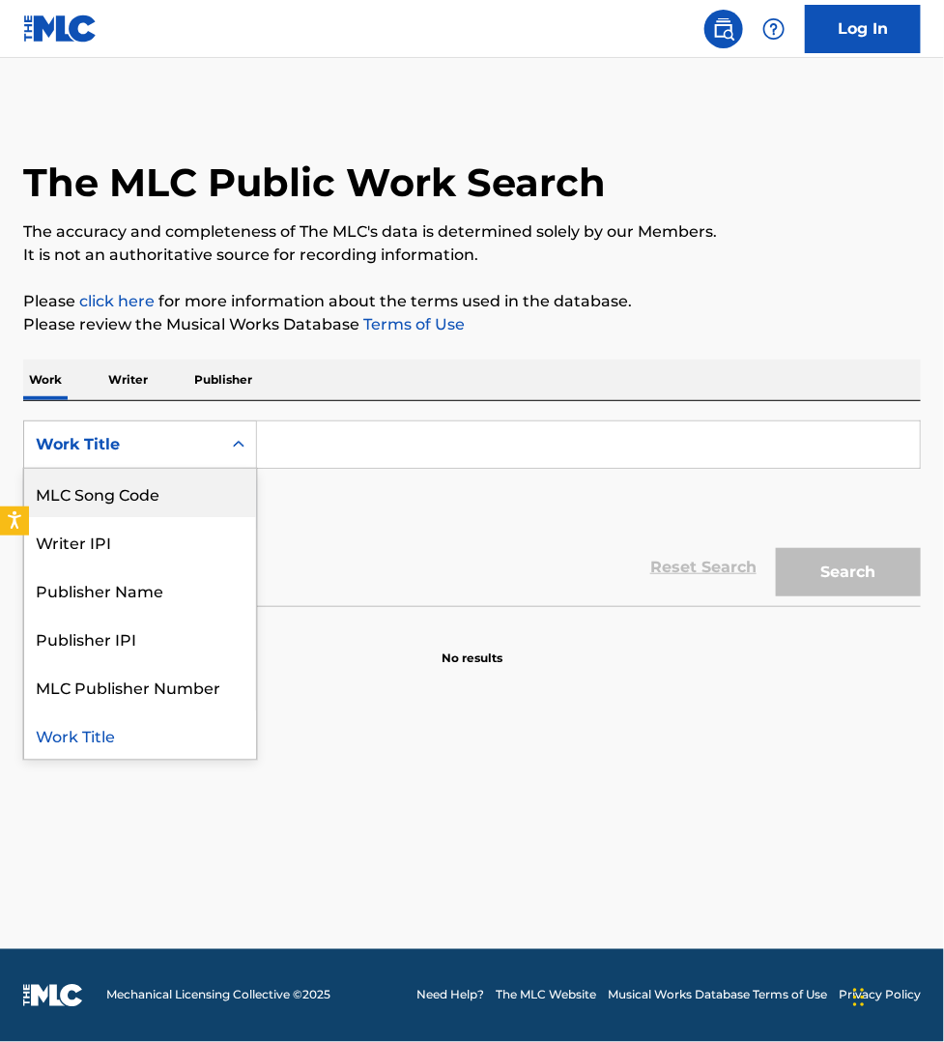
click at [132, 495] on div "MLC Song Code" at bounding box center [140, 493] width 232 height 48
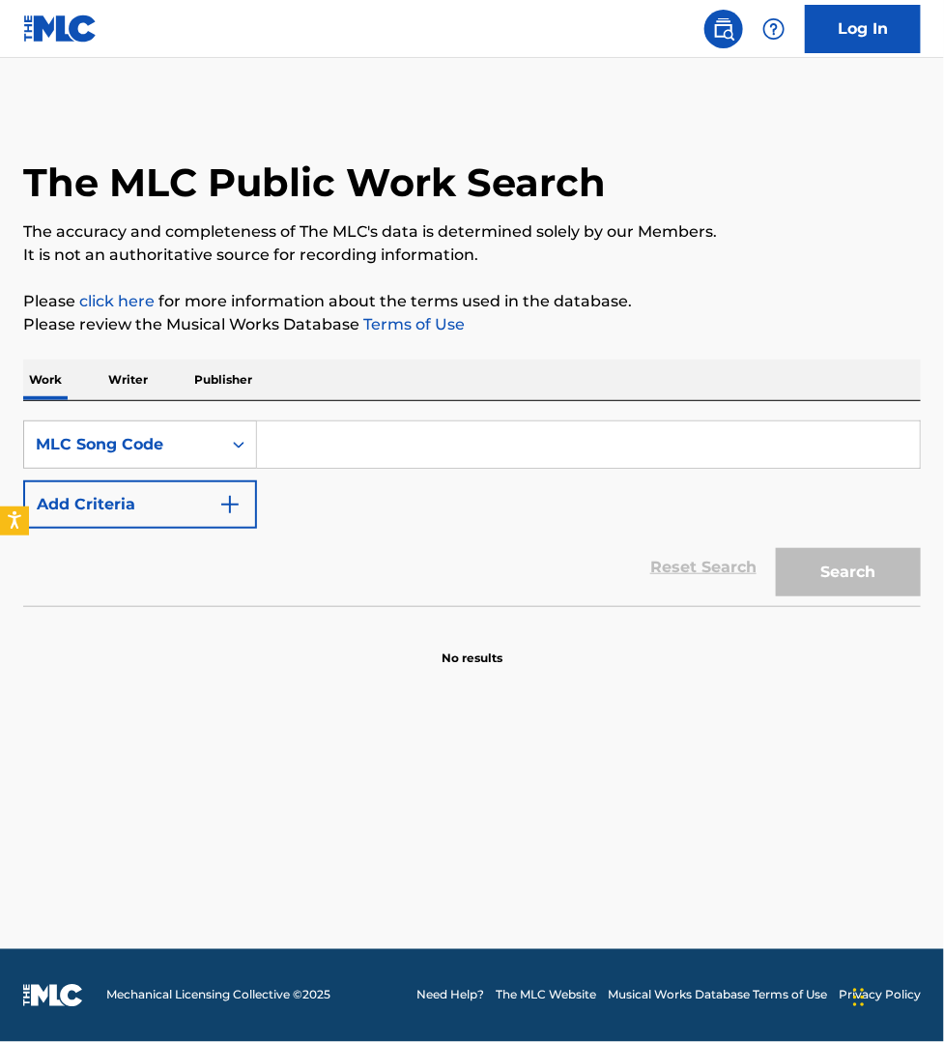
click at [311, 457] on input "Search Form" at bounding box center [588, 444] width 663 height 46
paste input "W62CEE"
type input "W62CEE"
click at [776, 548] on button "Search" at bounding box center [848, 572] width 145 height 48
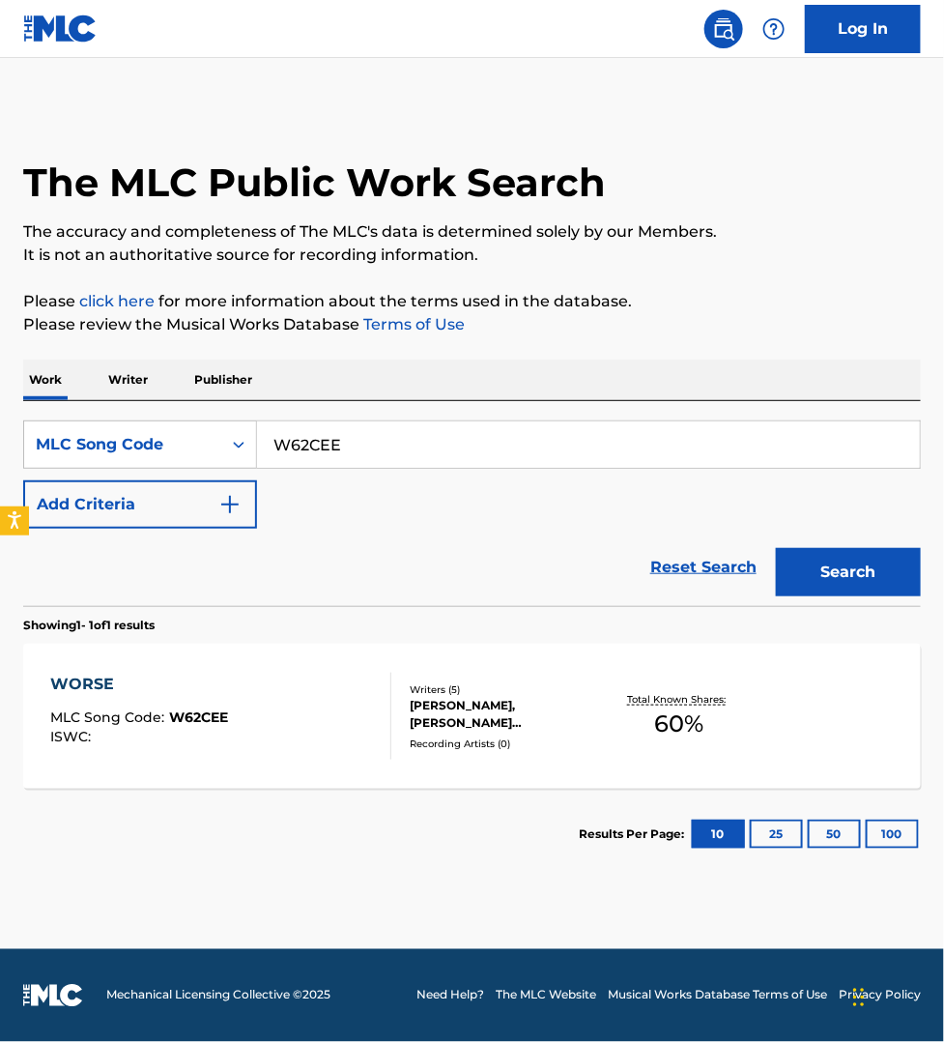
click at [331, 701] on div "WORSE MLC Song Code : W62CEE ISWC :" at bounding box center [220, 716] width 341 height 87
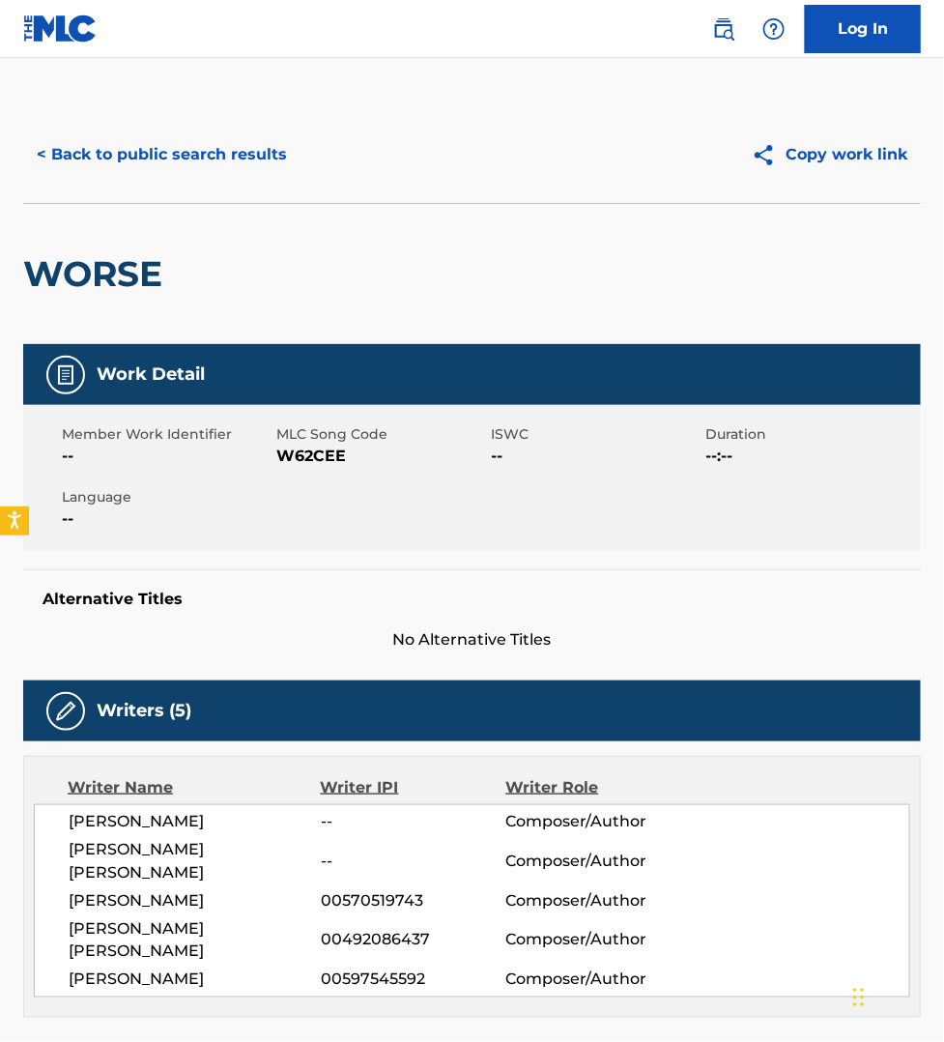
click at [156, 155] on button "< Back to public search results" at bounding box center [161, 154] width 277 height 48
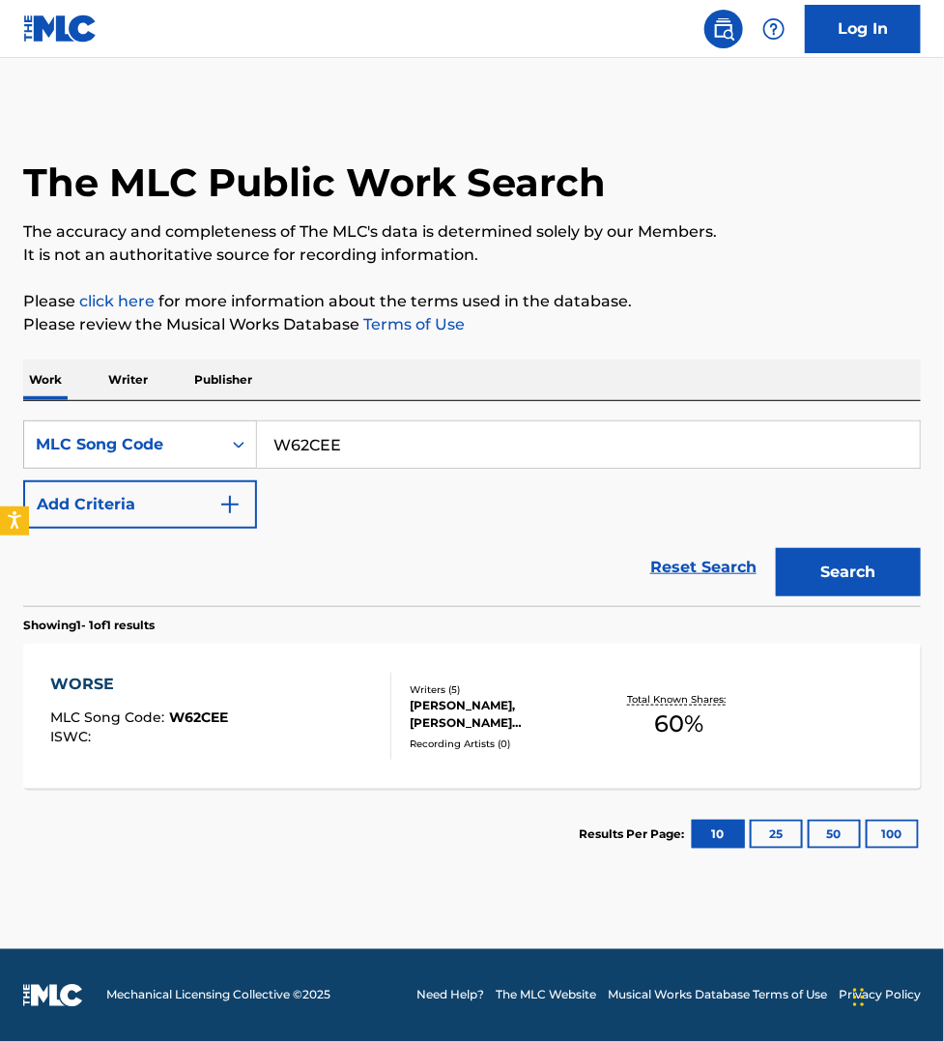
click at [113, 378] on p "Writer" at bounding box center [127, 380] width 51 height 41
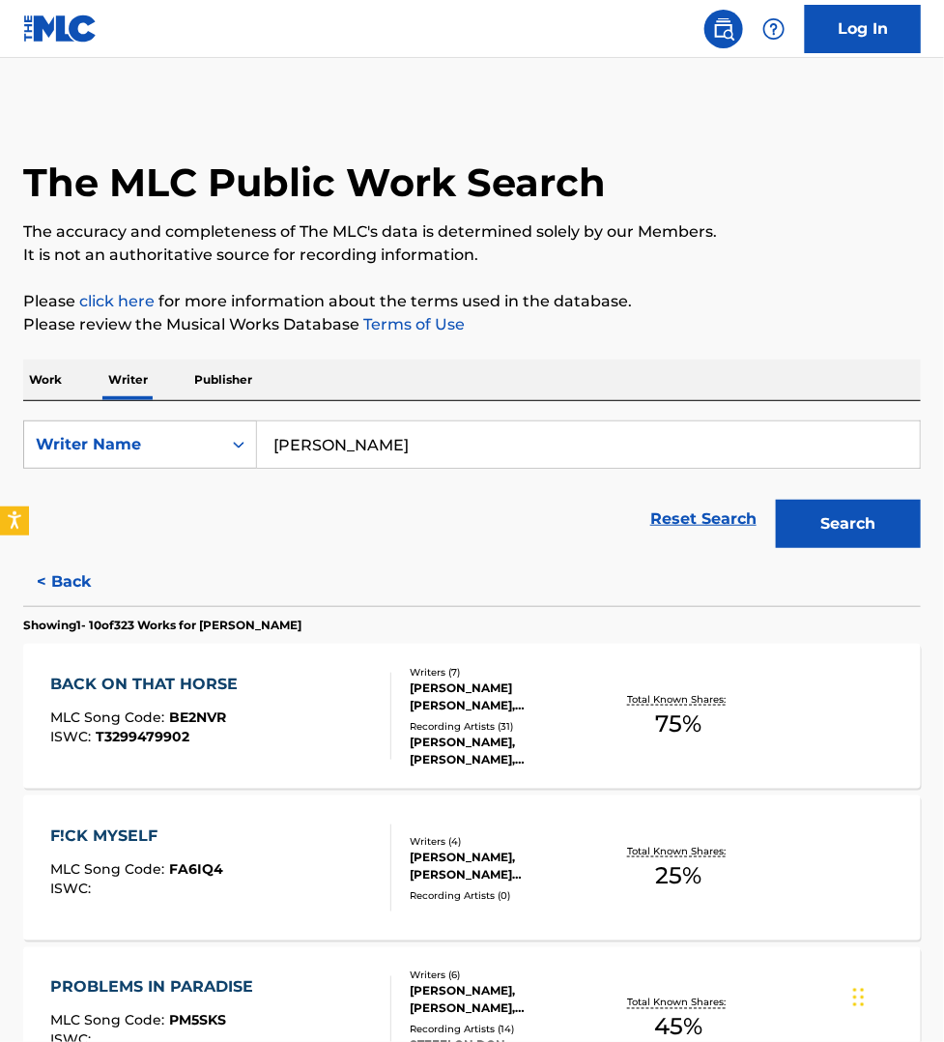
click at [455, 452] on input "[PERSON_NAME]" at bounding box center [588, 444] width 663 height 46
type input "cian ducrot"
click at [776, 500] on button "Search" at bounding box center [848, 524] width 145 height 48
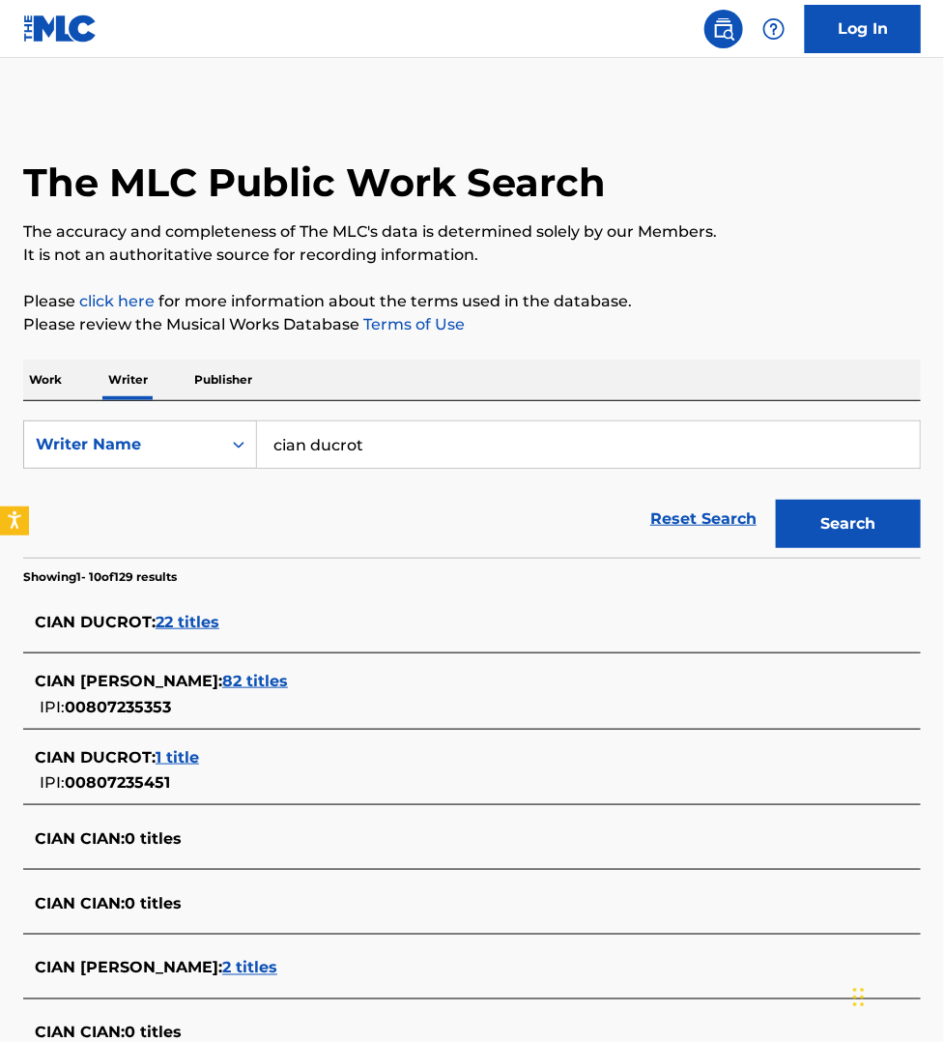
click at [271, 678] on span "82 titles" at bounding box center [255, 681] width 66 height 18
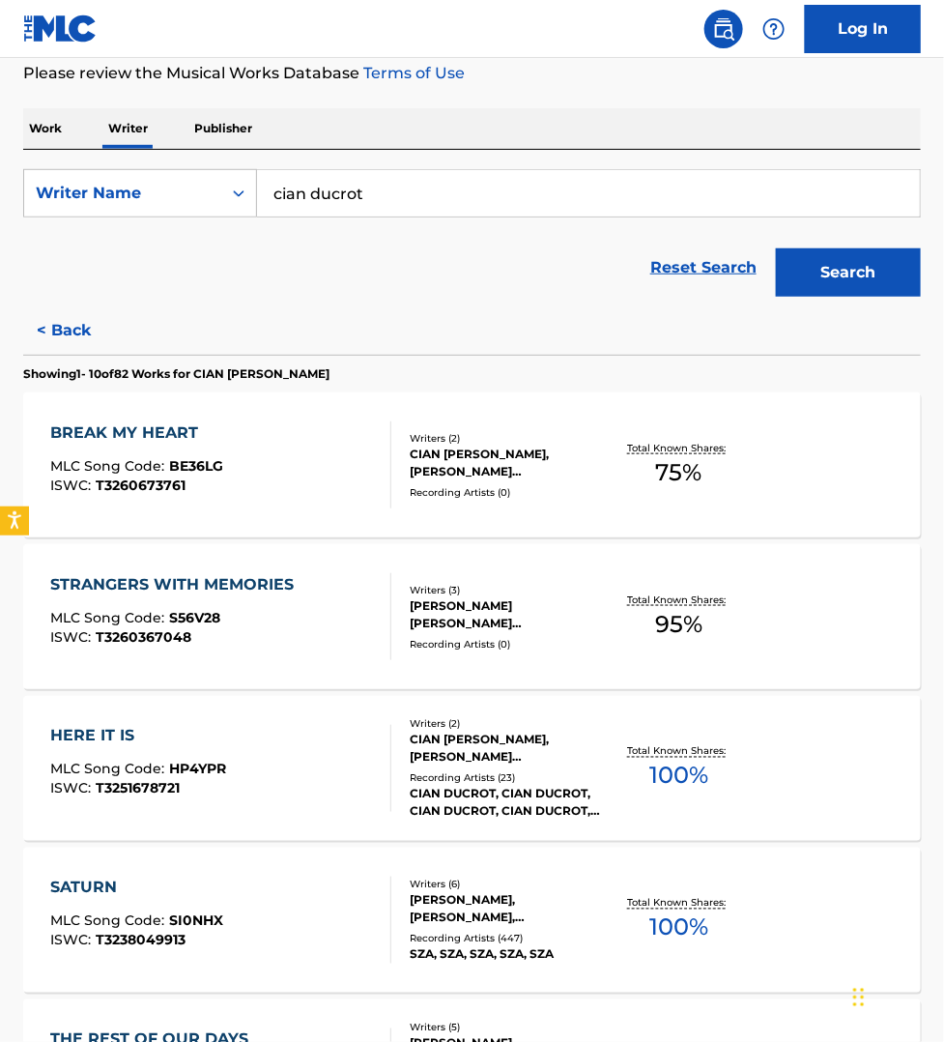
scroll to position [302, 0]
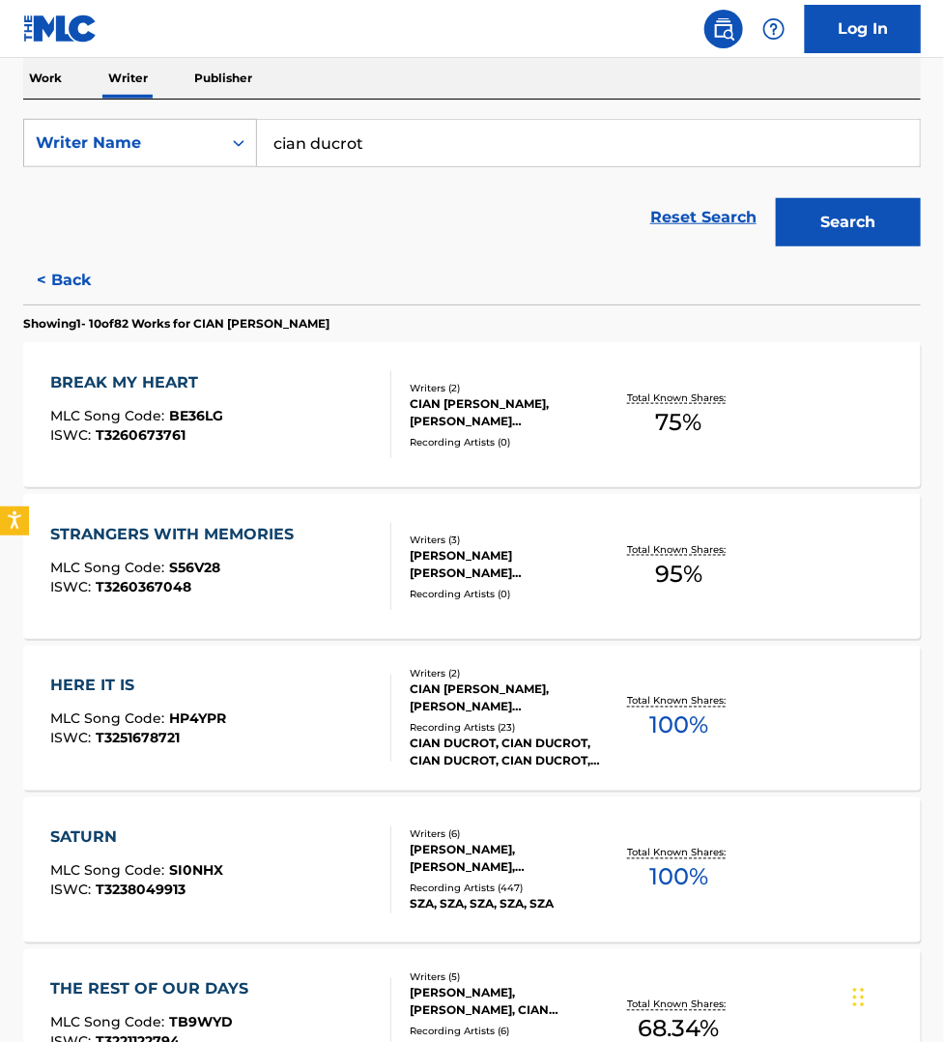
click at [340, 701] on div "HERE IT IS MLC Song Code : HP4YPR ISWC : T3251678721" at bounding box center [220, 718] width 341 height 87
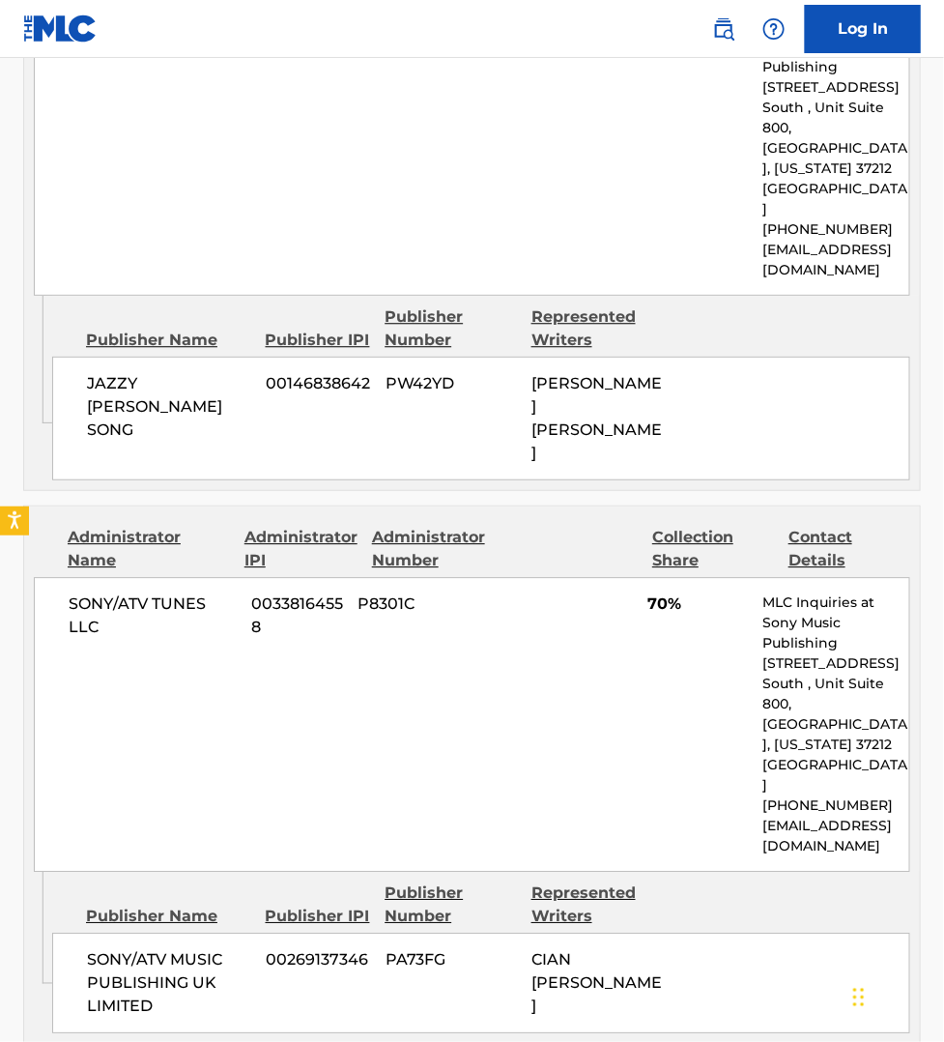
scroll to position [1177, 0]
